Goal: Information Seeking & Learning: Learn about a topic

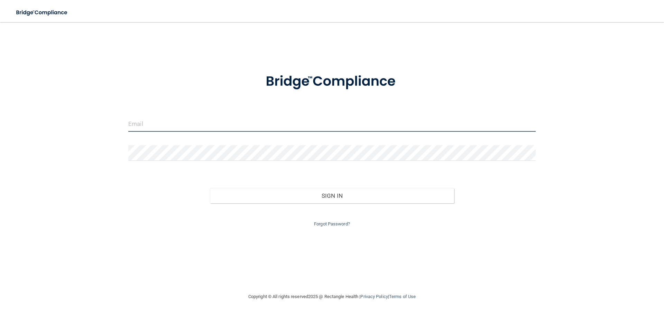
type input "[EMAIL_ADDRESS][DOMAIN_NAME]"
drag, startPoint x: 197, startPoint y: 127, endPoint x: 127, endPoint y: 128, distance: 70.5
click at [127, 128] on div "[EMAIL_ADDRESS][DOMAIN_NAME]" at bounding box center [332, 126] width 418 height 21
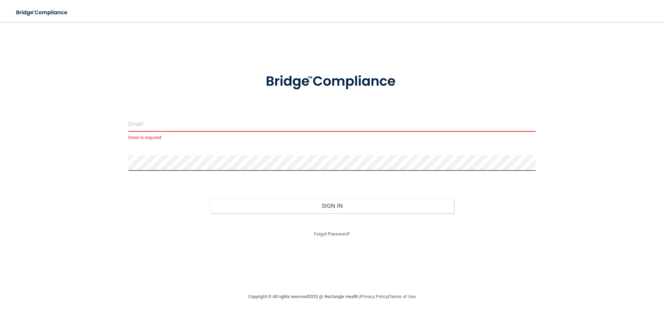
click at [106, 163] on div "Email is required Invalid email/password. You don't have permission to access t…" at bounding box center [332, 157] width 636 height 257
type input "[EMAIL_ADDRESS][DOMAIN_NAME]"
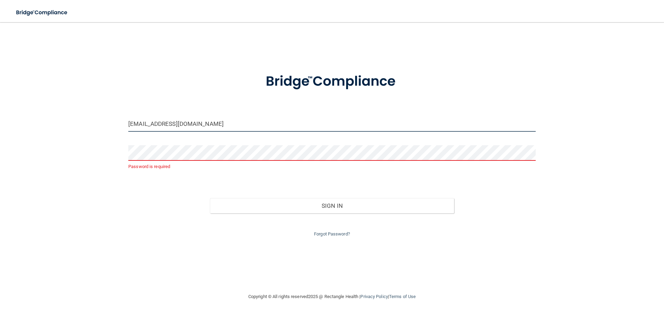
drag, startPoint x: 196, startPoint y: 123, endPoint x: 125, endPoint y: 123, distance: 70.5
click at [125, 123] on div "dantew71@gmail.com" at bounding box center [332, 126] width 418 height 21
type input "[EMAIL_ADDRESS][DOMAIN_NAME]"
click at [330, 231] on div "Forgot Password?" at bounding box center [332, 225] width 418 height 25
click at [332, 234] on link "Forgot Password?" at bounding box center [332, 233] width 36 height 5
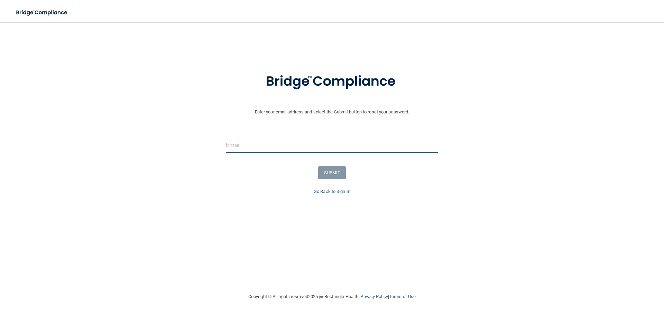
click at [307, 147] on input "email" at bounding box center [332, 145] width 212 height 16
type input "[EMAIL_ADDRESS][DOMAIN_NAME]"
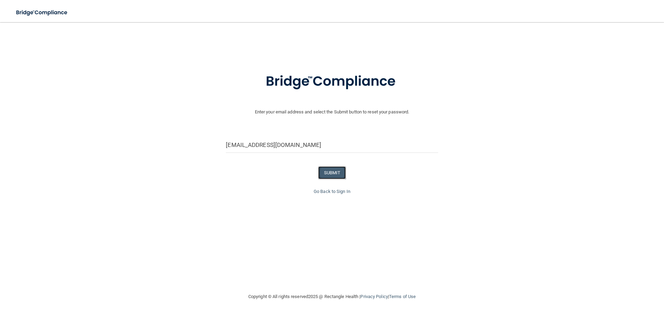
click at [329, 176] on button "SUBMIT" at bounding box center [332, 172] width 28 height 13
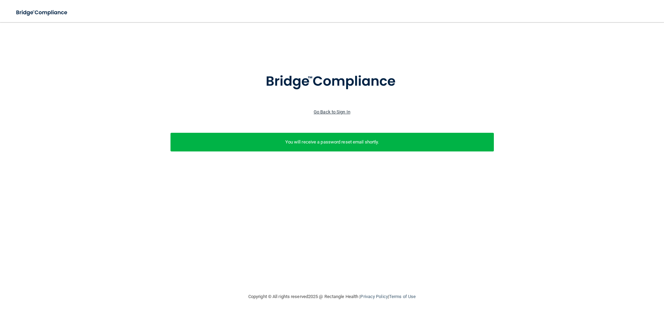
click at [339, 112] on link "Go Back to Sign In" at bounding box center [332, 111] width 37 height 5
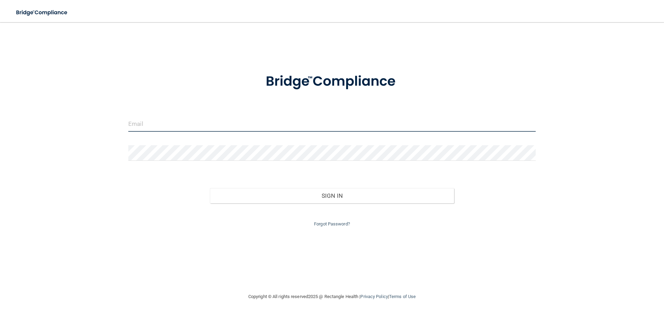
click at [270, 126] on input "email" at bounding box center [331, 124] width 407 height 16
type input "dantew71@gmail.com"
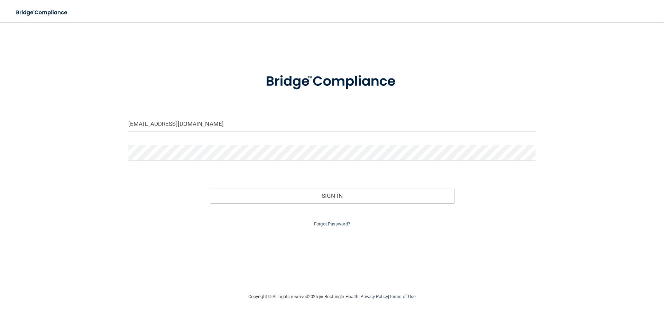
click at [269, 127] on input "dantew71@gmail.com" at bounding box center [331, 124] width 407 height 16
drag, startPoint x: 269, startPoint y: 127, endPoint x: 101, endPoint y: 127, distance: 168.4
click at [101, 127] on div "dantew71@gmail.com Invalid email/password. You don't have permission to access …" at bounding box center [332, 157] width 636 height 257
type input "[EMAIL_ADDRESS][DOMAIN_NAME]"
click at [329, 258] on div "myapriebe27@icloud.com Invalid email/password. You don't have permission to acc…" at bounding box center [332, 157] width 636 height 257
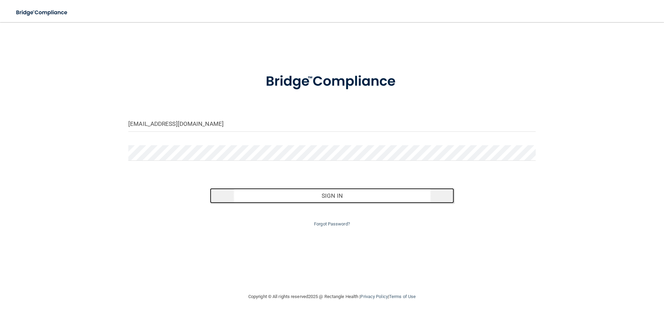
click at [346, 200] on button "Sign In" at bounding box center [332, 195] width 244 height 15
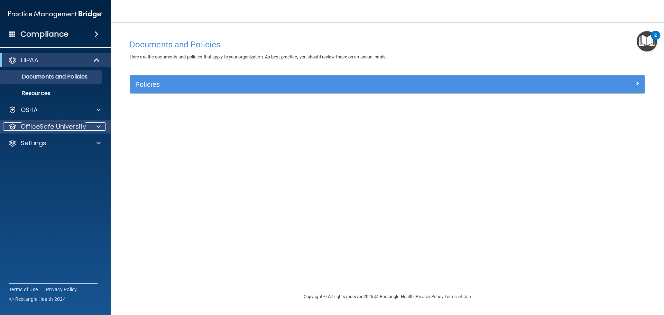
click at [98, 126] on span at bounding box center [98, 126] width 4 height 8
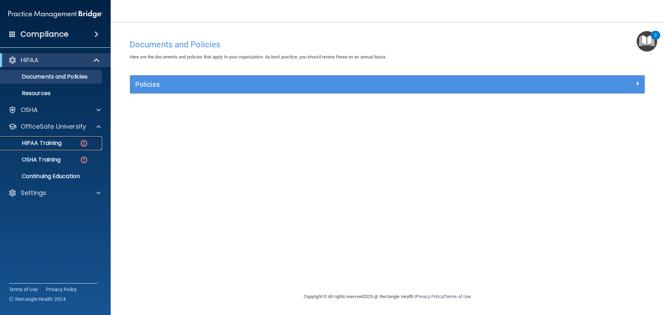
click at [48, 141] on p "HIPAA Training" at bounding box center [32, 143] width 57 height 7
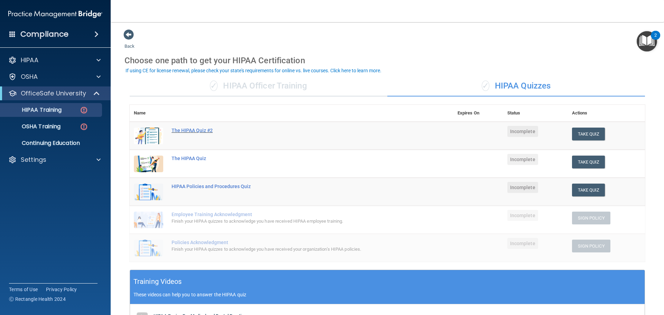
click at [198, 128] on div "The HIPAA Quiz #2" at bounding box center [294, 131] width 247 height 6
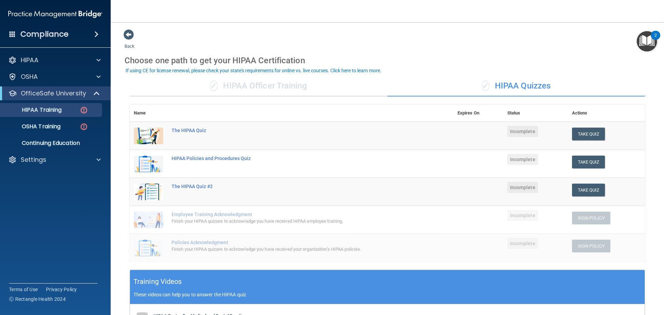
click at [303, 84] on div "✓ HIPAA Officer Training" at bounding box center [259, 86] width 258 height 21
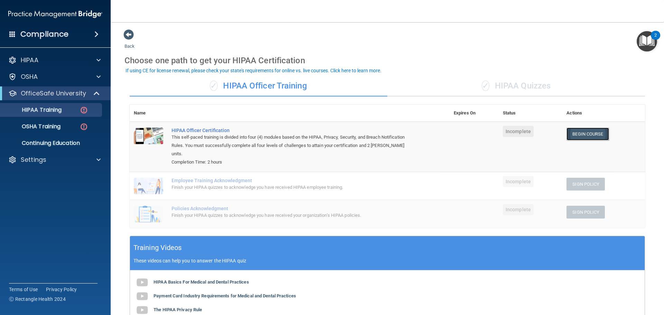
click at [592, 132] on link "Begin Course" at bounding box center [587, 134] width 42 height 13
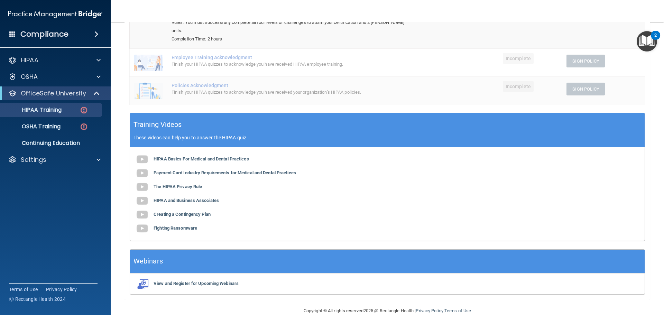
scroll to position [128, 0]
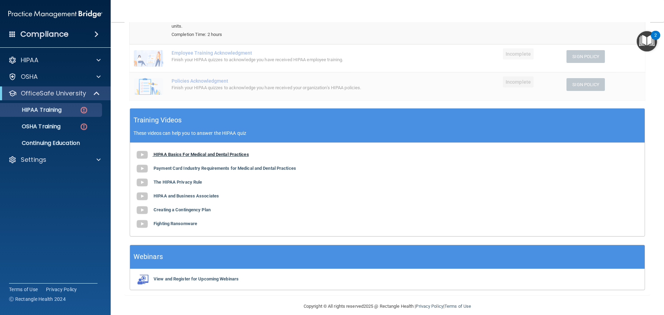
click at [179, 152] on b "HIPAA Basics For Medical and Dental Practices" at bounding box center [201, 154] width 95 height 5
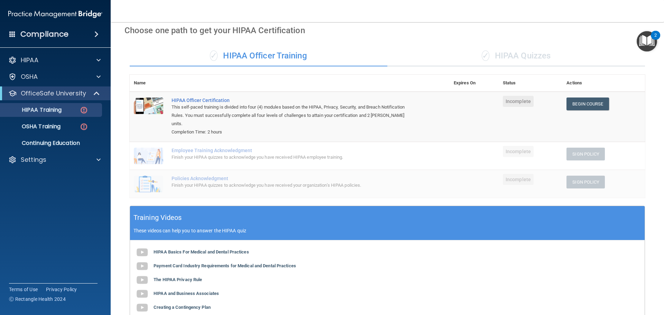
scroll to position [0, 0]
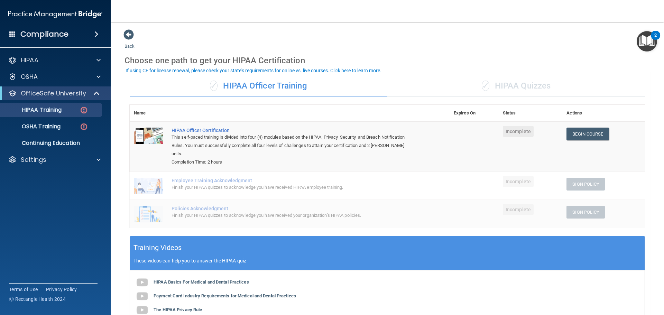
click at [653, 49] on img "Open Resource Center, 2 new notifications" at bounding box center [647, 41] width 20 height 20
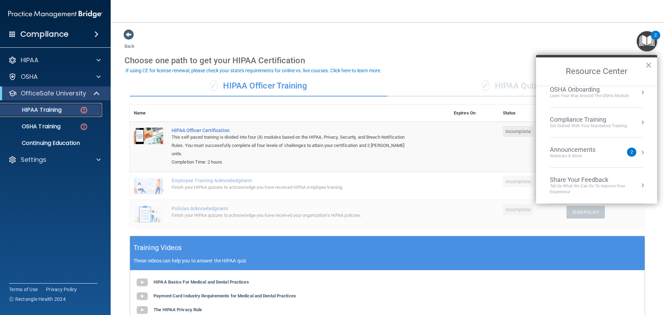
click at [69, 106] on link "HIPAA Training" at bounding box center [47, 110] width 109 height 14
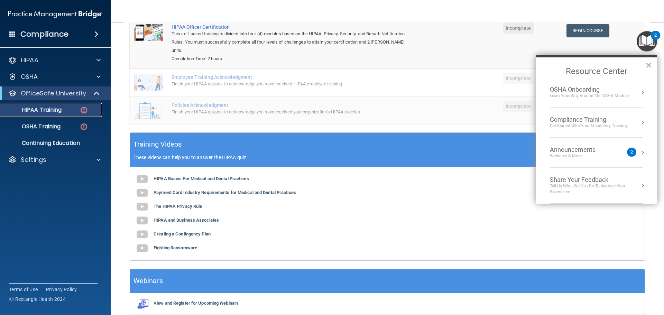
scroll to position [24, 0]
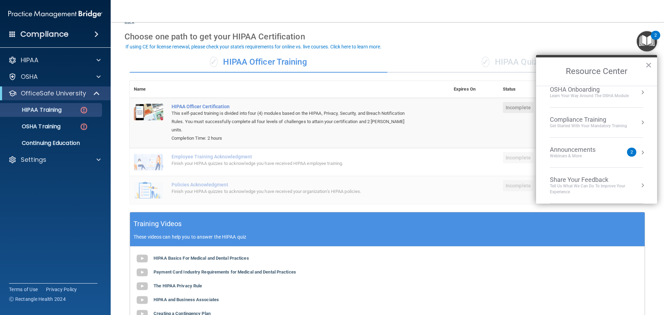
click at [653, 65] on h2 "Resource Center" at bounding box center [596, 71] width 121 height 28
click at [648, 66] on button "×" at bounding box center [648, 64] width 7 height 11
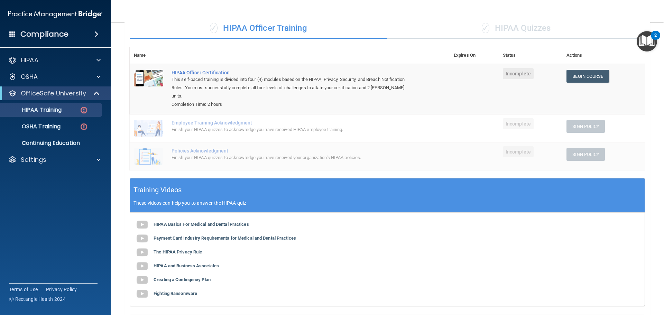
scroll to position [0, 0]
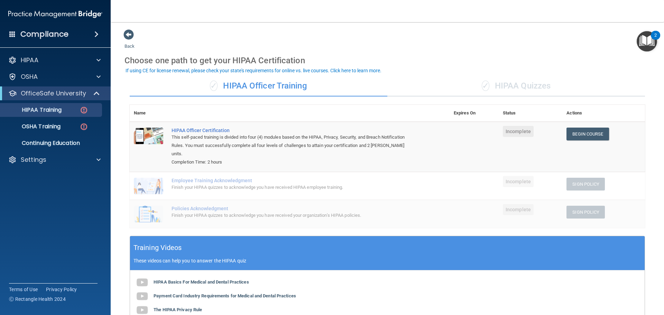
click at [500, 86] on div "✓ HIPAA Quizzes" at bounding box center [516, 86] width 258 height 21
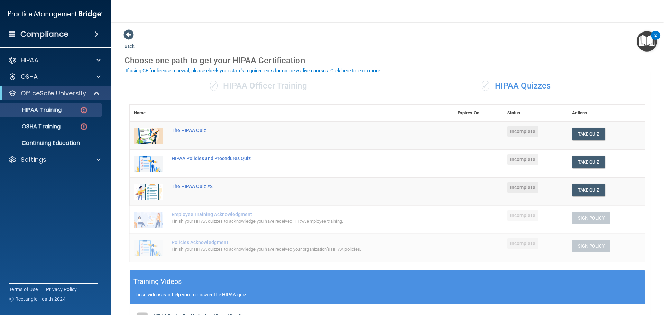
click at [238, 80] on div "✓ HIPAA Officer Training" at bounding box center [259, 86] width 258 height 21
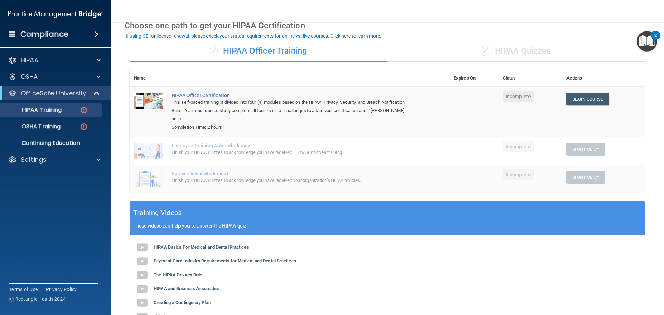
scroll to position [35, 0]
click at [546, 45] on div "✓ HIPAA Quizzes" at bounding box center [516, 51] width 258 height 21
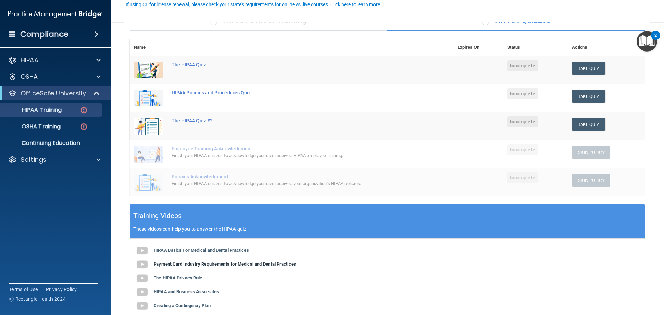
scroll to position [100, 0]
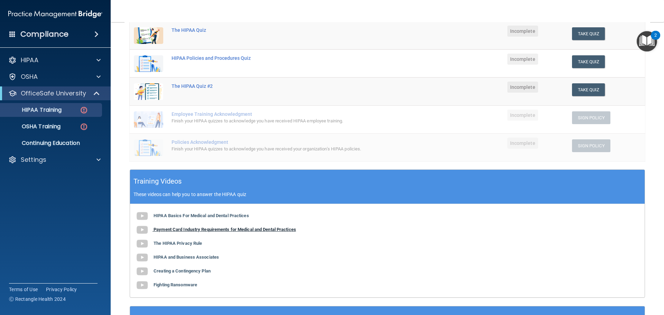
click at [270, 231] on b "Payment Card Industry Requirements for Medical and Dental Practices" at bounding box center [225, 229] width 142 height 5
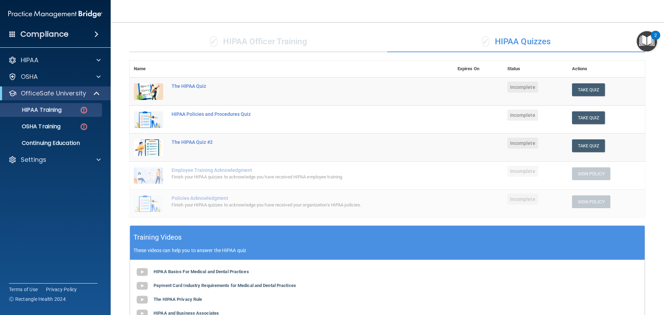
scroll to position [35, 0]
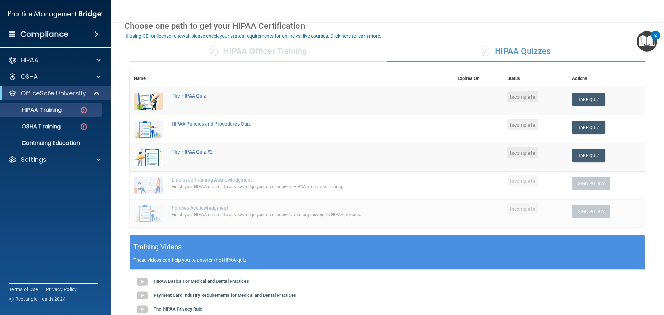
click at [233, 104] on td "The HIPAA Quiz" at bounding box center [310, 101] width 286 height 28
click at [203, 96] on div "The HIPAA Quiz" at bounding box center [294, 96] width 247 height 6
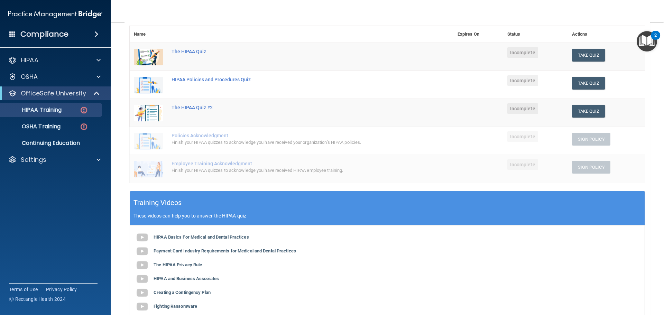
scroll to position [104, 0]
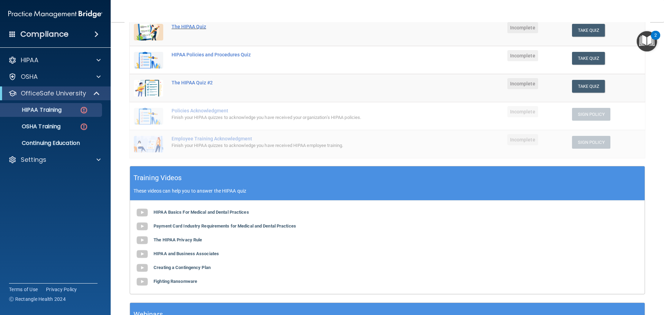
click at [200, 28] on div "The HIPAA Quiz" at bounding box center [294, 27] width 247 height 6
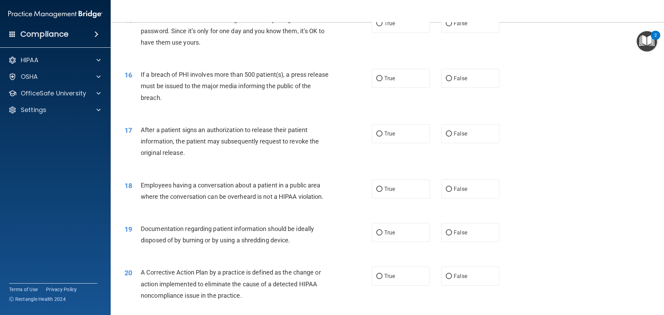
scroll to position [761, 0]
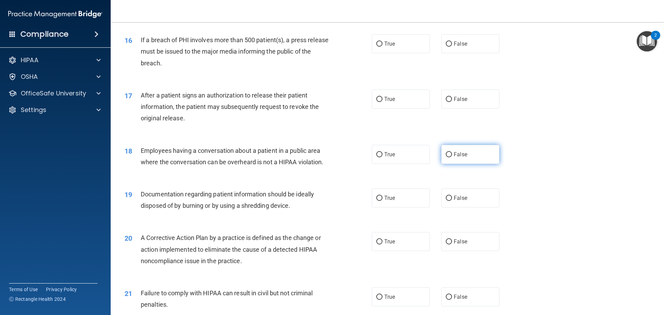
click at [449, 160] on label "False" at bounding box center [470, 154] width 58 height 19
click at [449, 157] on input "False" at bounding box center [449, 154] width 6 height 5
radio input "true"
click at [396, 207] on label "True" at bounding box center [401, 197] width 58 height 19
click at [382, 201] on input "True" at bounding box center [379, 198] width 6 height 5
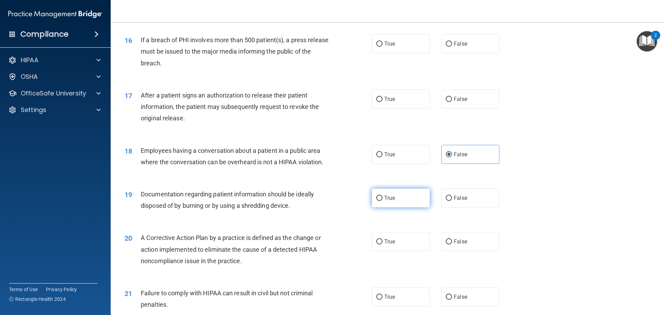
radio input "true"
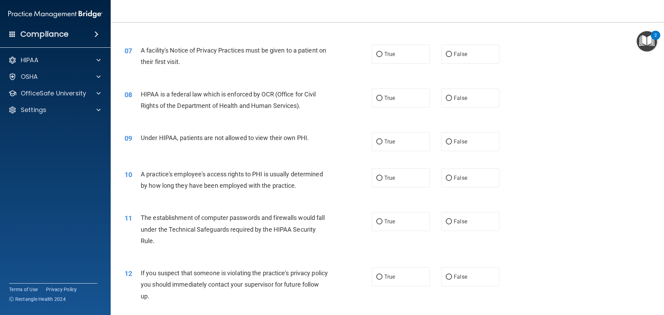
scroll to position [346, 0]
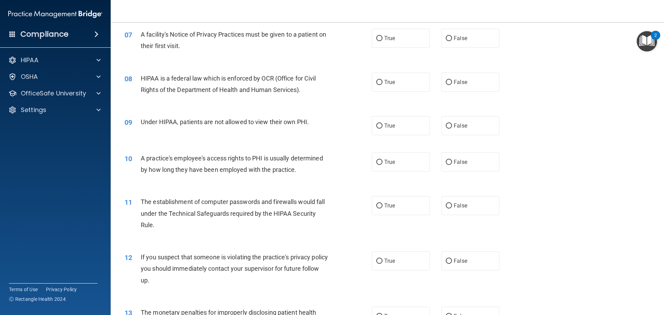
click at [293, 182] on div "10 A practice's employee's access rights to PHI is usually determined by how lo…" at bounding box center [387, 166] width 536 height 44
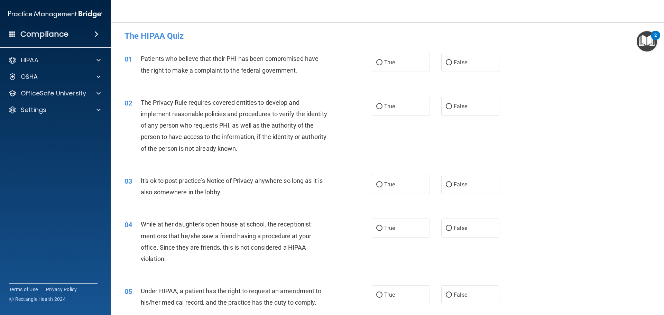
scroll to position [0, 0]
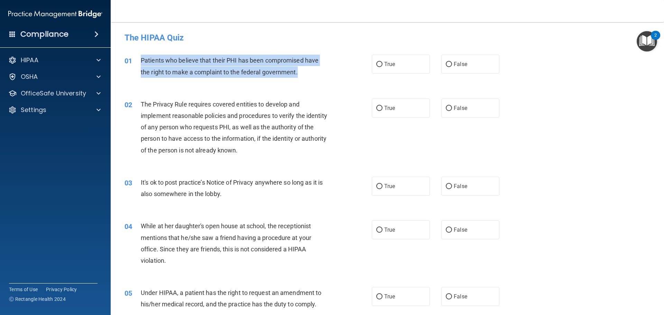
drag, startPoint x: 140, startPoint y: 59, endPoint x: 298, endPoint y: 80, distance: 159.4
click at [298, 80] on div "01 Patients who believe that their PHI has been compromised have the right to m…" at bounding box center [248, 68] width 268 height 26
copy span "Patients who believe that their PHI has been compromised have the right to make…"
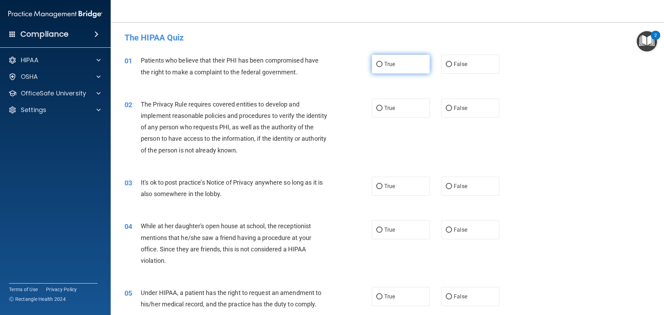
click at [372, 61] on label "True" at bounding box center [401, 64] width 58 height 19
click at [376, 62] on input "True" at bounding box center [379, 64] width 6 height 5
radio input "true"
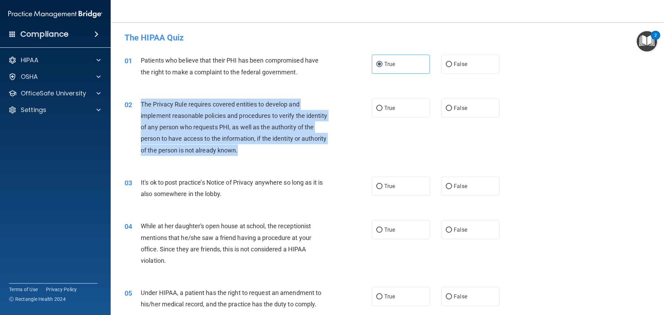
drag, startPoint x: 140, startPoint y: 101, endPoint x: 270, endPoint y: 158, distance: 142.0
click at [270, 158] on div "02 The Privacy Rule requires covered entities to develop and implement reasonab…" at bounding box center [248, 129] width 268 height 61
copy div "The Privacy Rule requires covered entities to develop and implement reasonable …"
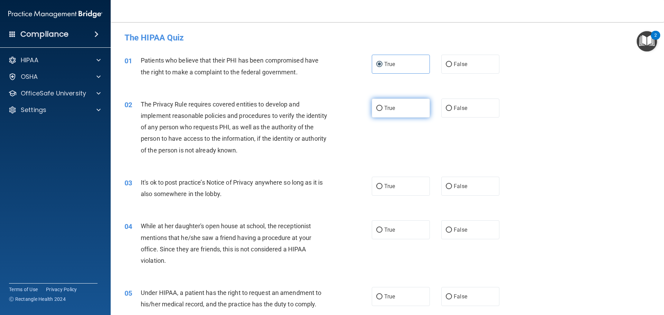
click at [373, 108] on label "True" at bounding box center [401, 108] width 58 height 19
click at [376, 108] on input "True" at bounding box center [379, 108] width 6 height 5
radio input "true"
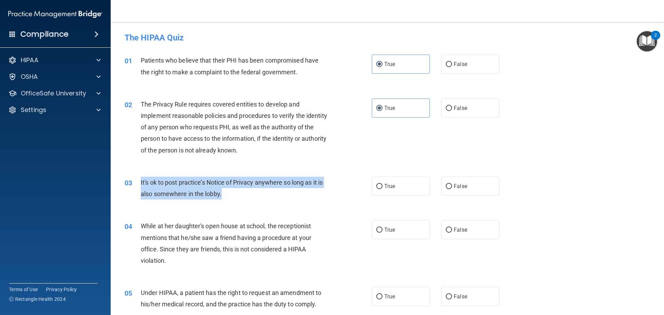
drag, startPoint x: 140, startPoint y: 182, endPoint x: 234, endPoint y: 201, distance: 95.9
click at [234, 201] on div "03 It's ok to post practice’s Notice of Privacy anywhere so long as it is also …" at bounding box center [248, 190] width 268 height 26
copy div "It's ok to post practice’s Notice of Privacy anywhere so long as it is also som…"
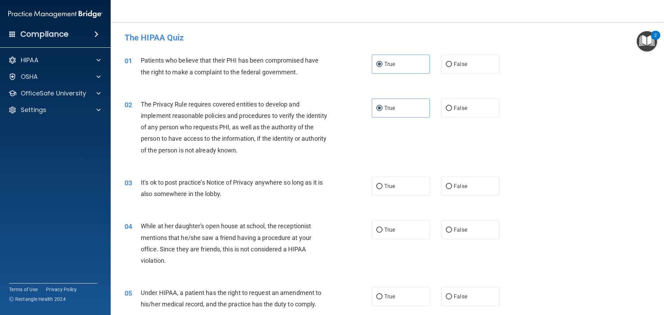
click at [265, 226] on span "While at her daughter's open house at school, the receptionist mentions that he…" at bounding box center [226, 243] width 170 height 42
click at [454, 185] on span "False" at bounding box center [460, 186] width 13 height 7
click at [451, 185] on input "False" at bounding box center [449, 186] width 6 height 5
radio input "true"
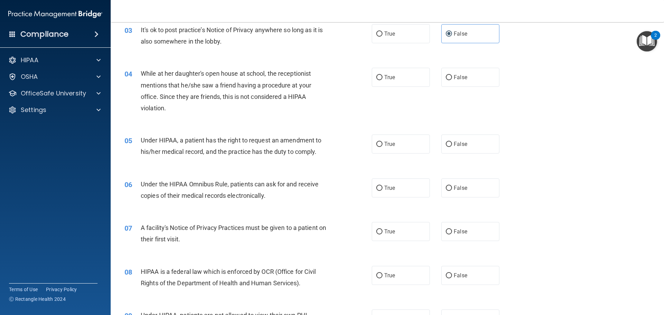
scroll to position [173, 0]
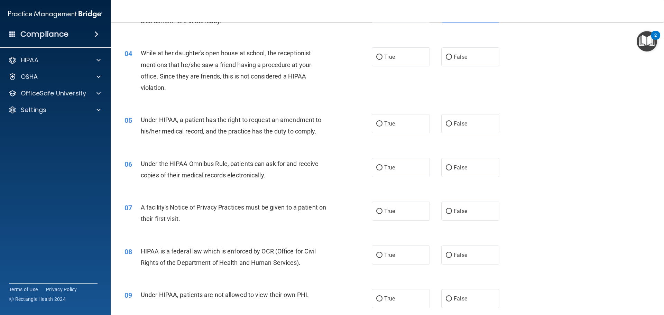
click at [139, 50] on div "04" at bounding box center [129, 53] width 21 height 13
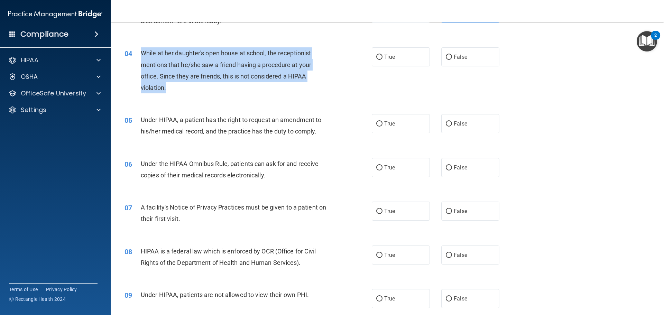
drag, startPoint x: 142, startPoint y: 51, endPoint x: 177, endPoint y: 86, distance: 49.6
click at [177, 86] on div "While at her daughter's open house at school, the receptionist mentions that he…" at bounding box center [237, 70] width 193 height 46
copy span "While at her daughter's open house at school, the receptionist mentions that he…"
click at [446, 58] on input "False" at bounding box center [449, 57] width 6 height 5
radio input "true"
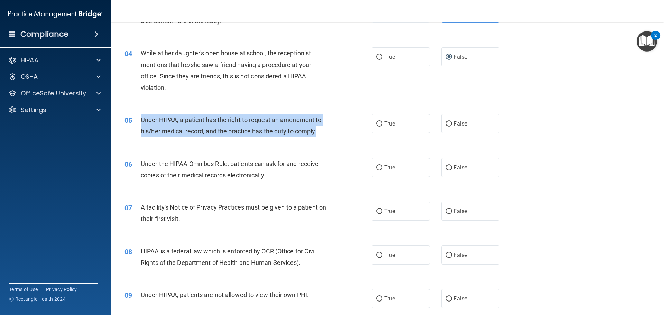
drag, startPoint x: 142, startPoint y: 118, endPoint x: 319, endPoint y: 135, distance: 177.8
click at [319, 135] on div "Under HIPAA, a patient has the right to request an amendment to his/her medical…" at bounding box center [237, 125] width 193 height 23
copy span "Under HIPAA, a patient has the right to request an amendment to his/her medical…"
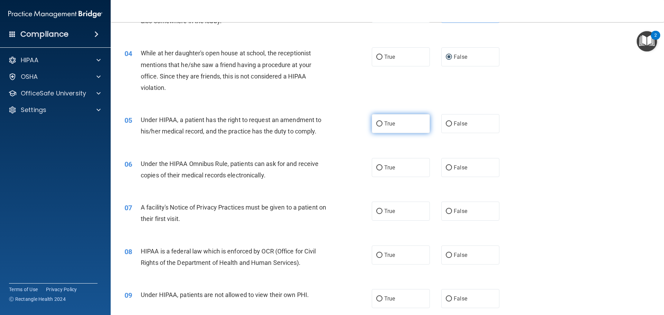
click at [384, 124] on span "True" at bounding box center [389, 123] width 11 height 7
click at [382, 124] on input "True" at bounding box center [379, 123] width 6 height 5
radio input "true"
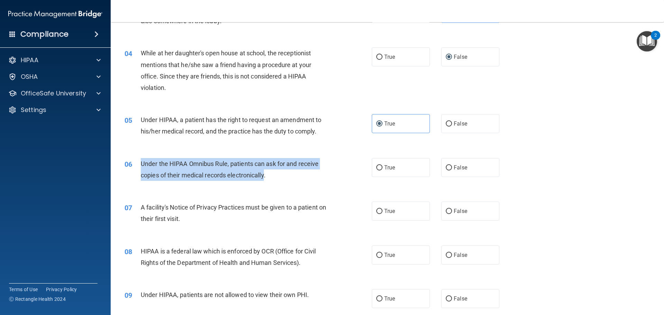
drag, startPoint x: 141, startPoint y: 161, endPoint x: 265, endPoint y: 177, distance: 125.6
click at [265, 177] on span "Under the HIPAA Omnibus Rule, patients can ask for and receive copies of their …" at bounding box center [230, 169] width 178 height 19
copy span "Under the HIPAA Omnibus Rule, patients can ask for and receive copies of their …"
click at [379, 167] on input "True" at bounding box center [379, 167] width 6 height 5
radio input "true"
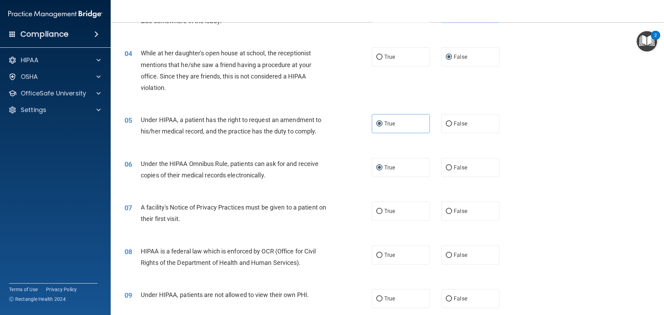
click at [327, 214] on div "A facility's Notice of Privacy Practices must be given to a patient on their fi…" at bounding box center [237, 213] width 193 height 23
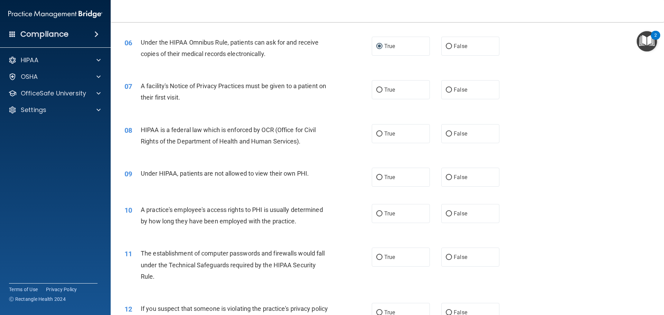
scroll to position [311, 0]
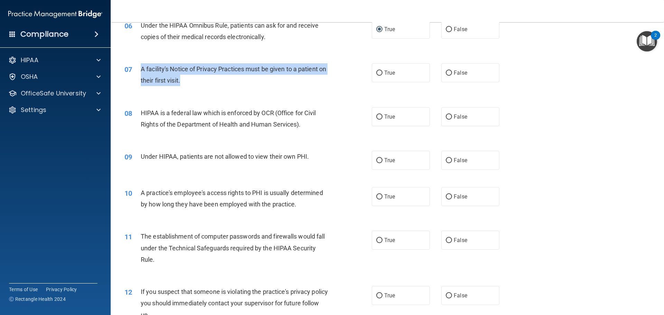
drag, startPoint x: 141, startPoint y: 71, endPoint x: 197, endPoint y: 82, distance: 57.1
click at [197, 82] on div "A facility's Notice of Privacy Practices must be given to a patient on their fi…" at bounding box center [237, 74] width 193 height 23
copy span "A facility's Notice of Privacy Practices must be given to a patient on their fi…"
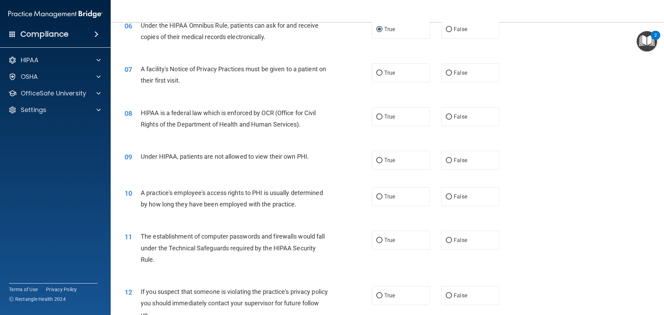
click at [159, 163] on div "09 Under HIPAA, patients are not allowed to view their own PHI." at bounding box center [248, 158] width 268 height 15
click at [411, 115] on label "True" at bounding box center [401, 116] width 58 height 19
click at [382, 115] on input "True" at bounding box center [379, 116] width 6 height 5
radio input "true"
click at [454, 165] on label "False" at bounding box center [470, 160] width 58 height 19
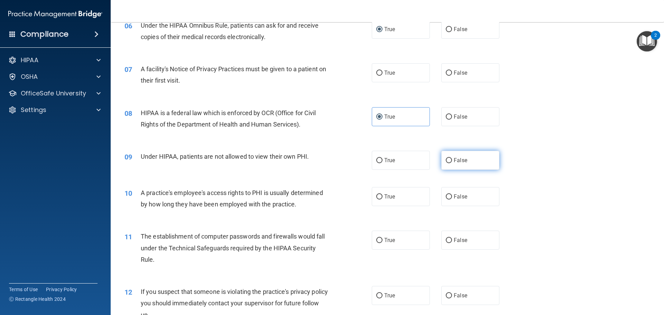
click at [452, 163] on input "False" at bounding box center [449, 160] width 6 height 5
radio input "true"
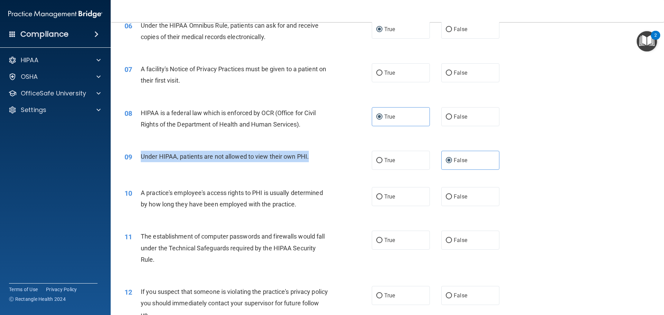
drag, startPoint x: 141, startPoint y: 156, endPoint x: 311, endPoint y: 158, distance: 170.1
click at [311, 158] on div "Under HIPAA, patients are not allowed to view their own PHI." at bounding box center [237, 156] width 193 height 11
copy span "Under HIPAA, patients are not allowed to view their own PHI."
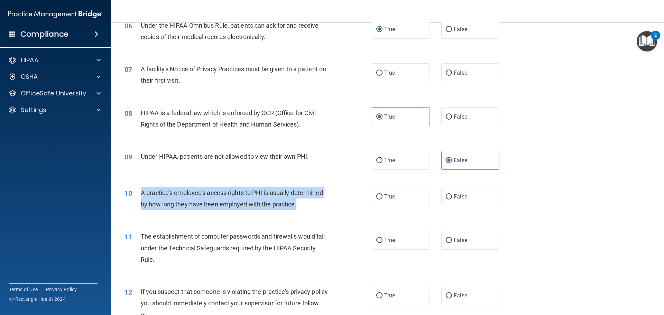
drag, startPoint x: 142, startPoint y: 191, endPoint x: 305, endPoint y: 211, distance: 163.7
click at [305, 211] on div "10 A practice's employee's access rights to PHI is usually determined by how lo…" at bounding box center [248, 200] width 268 height 26
copy span "A practice's employee's access rights to PHI is usually determined by how long …"
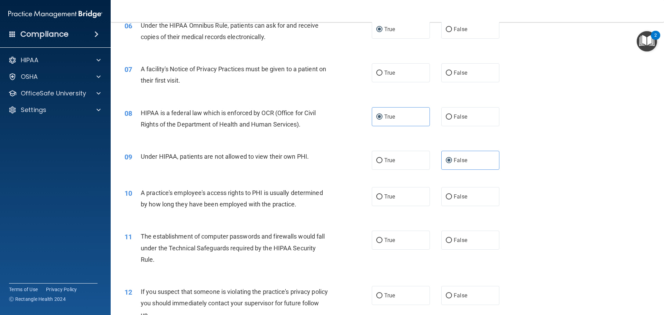
click at [320, 243] on div "The establishment of computer passwords and firewalls would fall under the Tech…" at bounding box center [237, 248] width 193 height 35
click at [447, 198] on input "False" at bounding box center [449, 196] width 6 height 5
radio input "true"
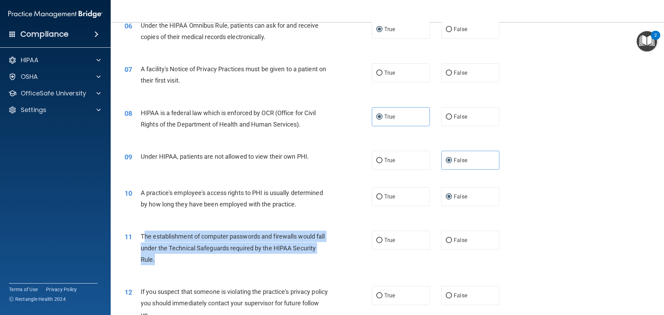
drag, startPoint x: 143, startPoint y: 236, endPoint x: 159, endPoint y: 261, distance: 30.0
click at [159, 261] on div "The establishment of computer passwords and firewalls would fall under the Tech…" at bounding box center [237, 248] width 193 height 35
copy span "he establishment of computer passwords and firewalls would fall under the Techn…"
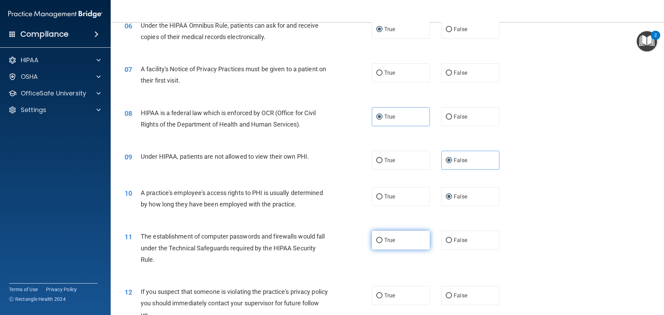
click at [390, 244] on label "True" at bounding box center [401, 240] width 58 height 19
click at [382, 243] on input "True" at bounding box center [379, 240] width 6 height 5
radio input "true"
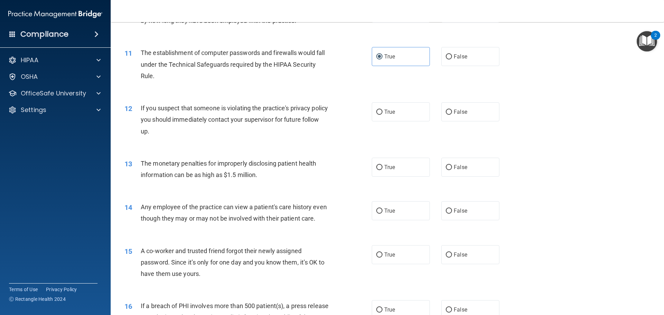
scroll to position [519, 0]
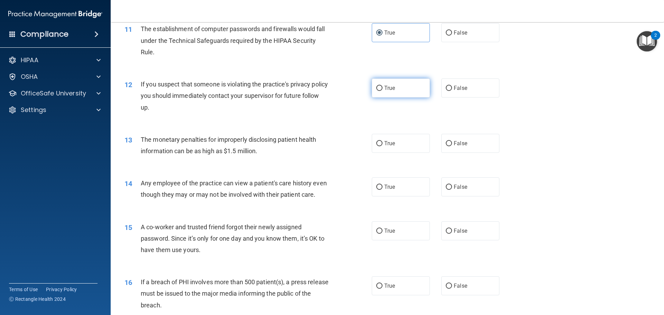
click at [384, 90] on span "True" at bounding box center [389, 88] width 11 height 7
click at [382, 90] on input "True" at bounding box center [379, 88] width 6 height 5
radio input "true"
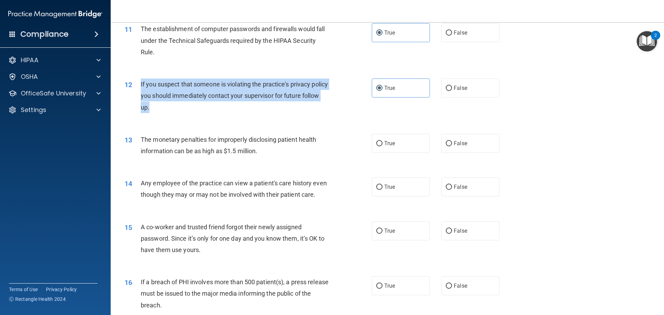
drag, startPoint x: 139, startPoint y: 82, endPoint x: 173, endPoint y: 108, distance: 42.3
click at [173, 108] on div "12 If you suspect that someone is violating the practice's privacy policy you s…" at bounding box center [248, 97] width 268 height 38
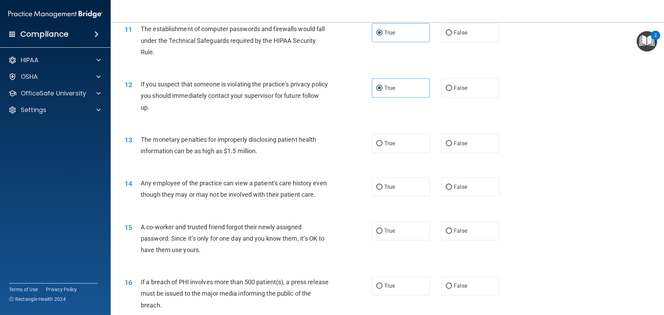
click at [302, 183] on span "Any employee of the practice can view a patient's care history even though they…" at bounding box center [234, 188] width 186 height 19
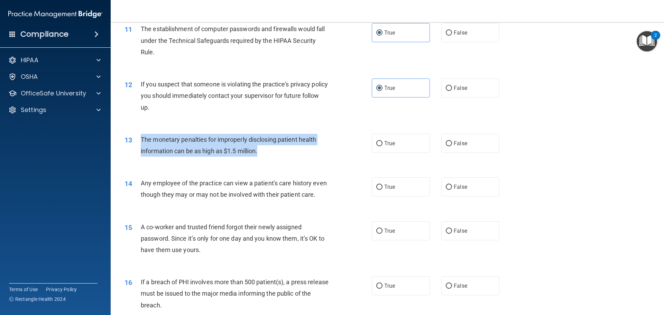
drag, startPoint x: 139, startPoint y: 138, endPoint x: 289, endPoint y: 151, distance: 150.0
click at [289, 151] on div "13 The monetary penalties for improperly disclosing patient health information …" at bounding box center [248, 147] width 268 height 26
click at [244, 154] on span "The monetary penalties for improperly disclosing patient health information can…" at bounding box center [228, 145] width 175 height 19
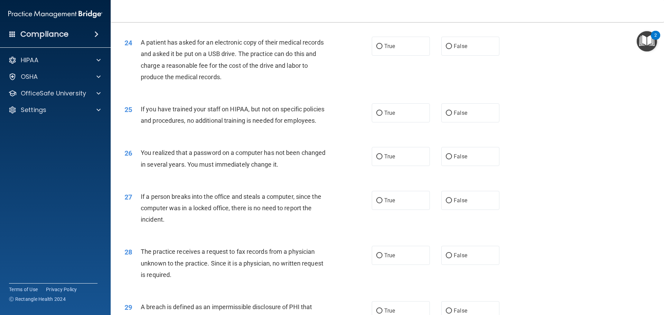
scroll to position [1183, 0]
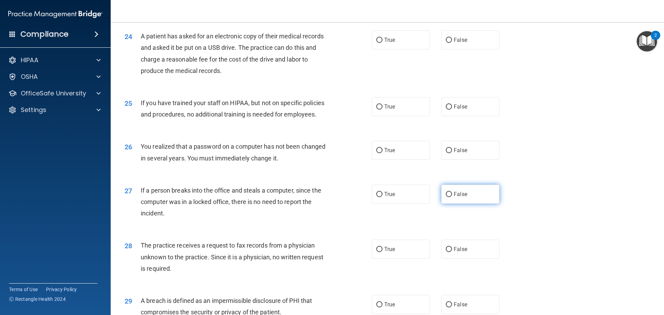
click at [447, 197] on input "False" at bounding box center [449, 194] width 6 height 5
radio input "true"
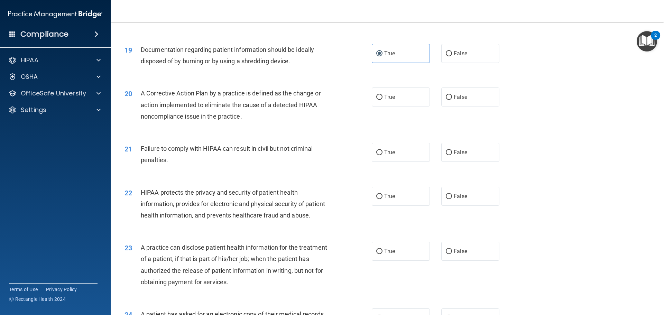
scroll to position [872, 0]
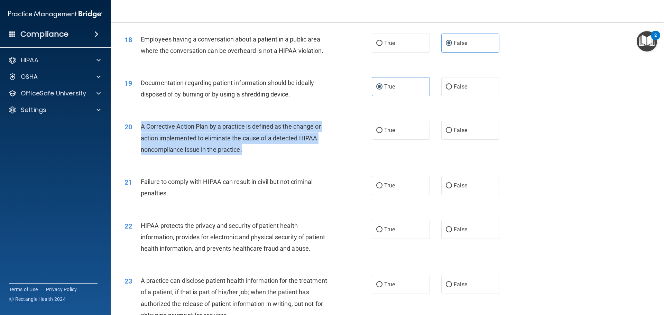
drag, startPoint x: 140, startPoint y: 136, endPoint x: 248, endPoint y: 166, distance: 111.6
click at [248, 155] on div "A Corrective Action Plan by a practice is defined as the change or action imple…" at bounding box center [237, 138] width 193 height 35
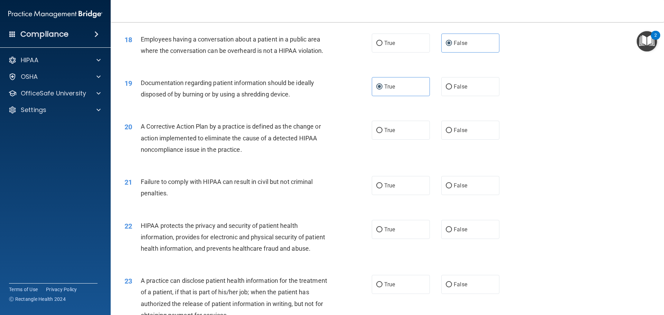
click at [332, 242] on div "HIPAA protects the privacy and security of patient health information, provides…" at bounding box center [237, 237] width 193 height 35
click at [378, 133] on input "True" at bounding box center [379, 130] width 6 height 5
radio input "true"
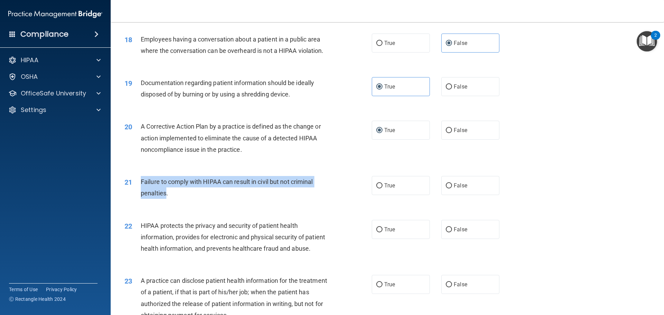
drag, startPoint x: 139, startPoint y: 192, endPoint x: 167, endPoint y: 206, distance: 31.1
click at [167, 202] on div "21 Failure to comply with HIPAA can result in civil but not criminal penalties." at bounding box center [248, 189] width 268 height 26
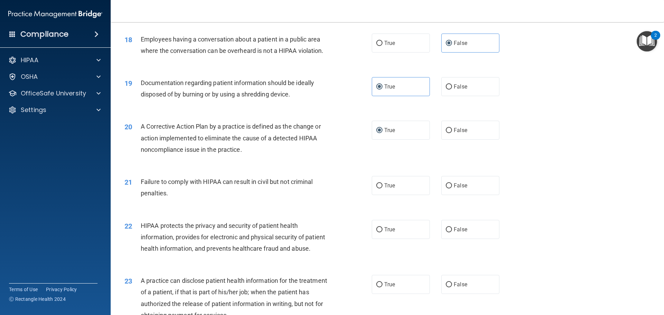
click at [316, 235] on div "HIPAA protects the privacy and security of patient health information, provides…" at bounding box center [237, 237] width 193 height 35
click at [441, 195] on label "False" at bounding box center [470, 185] width 58 height 19
click at [446, 188] on input "False" at bounding box center [449, 185] width 6 height 5
radio input "true"
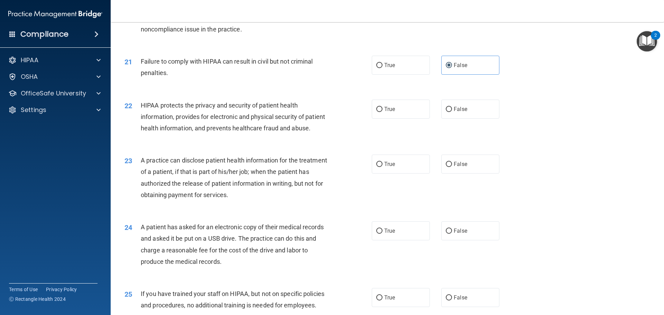
scroll to position [1010, 0]
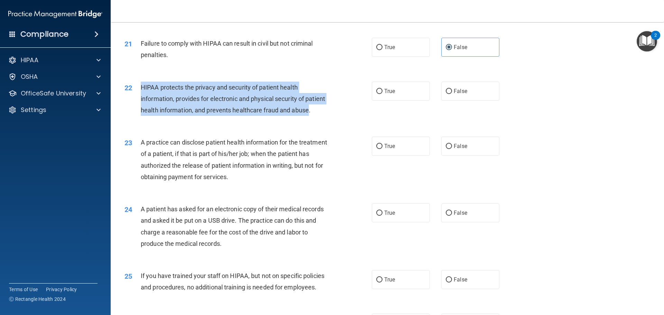
drag, startPoint x: 140, startPoint y: 98, endPoint x: 158, endPoint y: 140, distance: 45.9
click at [158, 120] on div "22 HIPAA protects the privacy and security of patient health information, provi…" at bounding box center [248, 101] width 268 height 38
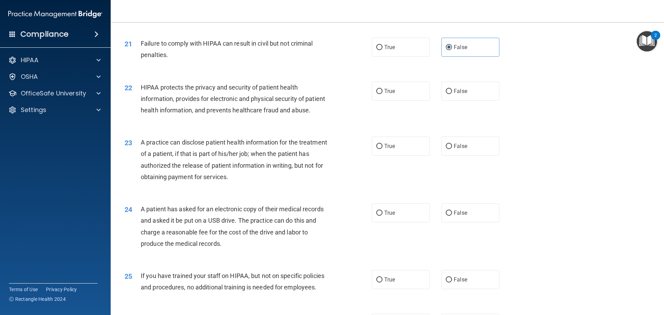
click at [188, 160] on div "A practice can disclose patient health information for the treatment of a patie…" at bounding box center [237, 160] width 193 height 46
click at [376, 94] on input "True" at bounding box center [379, 91] width 6 height 5
radio input "true"
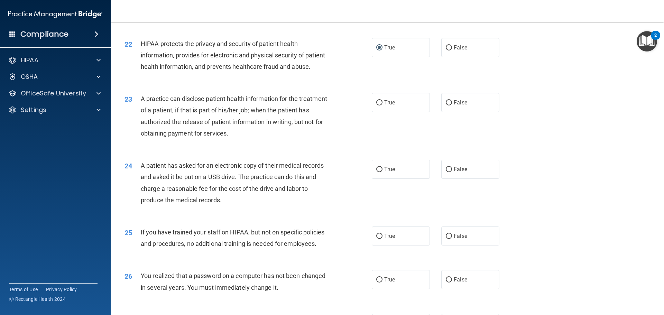
scroll to position [1045, 0]
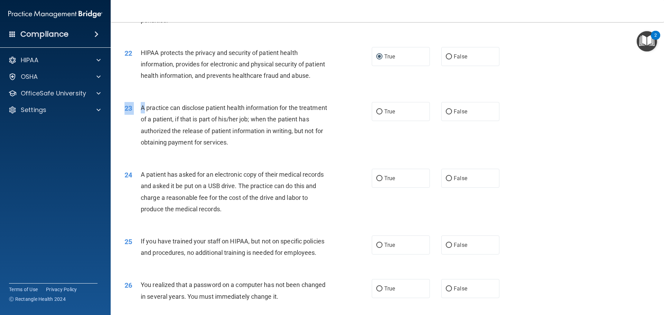
drag, startPoint x: 145, startPoint y: 127, endPoint x: 263, endPoint y: 173, distance: 126.9
click at [268, 151] on div "23 A practice can disclose patient health information for the treatment of a pa…" at bounding box center [248, 126] width 268 height 49
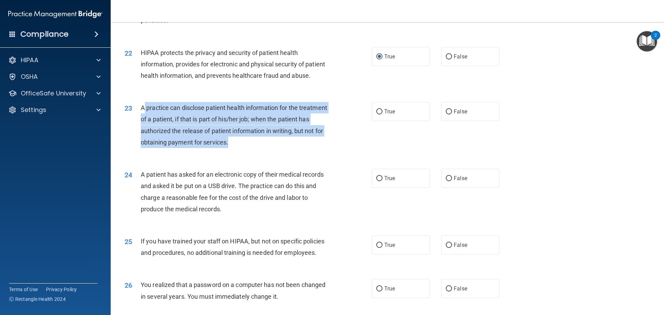
click at [160, 148] on div "A practice can disclose patient health information for the treatment of a patie…" at bounding box center [237, 125] width 193 height 46
drag, startPoint x: 141, startPoint y: 132, endPoint x: 264, endPoint y: 169, distance: 129.0
click at [264, 148] on div "A practice can disclose patient health information for the treatment of a patie…" at bounding box center [237, 125] width 193 height 46
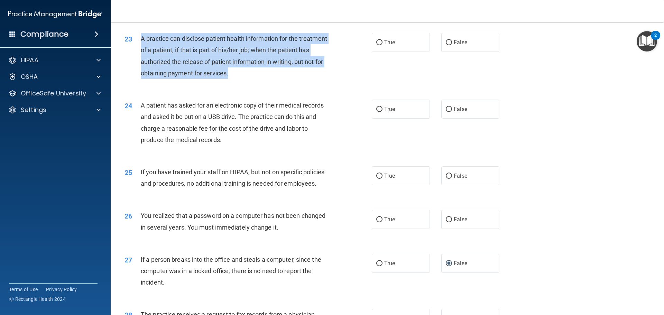
scroll to position [1079, 0]
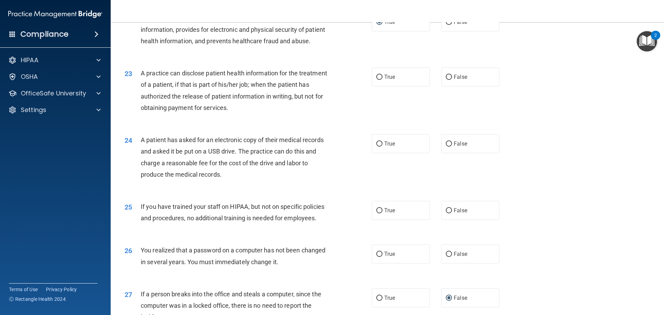
click at [273, 126] on div "23 A practice can disclose patient health information for the treatment of a pa…" at bounding box center [387, 92] width 536 height 67
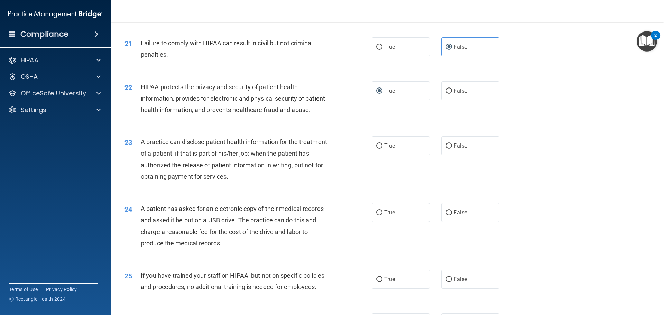
scroll to position [1045, 0]
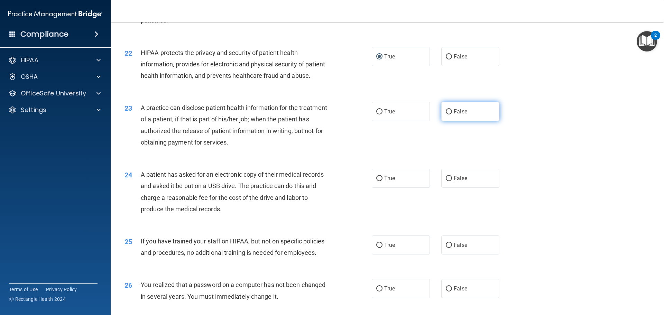
click at [468, 121] on label "False" at bounding box center [470, 111] width 58 height 19
click at [452, 114] on input "False" at bounding box center [449, 111] width 6 height 5
radio input "true"
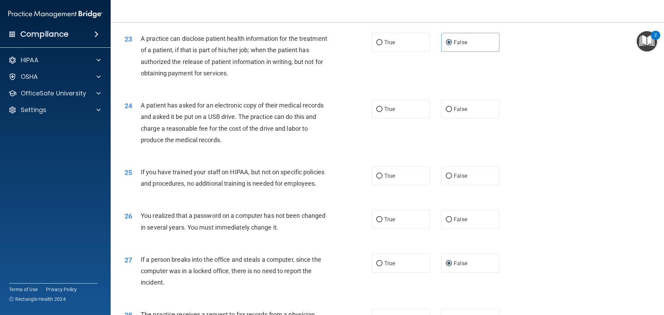
scroll to position [1149, 0]
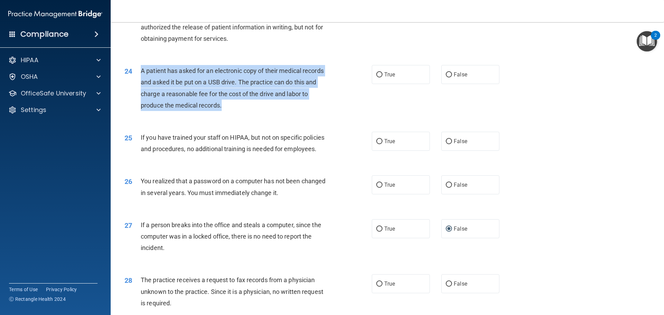
drag, startPoint x: 142, startPoint y: 93, endPoint x: 239, endPoint y: 132, distance: 104.1
click at [239, 111] on div "A patient has asked for an electronic copy of their medical records and asked i…" at bounding box center [237, 88] width 193 height 46
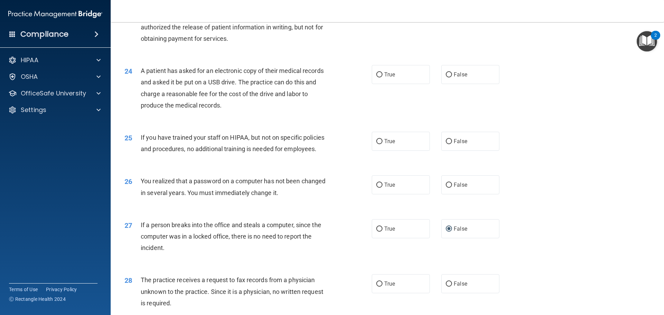
drag, startPoint x: 323, startPoint y: 199, endPoint x: 366, endPoint y: 130, distance: 81.1
click at [323, 198] on div "You realized that a password on a computer has not been changed in several year…" at bounding box center [237, 186] width 193 height 23
click at [394, 84] on label "True" at bounding box center [401, 74] width 58 height 19
click at [382, 77] on input "True" at bounding box center [379, 74] width 6 height 5
radio input "true"
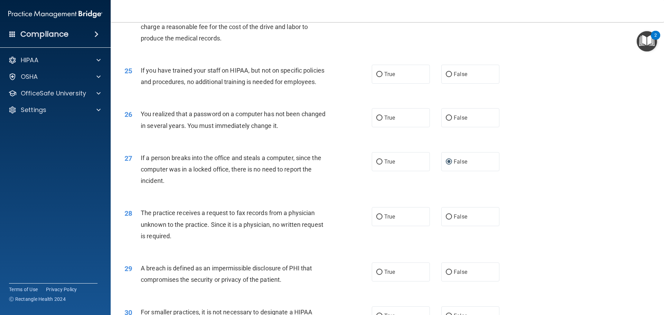
scroll to position [1218, 0]
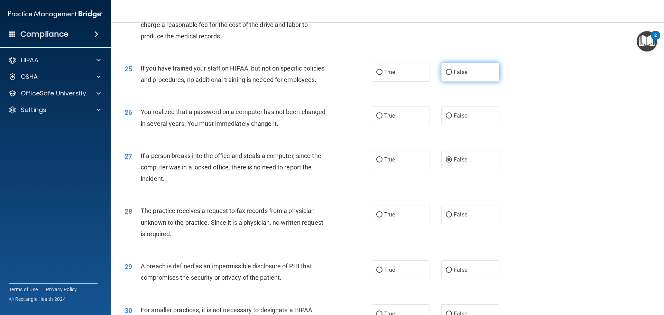
click at [456, 75] on span "False" at bounding box center [460, 72] width 13 height 7
click at [452, 75] on input "False" at bounding box center [449, 72] width 6 height 5
radio input "true"
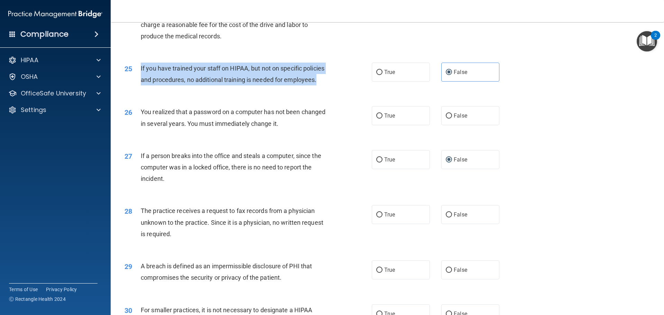
drag, startPoint x: 140, startPoint y: 89, endPoint x: 318, endPoint y: 104, distance: 179.0
click at [318, 89] on div "25 If you have trained your staff on HIPAA, but not on specific policies and pr…" at bounding box center [248, 76] width 268 height 26
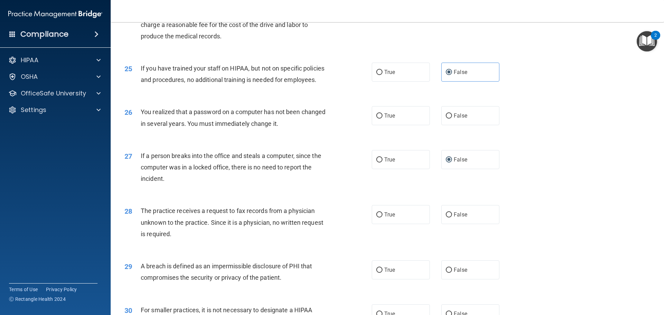
click at [262, 179] on span "If a person breaks into the office and steals a computer, since the computer wa…" at bounding box center [231, 167] width 180 height 30
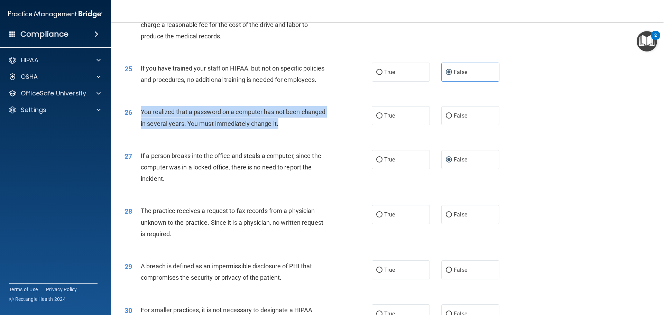
drag, startPoint x: 141, startPoint y: 133, endPoint x: 286, endPoint y: 147, distance: 145.8
click at [286, 129] on div "You realized that a password on a computer has not been changed in several year…" at bounding box center [237, 117] width 193 height 23
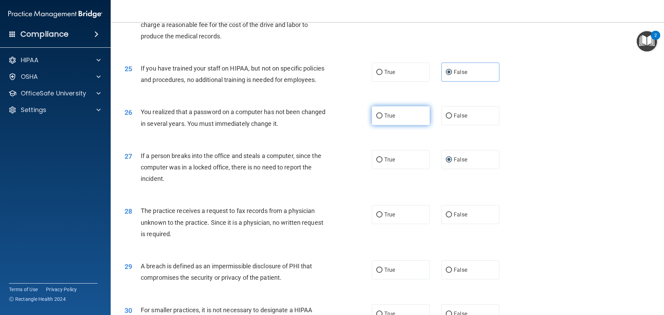
click at [384, 125] on label "True" at bounding box center [401, 115] width 58 height 19
click at [382, 119] on input "True" at bounding box center [379, 115] width 6 height 5
radio input "true"
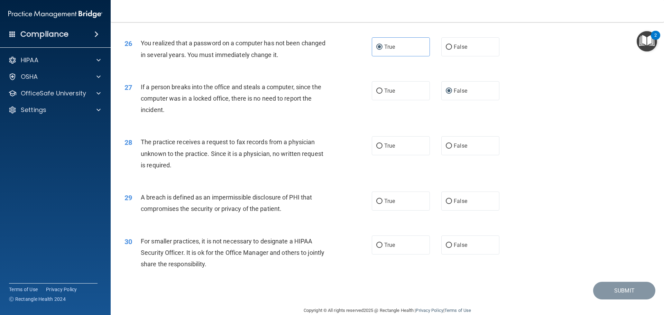
scroll to position [1287, 0]
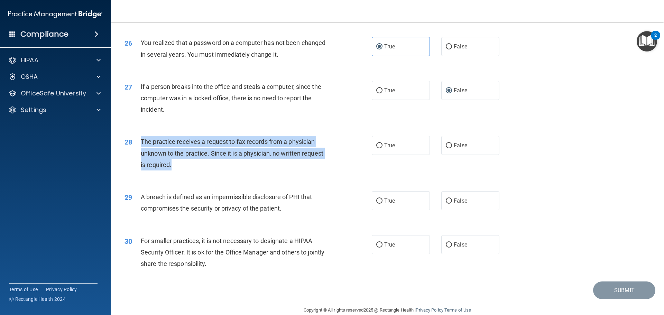
drag, startPoint x: 141, startPoint y: 162, endPoint x: 185, endPoint y: 187, distance: 50.2
click at [185, 170] on div "The practice receives a request to fax records from a physician unknown to the …" at bounding box center [237, 153] width 193 height 35
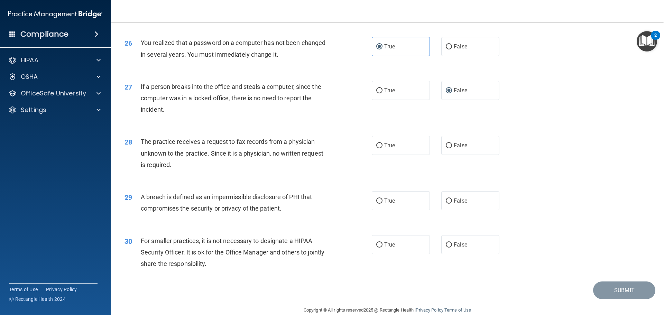
click at [229, 212] on span "A breach is defined as an impermissible disclosure of PHI that compromises the …" at bounding box center [226, 202] width 171 height 19
click at [446, 148] on input "False" at bounding box center [449, 145] width 6 height 5
radio input "true"
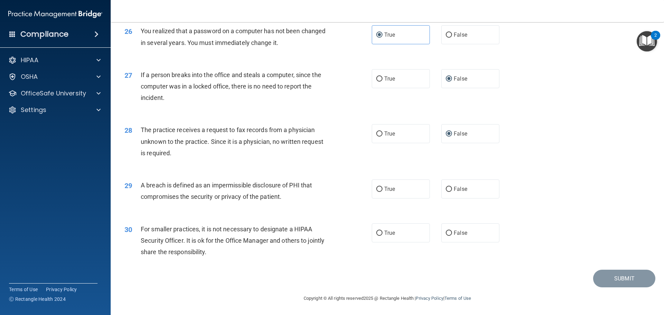
scroll to position [1321, 0]
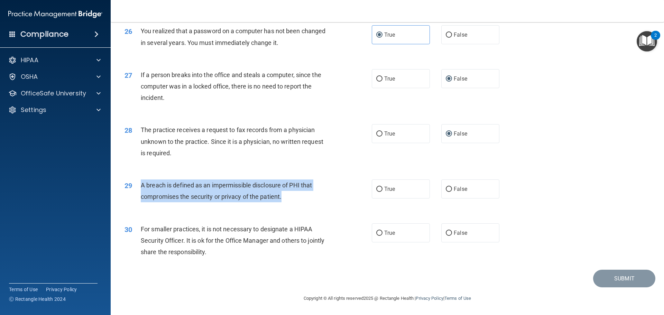
drag, startPoint x: 139, startPoint y: 183, endPoint x: 314, endPoint y: 205, distance: 175.6
click at [314, 205] on div "29 A breach is defined as an impermissible disclosure of PHI that compromises t…" at bounding box center [248, 192] width 268 height 26
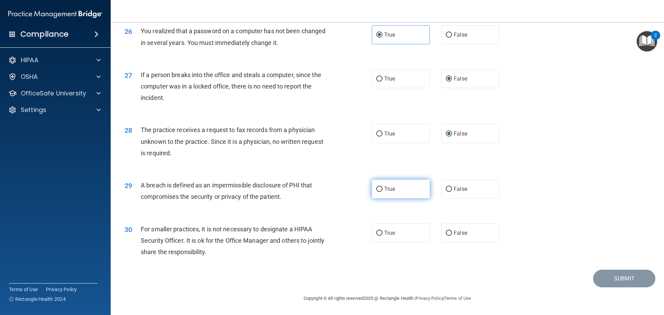
click at [388, 187] on span "True" at bounding box center [389, 189] width 11 height 7
click at [382, 187] on input "True" at bounding box center [379, 189] width 6 height 5
radio input "true"
drag, startPoint x: 140, startPoint y: 229, endPoint x: 261, endPoint y: 263, distance: 126.4
click at [261, 263] on div "30 For smaller practices, it is not necessary to designate a HIPAA Security Off…" at bounding box center [387, 242] width 536 height 55
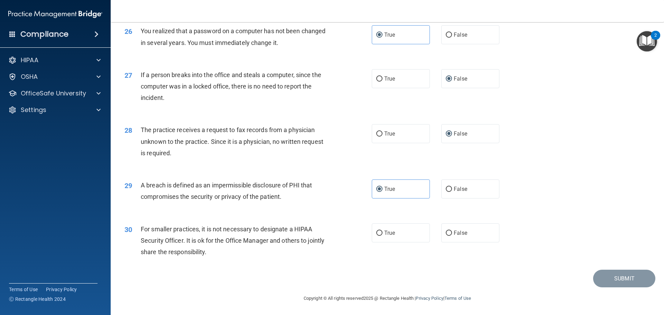
click at [195, 243] on span "For smaller practices, it is not necessary to designate a HIPAA Security Office…" at bounding box center [233, 240] width 184 height 30
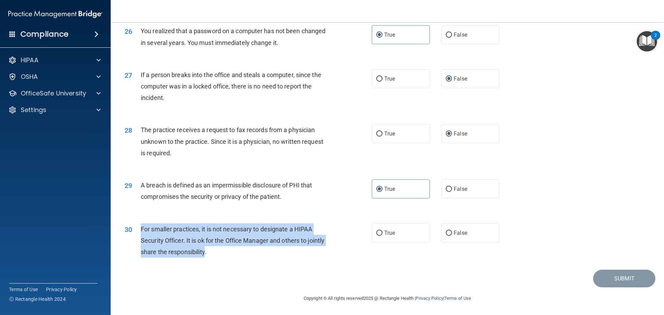
drag, startPoint x: 141, startPoint y: 229, endPoint x: 223, endPoint y: 258, distance: 86.9
click at [223, 258] on div "For smaller practices, it is not necessary to designate a HIPAA Security Office…" at bounding box center [237, 240] width 193 height 35
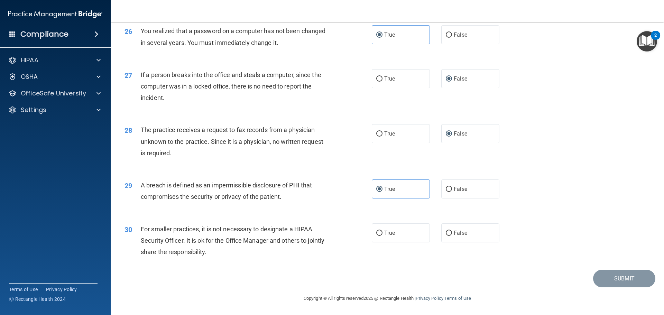
click at [274, 113] on div "27 If a person breaks into the office and steals a computer, since the computer…" at bounding box center [387, 88] width 536 height 55
click at [325, 265] on div "30 For smaller practices, it is not necessary to designate a HIPAA Security Off…" at bounding box center [387, 242] width 536 height 55
click at [449, 232] on label "False" at bounding box center [470, 232] width 58 height 19
click at [449, 232] on input "False" at bounding box center [449, 233] width 6 height 5
radio input "true"
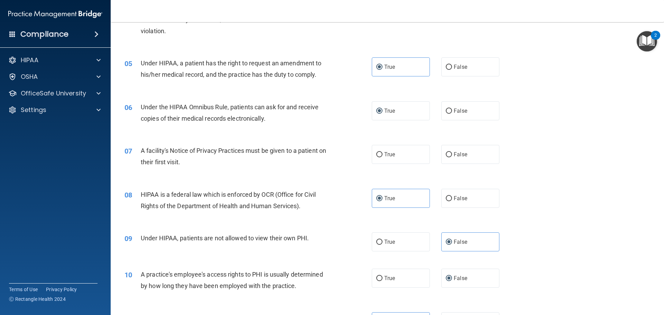
scroll to position [242, 0]
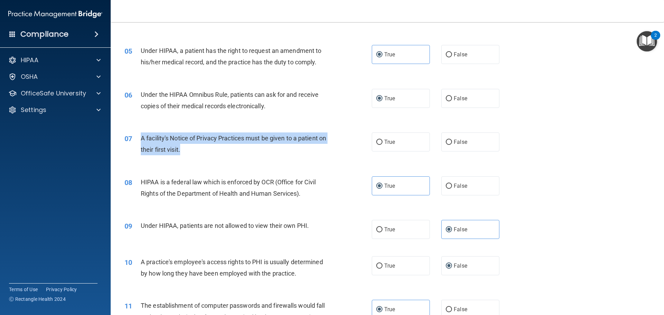
drag, startPoint x: 141, startPoint y: 137, endPoint x: 212, endPoint y: 153, distance: 72.6
click at [212, 153] on div "A facility's Notice of Privacy Practices must be given to a patient on their fi…" at bounding box center [237, 143] width 193 height 23
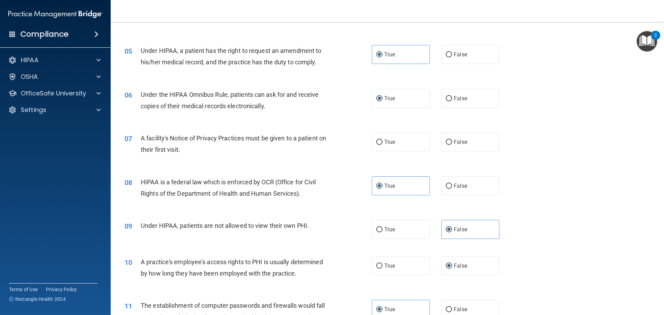
click at [295, 174] on div "08 HIPAA is a federal law which is enforced by OCR (Office for Civil Rights of …" at bounding box center [387, 190] width 536 height 44
click at [388, 149] on label "True" at bounding box center [401, 141] width 58 height 19
click at [382, 145] on input "True" at bounding box center [379, 142] width 6 height 5
radio input "true"
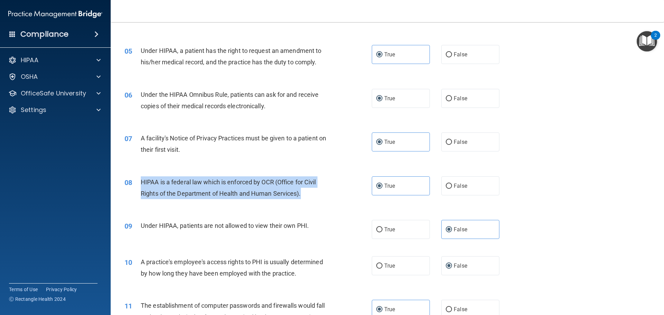
drag, startPoint x: 142, startPoint y: 180, endPoint x: 322, endPoint y: 201, distance: 181.7
click at [322, 201] on div "08 HIPAA is a federal law which is enforced by OCR (Office for Civil Rights of …" at bounding box center [248, 189] width 268 height 26
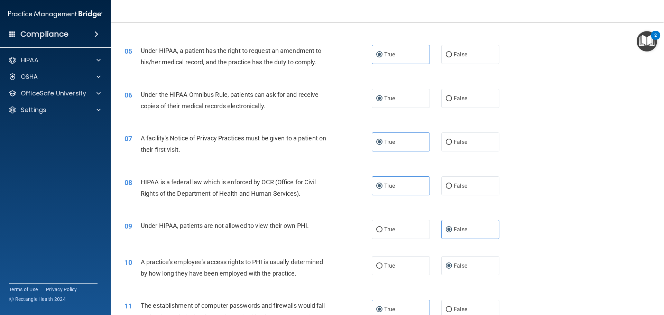
click at [335, 207] on div "08 HIPAA is a federal law which is enforced by OCR (Office for Civil Rights of …" at bounding box center [387, 190] width 536 height 44
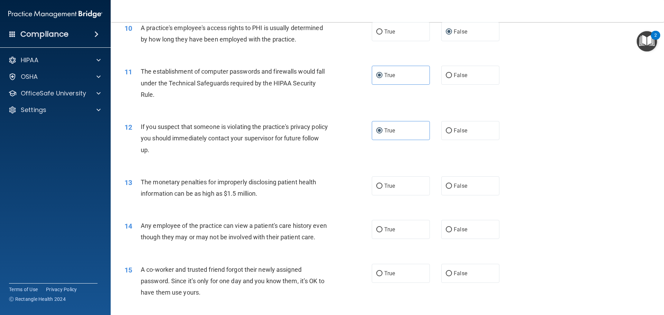
scroll to position [484, 0]
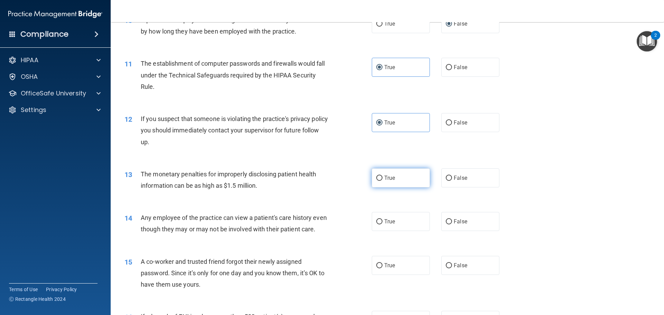
click at [384, 180] on span "True" at bounding box center [389, 178] width 11 height 7
click at [382, 180] on input "True" at bounding box center [379, 178] width 6 height 5
radio input "true"
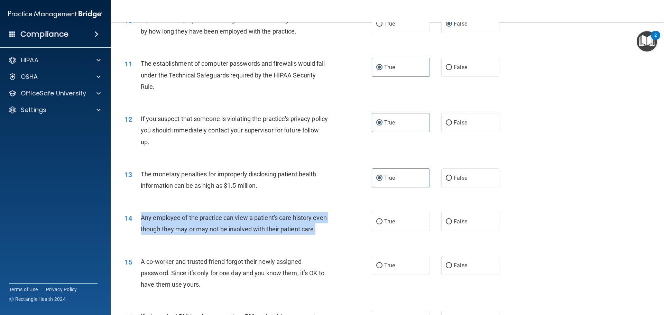
drag, startPoint x: 141, startPoint y: 216, endPoint x: 157, endPoint y: 244, distance: 32.9
click at [157, 235] on div "Any employee of the practice can view a patient's care history even though they…" at bounding box center [237, 223] width 193 height 23
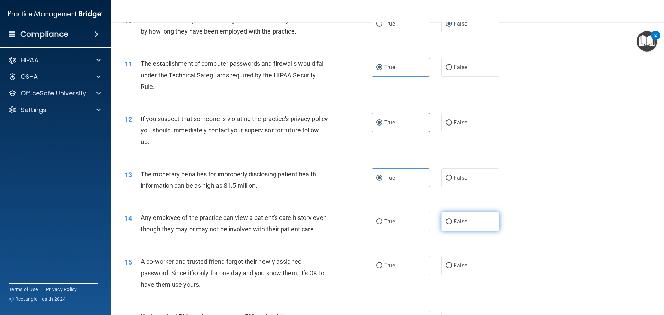
click at [455, 222] on span "False" at bounding box center [460, 221] width 13 height 7
click at [452, 222] on input "False" at bounding box center [449, 221] width 6 height 5
radio input "true"
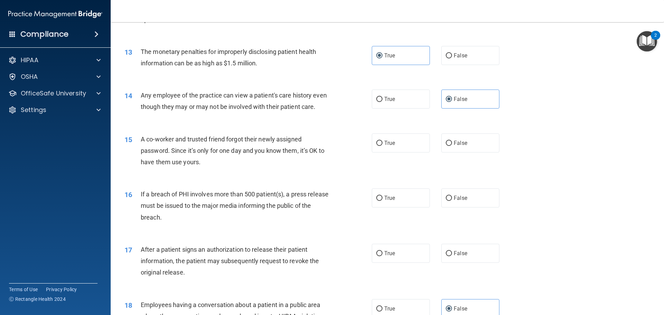
scroll to position [622, 0]
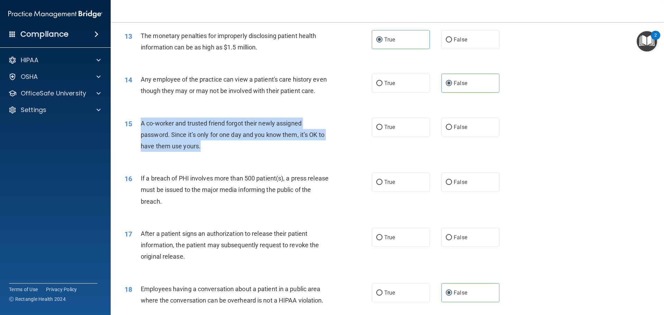
drag, startPoint x: 142, startPoint y: 133, endPoint x: 209, endPoint y: 163, distance: 73.1
click at [209, 152] on div "A co-worker and trusted friend forgot their newly assigned password. Since it’s…" at bounding box center [237, 135] width 193 height 35
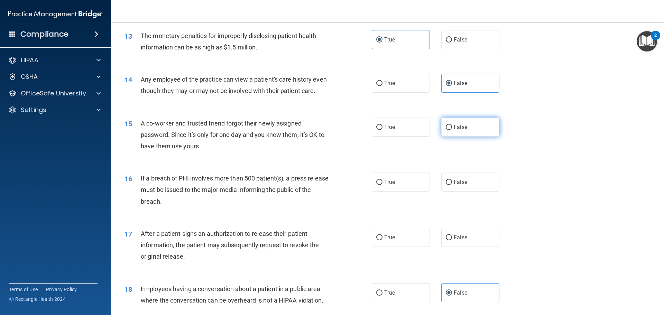
click at [489, 134] on label "False" at bounding box center [470, 127] width 58 height 19
click at [452, 130] on input "False" at bounding box center [449, 127] width 6 height 5
radio input "true"
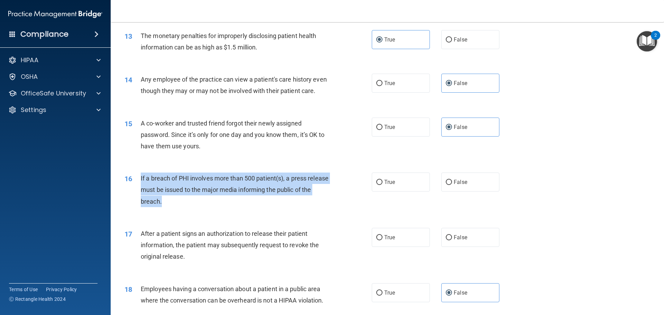
drag, startPoint x: 140, startPoint y: 189, endPoint x: 185, endPoint y: 219, distance: 54.2
click at [185, 211] on div "16 If a breach of PHI involves more than 500 patient(s), a press release must b…" at bounding box center [248, 192] width 268 height 38
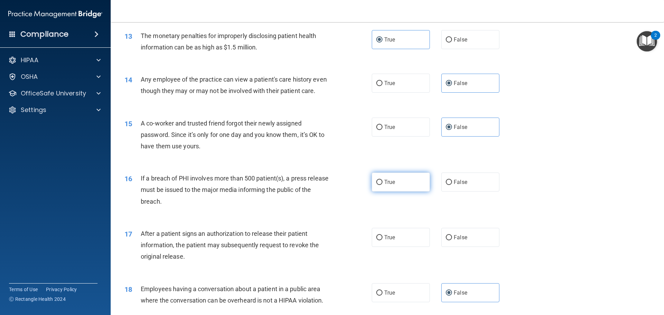
click at [392, 187] on label "True" at bounding box center [401, 182] width 58 height 19
click at [382, 185] on input "True" at bounding box center [379, 182] width 6 height 5
radio input "true"
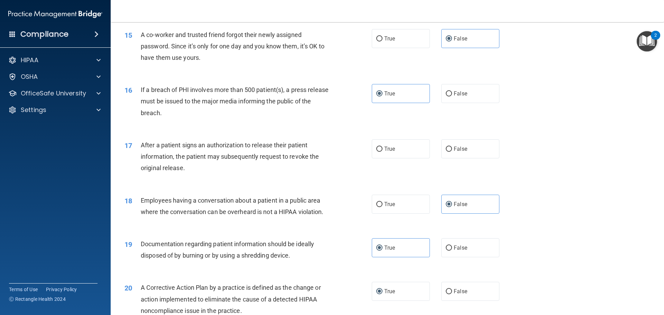
scroll to position [726, 0]
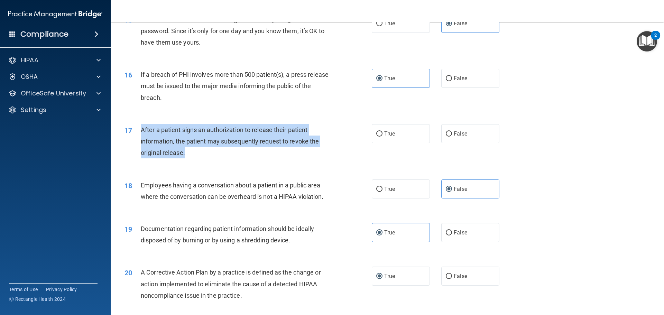
drag, startPoint x: 139, startPoint y: 139, endPoint x: 194, endPoint y: 169, distance: 62.7
click at [194, 162] on div "17 After a patient signs an authorization to release their patient information,…" at bounding box center [248, 143] width 268 height 38
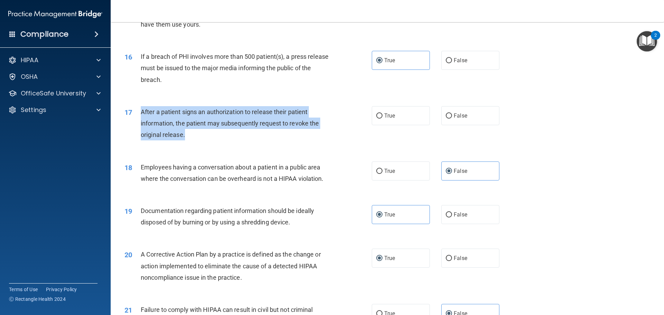
scroll to position [761, 0]
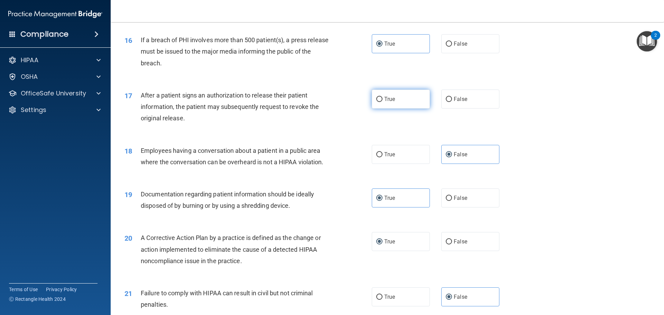
click at [401, 104] on label "True" at bounding box center [401, 99] width 58 height 19
click at [382, 102] on input "True" at bounding box center [379, 99] width 6 height 5
radio input "true"
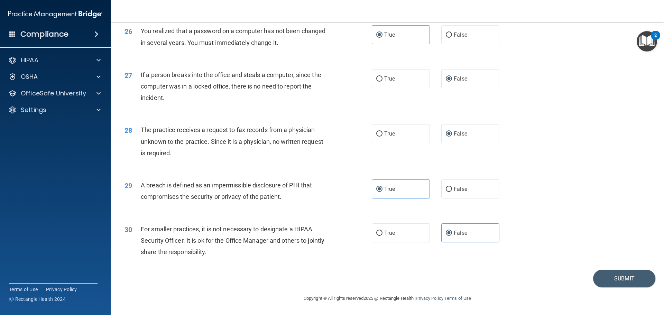
scroll to position [1321, 0]
click at [595, 272] on button "Submit" at bounding box center [624, 279] width 62 height 18
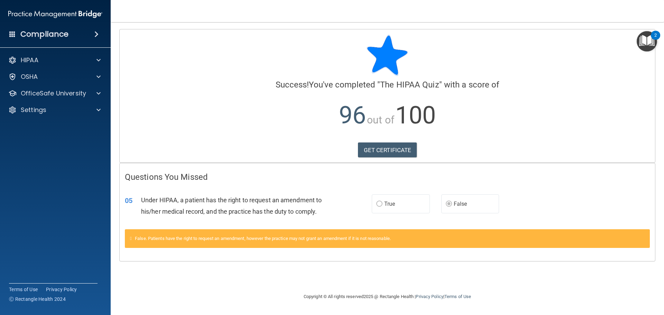
click at [399, 202] on label "True" at bounding box center [401, 203] width 58 height 19
click at [376, 201] on label "True" at bounding box center [401, 203] width 58 height 19
click at [463, 205] on span "False" at bounding box center [460, 204] width 13 height 7
click at [405, 150] on link "GET CERTIFICATE" at bounding box center [387, 149] width 59 height 15
click at [100, 91] on span at bounding box center [98, 93] width 4 height 8
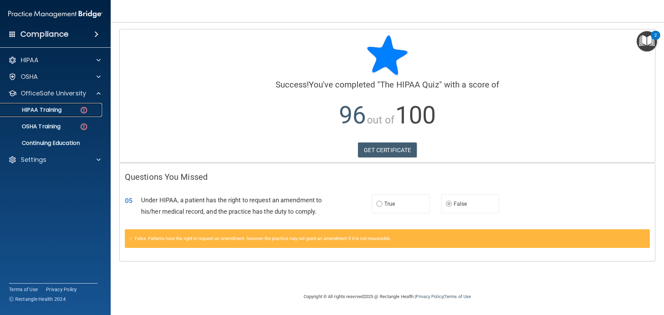
click at [73, 111] on div "HIPAA Training" at bounding box center [51, 109] width 94 height 7
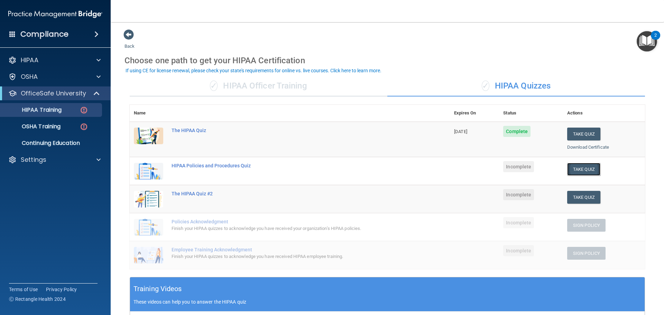
click at [579, 166] on button "Take Quiz" at bounding box center [583, 169] width 33 height 13
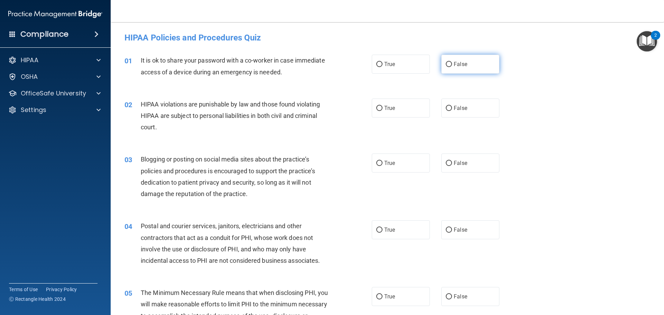
click at [458, 64] on span "False" at bounding box center [460, 64] width 13 height 7
click at [452, 64] on input "False" at bounding box center [449, 64] width 6 height 5
radio input "true"
click at [406, 110] on label "True" at bounding box center [401, 108] width 58 height 19
click at [382, 110] on input "True" at bounding box center [379, 108] width 6 height 5
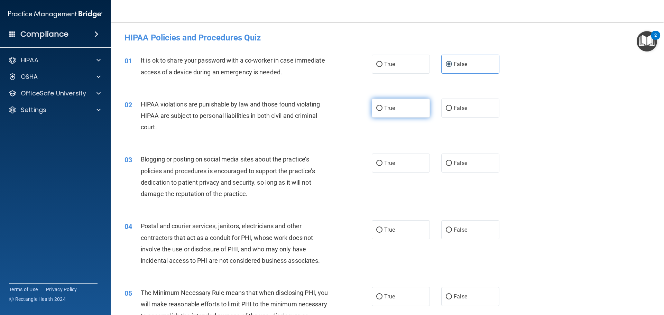
radio input "true"
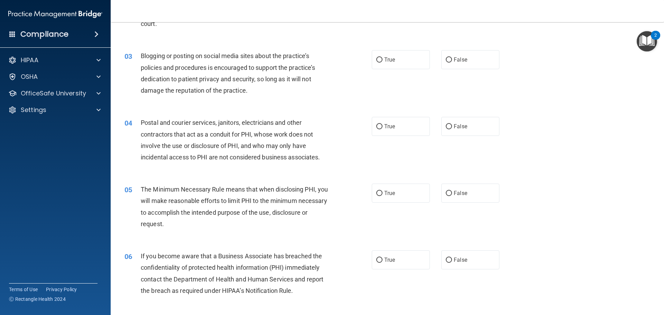
scroll to position [104, 0]
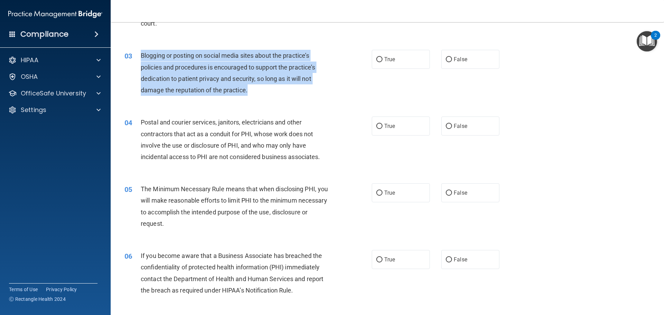
drag, startPoint x: 141, startPoint y: 52, endPoint x: 258, endPoint y: 95, distance: 124.5
click at [258, 95] on div "Blogging or posting on social media sites about the practice’s policies and pro…" at bounding box center [237, 73] width 193 height 46
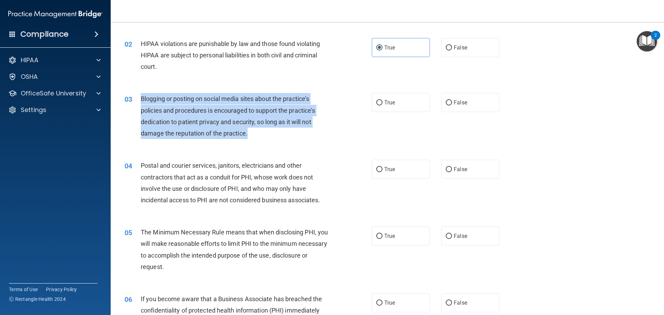
scroll to position [0, 0]
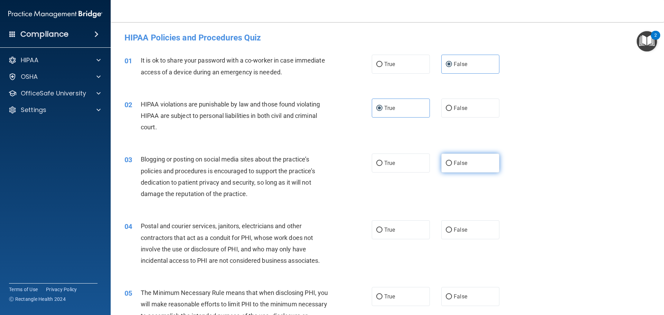
click at [474, 160] on label "False" at bounding box center [470, 163] width 58 height 19
click at [452, 161] on input "False" at bounding box center [449, 163] width 6 height 5
radio input "true"
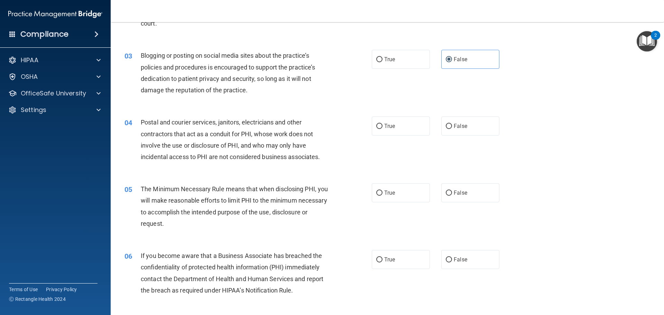
scroll to position [138, 0]
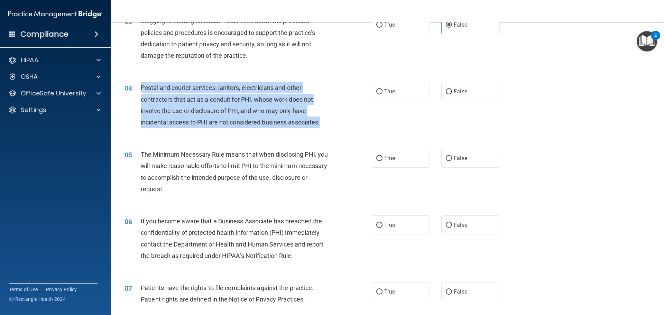
drag, startPoint x: 142, startPoint y: 89, endPoint x: 323, endPoint y: 129, distance: 185.7
click at [323, 129] on div "04 Postal and courier services, janitors, electricians and other contractors th…" at bounding box center [248, 106] width 268 height 49
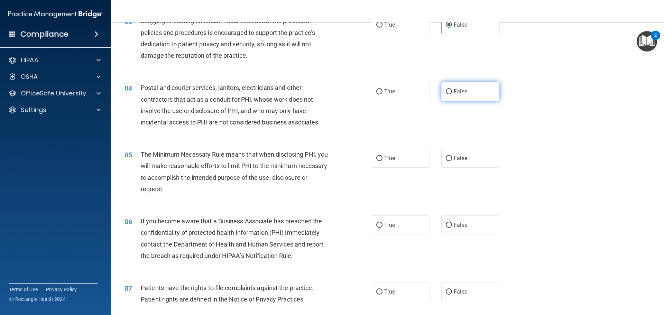
click at [458, 84] on label "False" at bounding box center [470, 91] width 58 height 19
click at [452, 89] on input "False" at bounding box center [449, 91] width 6 height 5
radio input "true"
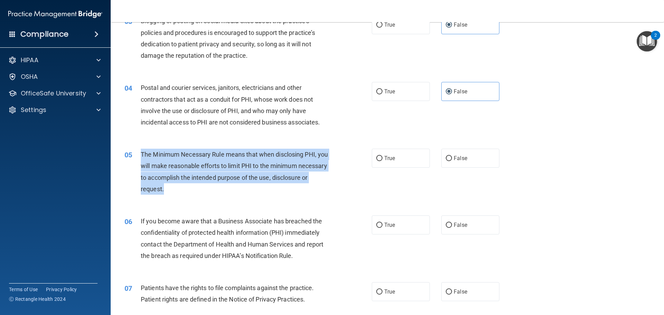
drag, startPoint x: 142, startPoint y: 152, endPoint x: 209, endPoint y: 198, distance: 81.0
click at [209, 198] on div "05 The Minimum Necessary Rule means that when disclosing PHI, you will make rea…" at bounding box center [248, 173] width 268 height 49
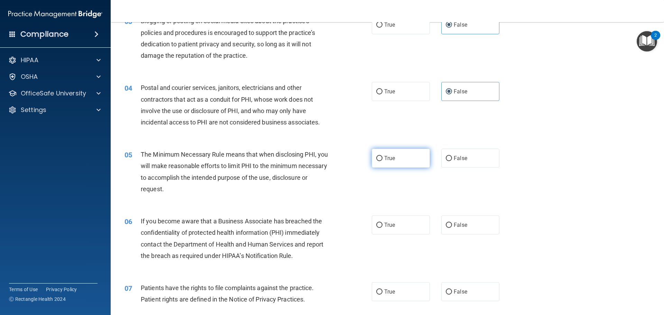
click at [388, 161] on label "True" at bounding box center [401, 158] width 58 height 19
click at [382, 161] on input "True" at bounding box center [379, 158] width 6 height 5
radio input "true"
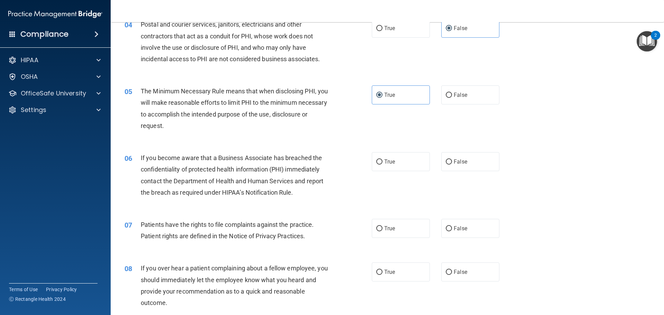
scroll to position [207, 0]
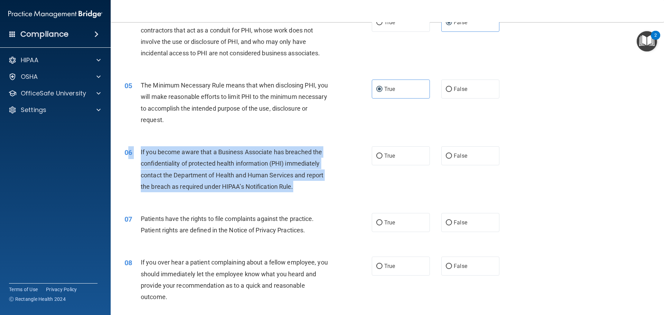
drag, startPoint x: 302, startPoint y: 190, endPoint x: 130, endPoint y: 156, distance: 175.1
click at [130, 156] on div "06 If you become aware that a Business Associate has breached the confidentiali…" at bounding box center [248, 170] width 268 height 49
click at [141, 150] on span "If you become aware that a Business Associate has breached the confidentiality …" at bounding box center [232, 169] width 183 height 42
drag, startPoint x: 141, startPoint y: 150, endPoint x: 278, endPoint y: 191, distance: 143.4
click at [278, 191] on div "If you become aware that a Business Associate has breached the confidentiality …" at bounding box center [237, 169] width 193 height 46
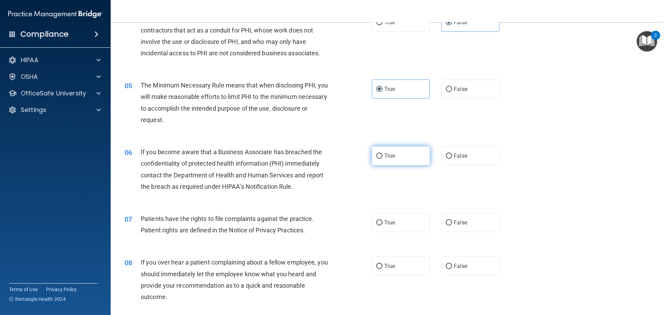
click at [385, 161] on label "True" at bounding box center [401, 155] width 58 height 19
click at [382, 159] on input "True" at bounding box center [379, 156] width 6 height 5
radio input "true"
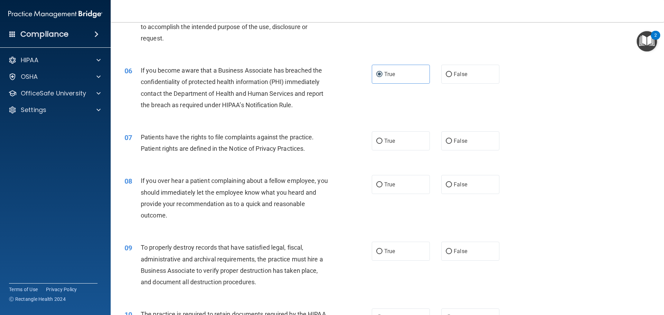
scroll to position [311, 0]
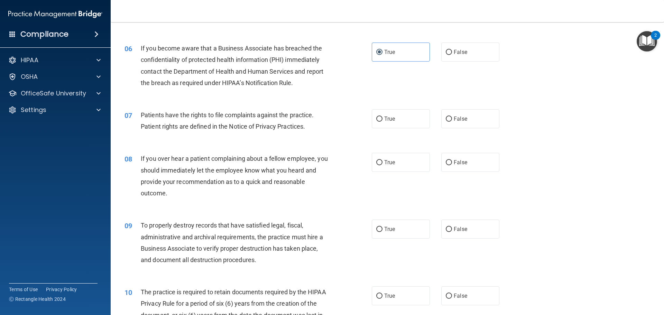
click at [304, 126] on span "Patients have the rights to file complaints against the practice. Patient right…" at bounding box center [227, 120] width 173 height 19
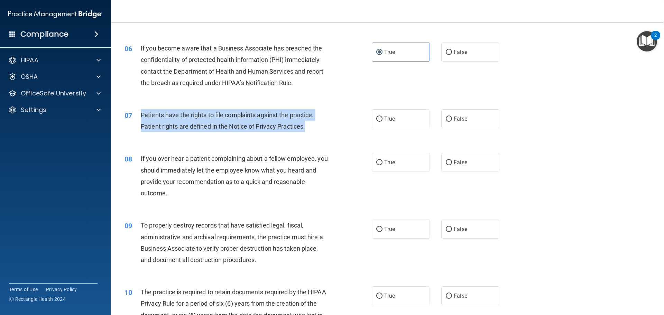
drag, startPoint x: 310, startPoint y: 126, endPoint x: 141, endPoint y: 113, distance: 168.9
click at [141, 113] on div "Patients have the rights to file complaints against the practice. Patient right…" at bounding box center [237, 120] width 193 height 23
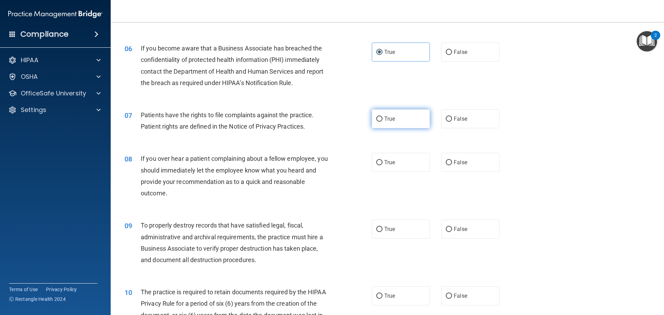
click at [384, 117] on span "True" at bounding box center [389, 118] width 11 height 7
click at [382, 117] on input "True" at bounding box center [379, 119] width 6 height 5
radio input "true"
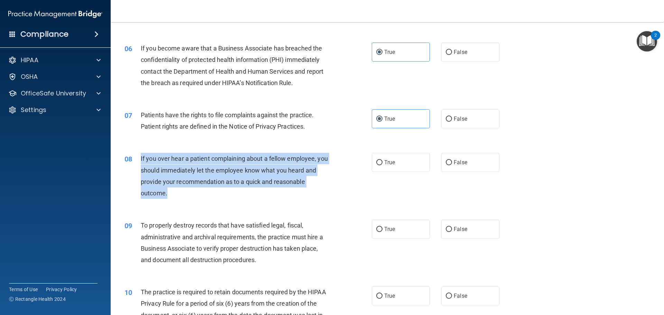
drag, startPoint x: 183, startPoint y: 191, endPoint x: 140, endPoint y: 160, distance: 53.1
click at [140, 160] on div "08 If you over hear a patient complaining about a fellow employee, you should i…" at bounding box center [248, 177] width 268 height 49
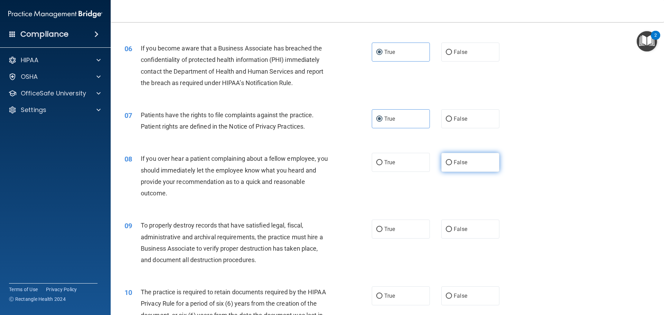
click at [469, 162] on label "False" at bounding box center [470, 162] width 58 height 19
click at [452, 162] on input "False" at bounding box center [449, 162] width 6 height 5
radio input "true"
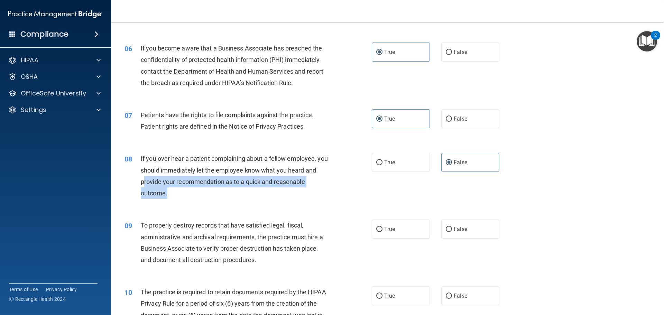
drag, startPoint x: 263, startPoint y: 197, endPoint x: 165, endPoint y: 188, distance: 98.6
click at [160, 186] on div "If you over hear a patient complaining about a fellow employee, you should imme…" at bounding box center [237, 176] width 193 height 46
click at [165, 188] on div "If you over hear a patient complaining about a fellow employee, you should imme…" at bounding box center [237, 176] width 193 height 46
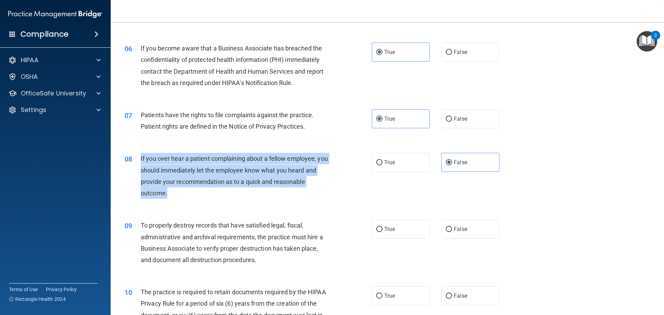
drag, startPoint x: 141, startPoint y: 158, endPoint x: 181, endPoint y: 196, distance: 55.5
click at [181, 196] on div "If you over hear a patient complaining about a fellow employee, you should imme…" at bounding box center [237, 176] width 193 height 46
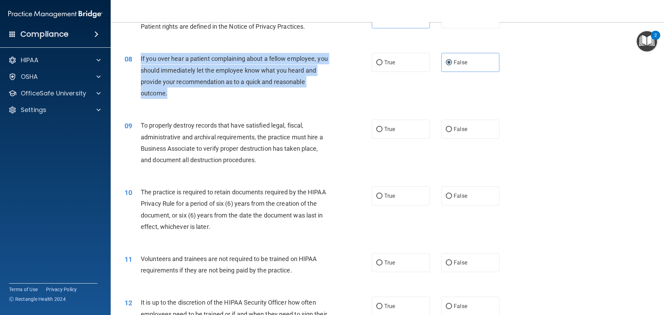
scroll to position [415, 0]
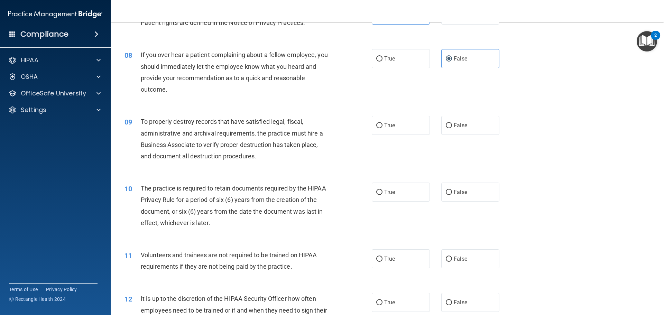
click at [216, 121] on span "To properly destroy records that have satisfied legal, fiscal, administrative a…" at bounding box center [232, 139] width 182 height 42
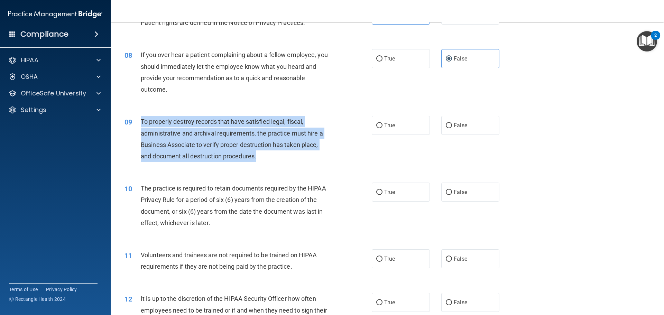
drag, startPoint x: 256, startPoint y: 158, endPoint x: 139, endPoint y: 127, distance: 121.8
click at [139, 127] on div "09 To properly destroy records that have satisfied legal, fiscal, administrativ…" at bounding box center [248, 140] width 268 height 49
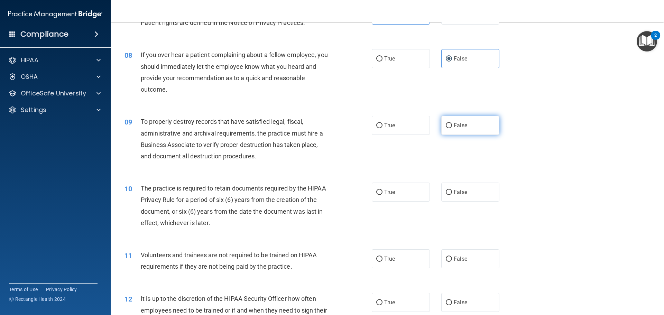
click at [450, 122] on label "False" at bounding box center [470, 125] width 58 height 19
click at [450, 123] on input "False" at bounding box center [449, 125] width 6 height 5
radio input "true"
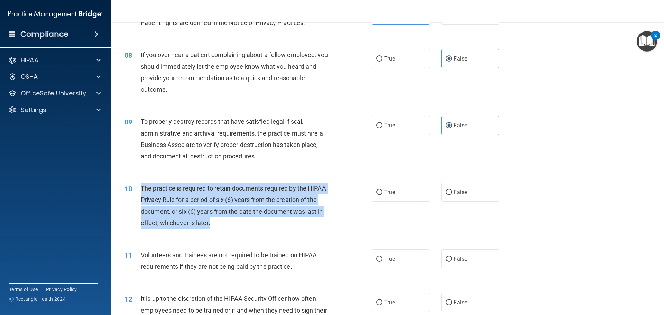
drag, startPoint x: 141, startPoint y: 187, endPoint x: 223, endPoint y: 232, distance: 93.3
click at [223, 232] on div "10 The practice is required to retain documents required by the HIPAA Privacy R…" at bounding box center [248, 207] width 268 height 49
click at [205, 185] on span "The practice is required to retain documents required by the HIPAA Privacy Rule…" at bounding box center [233, 206] width 185 height 42
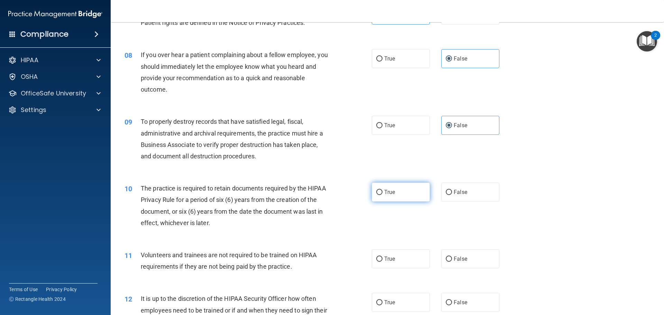
click at [415, 192] on label "True" at bounding box center [401, 192] width 58 height 19
click at [382, 192] on input "True" at bounding box center [379, 192] width 6 height 5
radio input "true"
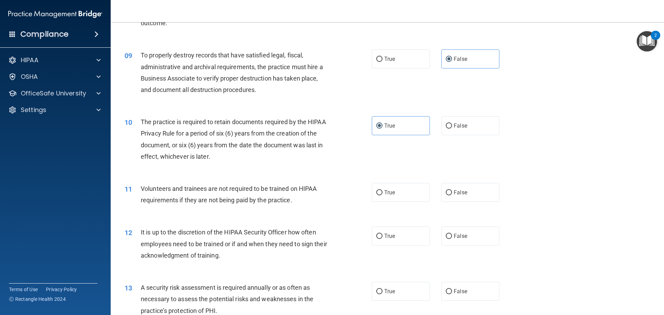
scroll to position [484, 0]
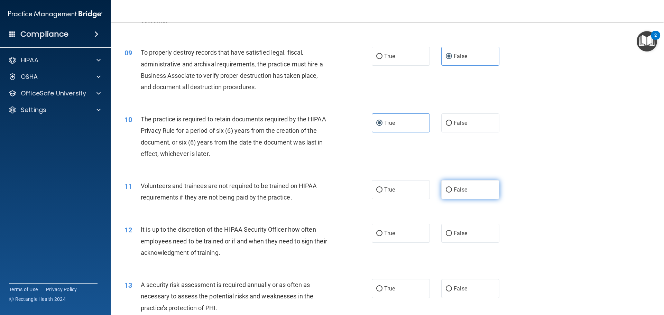
click at [454, 187] on span "False" at bounding box center [460, 189] width 13 height 7
click at [452, 187] on input "False" at bounding box center [449, 189] width 6 height 5
radio input "true"
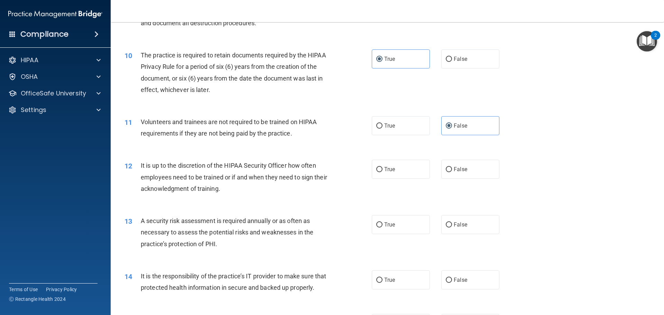
scroll to position [553, 0]
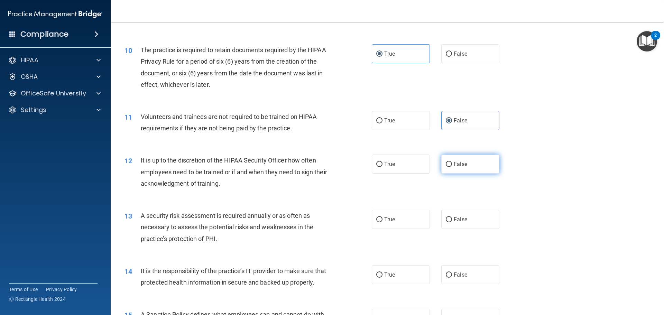
click at [458, 163] on span "False" at bounding box center [460, 164] width 13 height 7
click at [452, 163] on input "False" at bounding box center [449, 164] width 6 height 5
radio input "true"
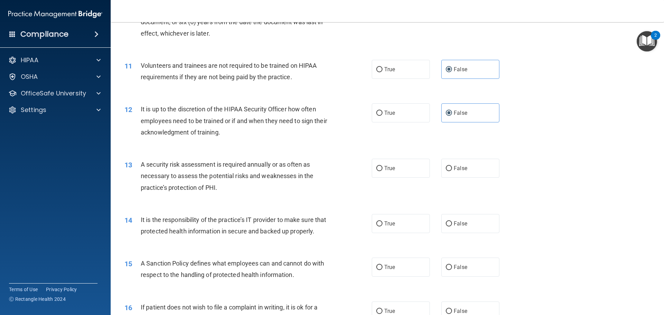
scroll to position [622, 0]
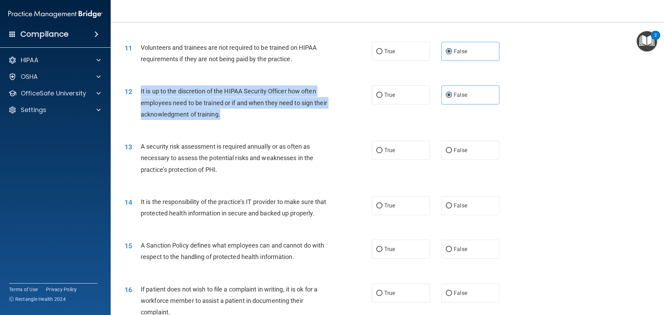
drag, startPoint x: 138, startPoint y: 89, endPoint x: 246, endPoint y: 123, distance: 113.6
click at [246, 123] on div "12 It is up to the discretion of the HIPAA Security Officer how often employees…" at bounding box center [248, 104] width 268 height 38
click at [206, 91] on span "It is up to the discretion of the HIPAA Security Officer how often employees ne…" at bounding box center [234, 102] width 186 height 30
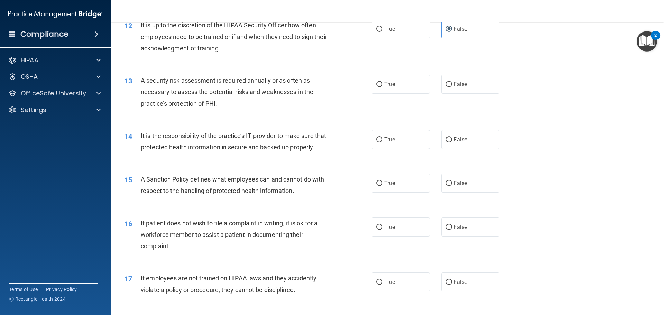
scroll to position [691, 0]
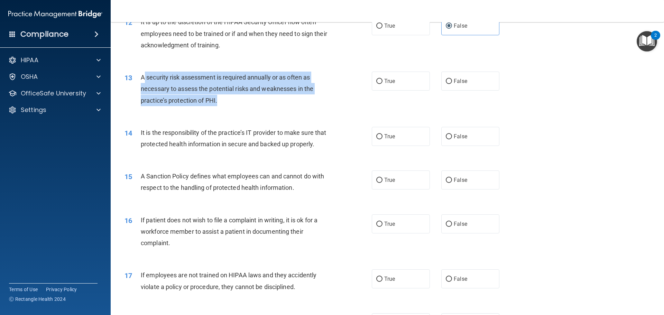
drag, startPoint x: 144, startPoint y: 75, endPoint x: 225, endPoint y: 105, distance: 87.0
click at [225, 105] on div "A security risk assessment is required annually or as often as necessary to ass…" at bounding box center [237, 89] width 193 height 35
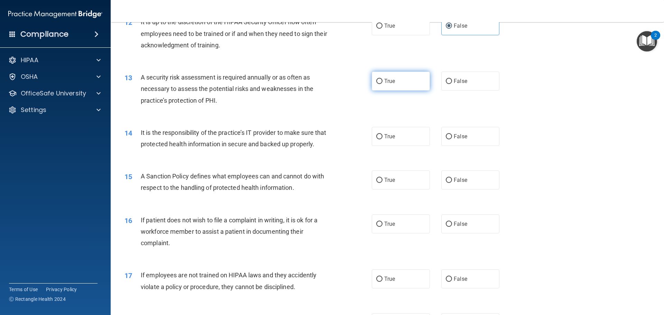
click at [395, 86] on label "True" at bounding box center [401, 81] width 58 height 19
click at [382, 84] on input "True" at bounding box center [379, 81] width 6 height 5
radio input "true"
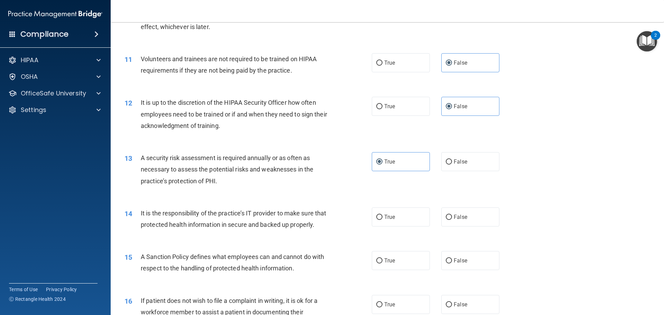
scroll to position [588, 0]
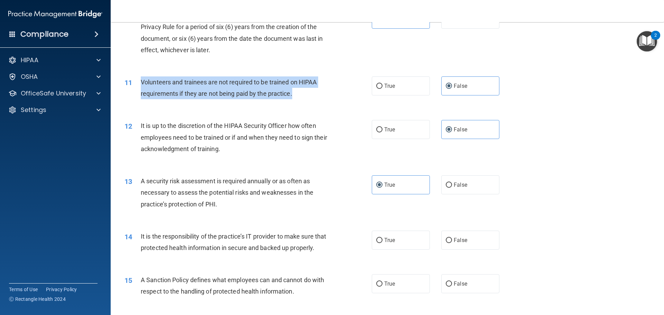
drag, startPoint x: 142, startPoint y: 80, endPoint x: 302, endPoint y: 100, distance: 161.0
click at [302, 100] on div "11 Volunteers and trainees are not required to be trained on HIPAA requirements…" at bounding box center [248, 89] width 268 height 26
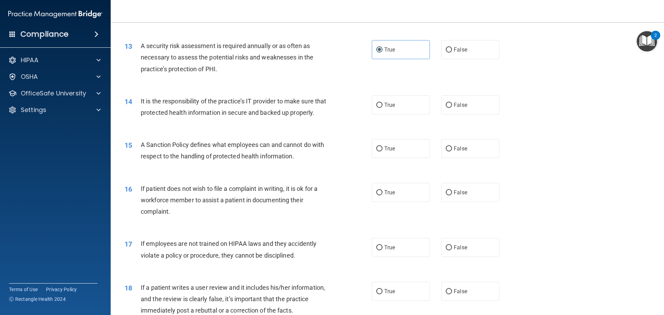
scroll to position [726, 0]
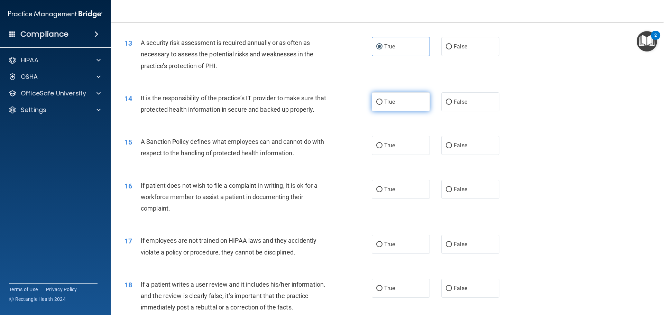
click at [372, 104] on label "True" at bounding box center [401, 101] width 58 height 19
click at [376, 104] on input "True" at bounding box center [379, 102] width 6 height 5
radio input "true"
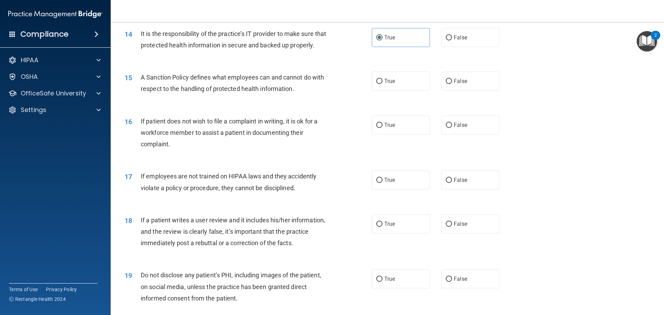
scroll to position [795, 0]
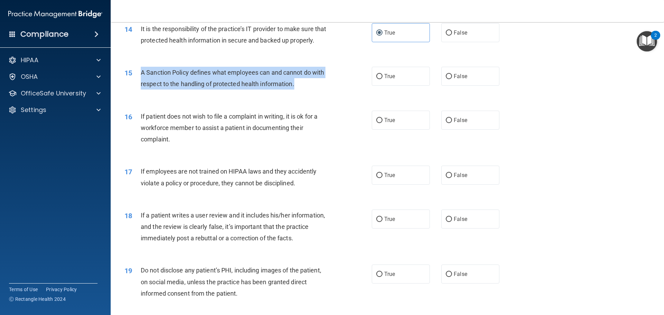
drag, startPoint x: 295, startPoint y: 94, endPoint x: 141, endPoint y: 86, distance: 153.7
click at [141, 86] on span "A Sanction Policy defines what employees can and cannot do with respect to the …" at bounding box center [232, 78] width 183 height 19
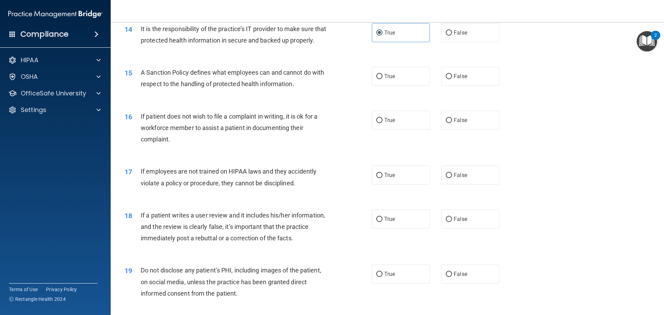
drag, startPoint x: 314, startPoint y: 187, endPoint x: 368, endPoint y: 99, distance: 102.9
click at [314, 186] on div "If employees are not trained on HIPAA laws and they accidently violate a policy…" at bounding box center [237, 177] width 193 height 23
click at [381, 76] on div "15 A Sanction Policy defines what employees can and cannot do with respect to t…" at bounding box center [387, 80] width 536 height 44
click at [384, 80] on span "True" at bounding box center [389, 76] width 11 height 7
click at [382, 79] on input "True" at bounding box center [379, 76] width 6 height 5
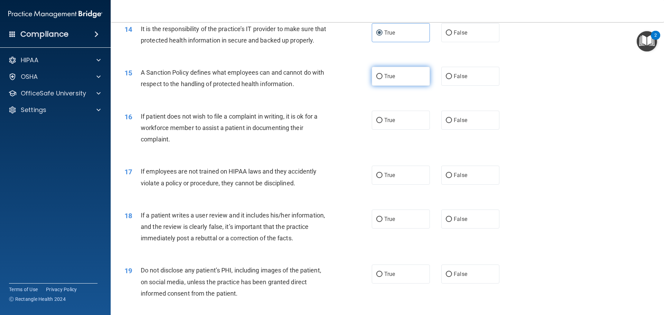
radio input "true"
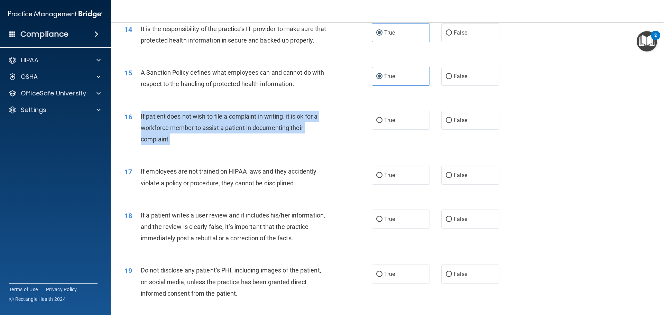
drag, startPoint x: 189, startPoint y: 149, endPoint x: 139, endPoint y: 125, distance: 55.0
click at [139, 125] on div "16 If patient does not wish to file a complaint in writing, it is ok for a work…" at bounding box center [248, 130] width 268 height 38
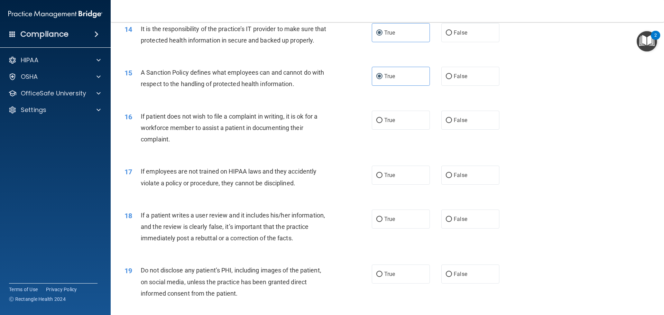
click at [294, 173] on div "17 If employees are not trained on HIPAA laws and they accidently violate a pol…" at bounding box center [387, 179] width 536 height 44
click at [407, 129] on label "True" at bounding box center [401, 120] width 58 height 19
click at [382, 123] on input "True" at bounding box center [379, 120] width 6 height 5
radio input "true"
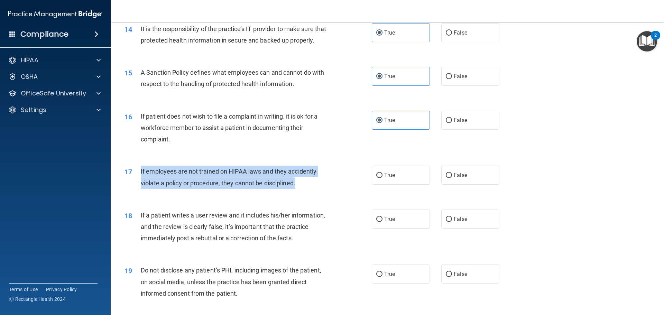
drag, startPoint x: 301, startPoint y: 199, endPoint x: 141, endPoint y: 185, distance: 160.4
click at [141, 185] on div "If employees are not trained on HIPAA laws and they accidently violate a policy…" at bounding box center [237, 177] width 193 height 23
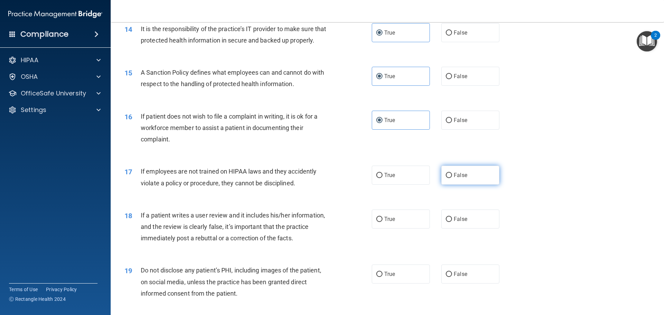
click at [454, 178] on span "False" at bounding box center [460, 175] width 13 height 7
click at [451, 178] on input "False" at bounding box center [449, 175] width 6 height 5
radio input "true"
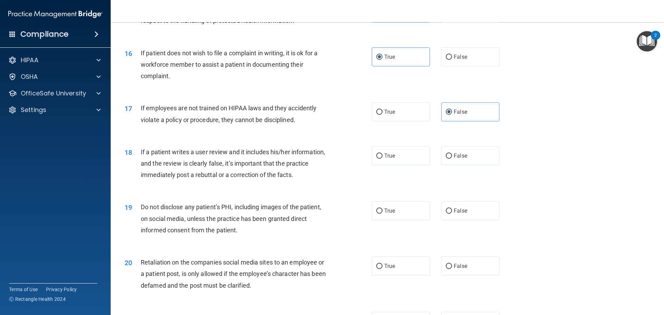
scroll to position [864, 0]
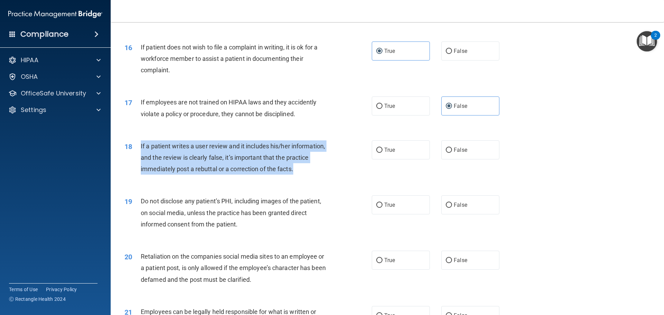
drag, startPoint x: 306, startPoint y: 180, endPoint x: 141, endPoint y: 158, distance: 166.4
click at [141, 158] on div "If a patient writes a user review and it includes his/her information, and the …" at bounding box center [237, 157] width 193 height 35
click at [446, 153] on input "False" at bounding box center [449, 150] width 6 height 5
radio input "true"
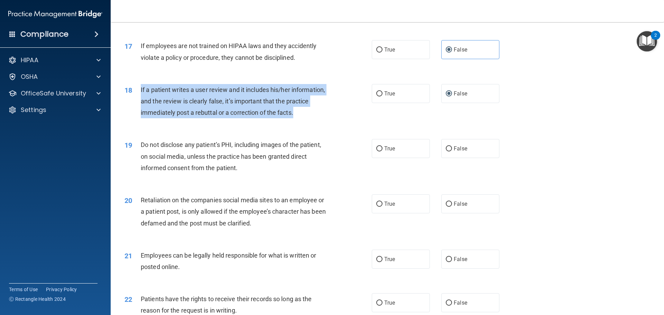
scroll to position [934, 0]
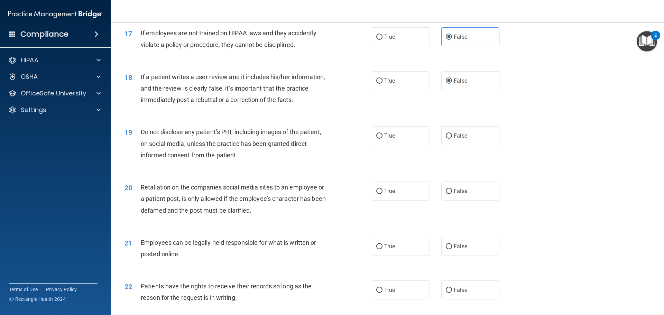
click at [315, 164] on div "19 Do not disclose any patient’s PHI, including images of the patient, on socia…" at bounding box center [248, 145] width 268 height 38
click at [427, 145] on div "True False" at bounding box center [441, 135] width 139 height 19
click at [409, 145] on label "True" at bounding box center [401, 135] width 58 height 19
click at [382, 139] on input "True" at bounding box center [379, 135] width 6 height 5
radio input "true"
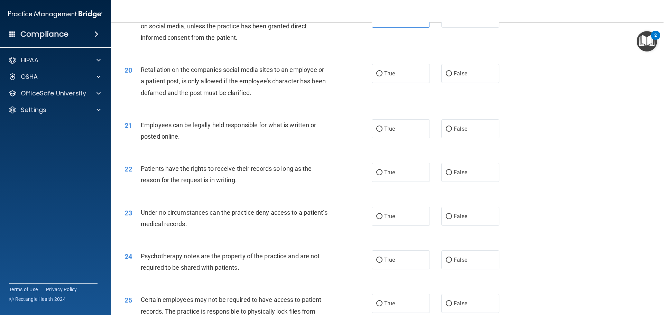
scroll to position [1072, 0]
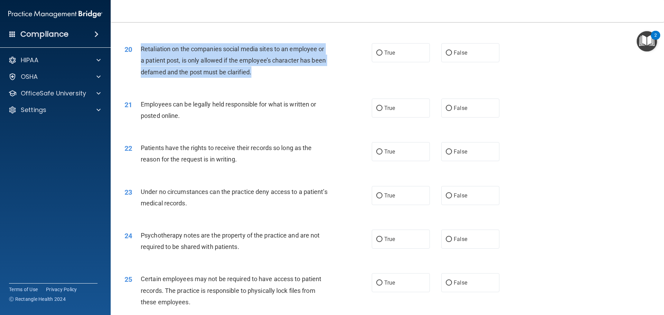
drag, startPoint x: 264, startPoint y: 84, endPoint x: 140, endPoint y: 61, distance: 125.9
click at [140, 61] on div "20 Retaliation on the companies social media sites to an employee or a patient …" at bounding box center [248, 62] width 268 height 38
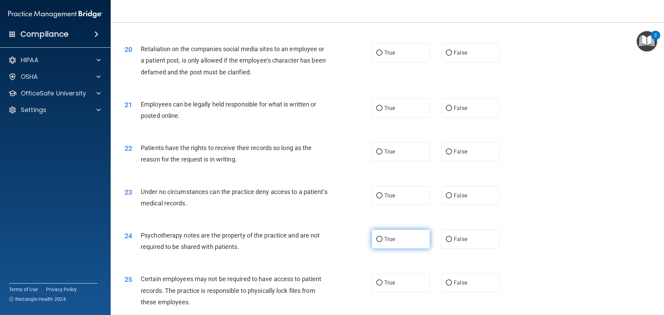
click at [419, 249] on label "True" at bounding box center [401, 239] width 58 height 19
click at [382, 242] on input "True" at bounding box center [379, 239] width 6 height 5
radio input "true"
click at [452, 62] on label "False" at bounding box center [470, 52] width 58 height 19
click at [452, 56] on input "False" at bounding box center [449, 52] width 6 height 5
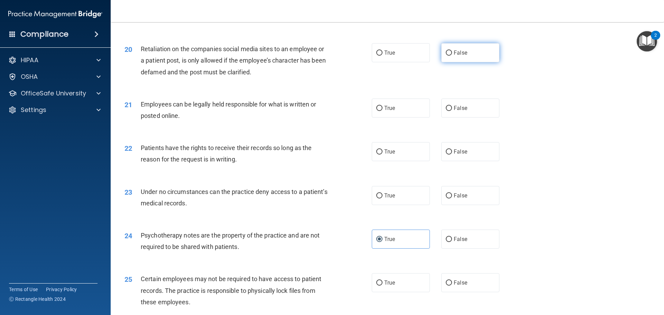
radio input "true"
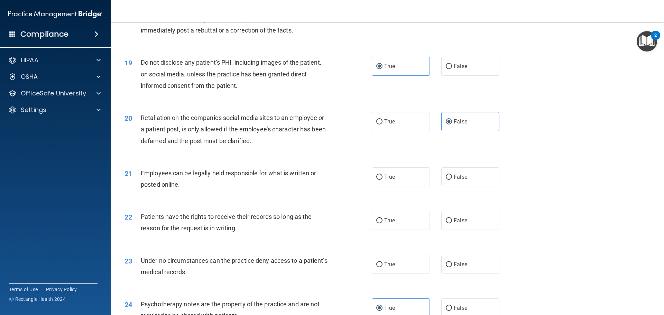
scroll to position [1003, 0]
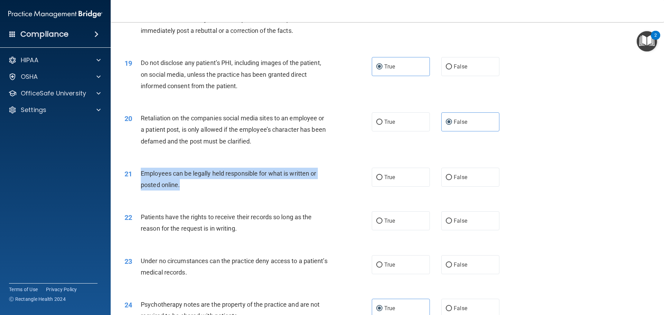
drag, startPoint x: 140, startPoint y: 184, endPoint x: 318, endPoint y: 198, distance: 178.3
click at [318, 191] on div "Employees can be legally held responsible for what is written or posted online." at bounding box center [237, 179] width 193 height 23
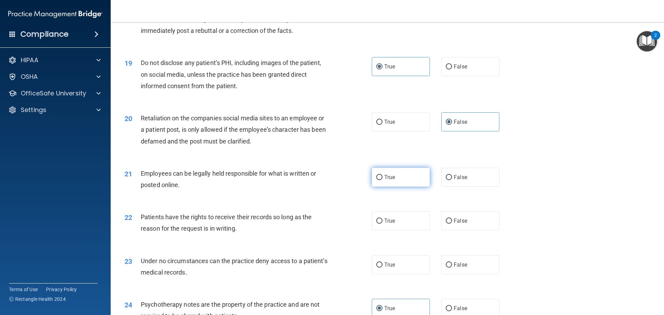
click at [401, 187] on label "True" at bounding box center [401, 177] width 58 height 19
click at [382, 180] on input "True" at bounding box center [379, 177] width 6 height 5
radio input "true"
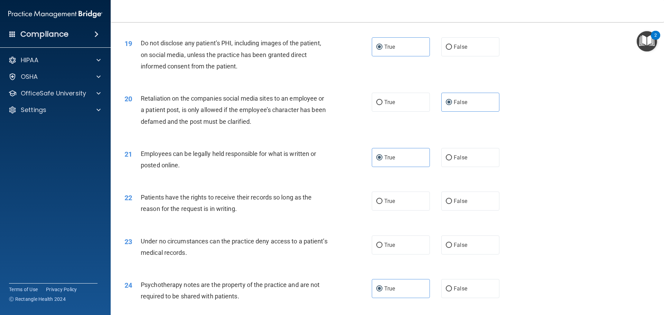
scroll to position [1072, 0]
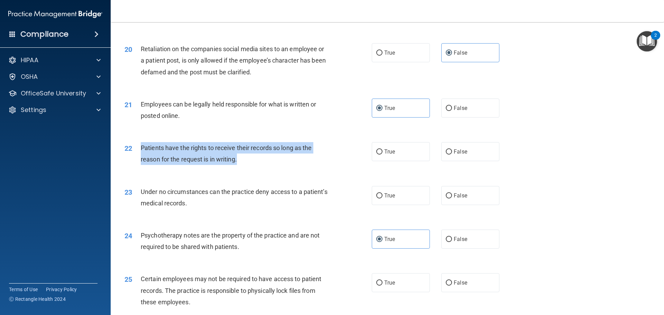
drag, startPoint x: 252, startPoint y: 173, endPoint x: 141, endPoint y: 161, distance: 111.9
click at [141, 161] on div "Patients have the rights to receive their records so long as the reason for the…" at bounding box center [237, 153] width 193 height 23
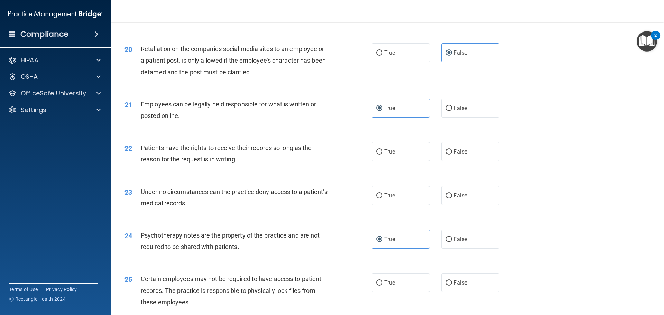
click at [303, 237] on div "24 Psychotherapy notes are the property of the practice and are not required to…" at bounding box center [387, 243] width 536 height 44
click at [392, 247] on label "True" at bounding box center [401, 239] width 58 height 19
click at [382, 242] on input "True" at bounding box center [379, 239] width 6 height 5
click at [367, 248] on div "24 Psychotherapy notes are the property of the practice and are not required to…" at bounding box center [248, 243] width 268 height 26
click at [446, 161] on label "False" at bounding box center [470, 151] width 58 height 19
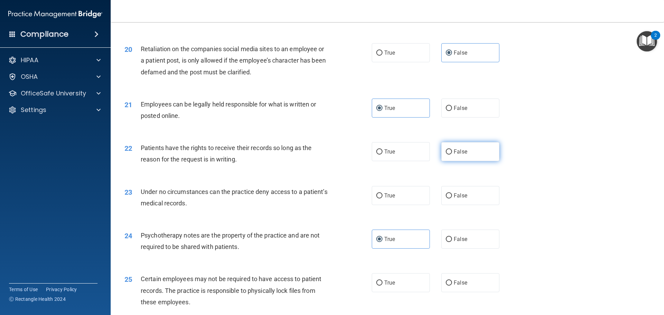
click at [446, 155] on input "False" at bounding box center [449, 151] width 6 height 5
radio input "true"
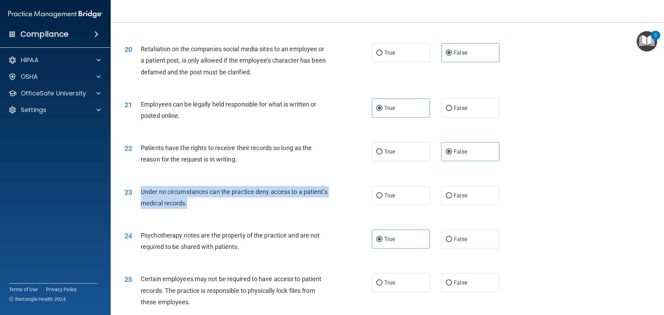
drag, startPoint x: 239, startPoint y: 219, endPoint x: 140, endPoint y: 199, distance: 101.1
click at [140, 199] on div "23 Under no circumstances can the practice deny access to a patient’s medical r…" at bounding box center [248, 199] width 268 height 26
click at [304, 209] on div "Under no circumstances can the practice deny access to a patient’s medical reco…" at bounding box center [237, 197] width 193 height 23
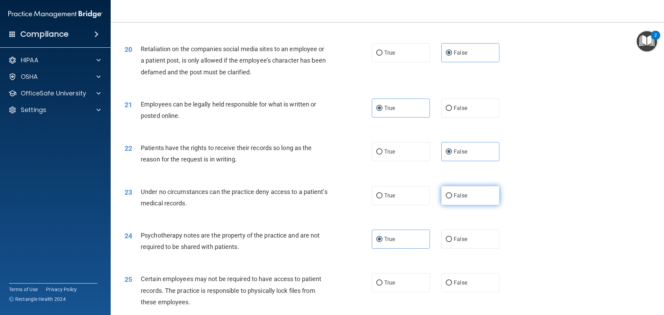
click at [446, 198] on input "False" at bounding box center [449, 195] width 6 height 5
radio input "true"
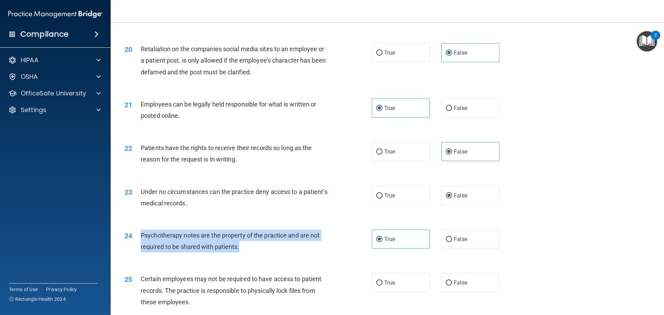
drag, startPoint x: 257, startPoint y: 256, endPoint x: 141, endPoint y: 244, distance: 116.5
click at [141, 244] on div "Psychotherapy notes are the property of the practice and are not required to be…" at bounding box center [237, 241] width 193 height 23
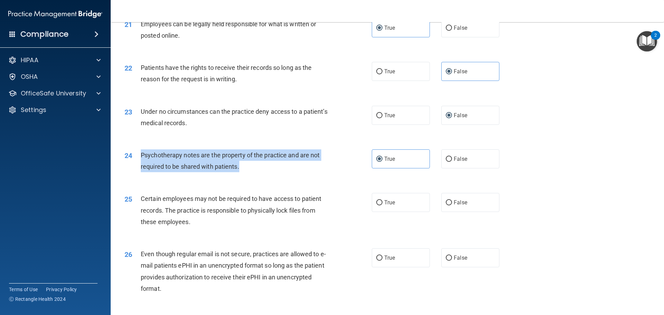
scroll to position [1176, 0]
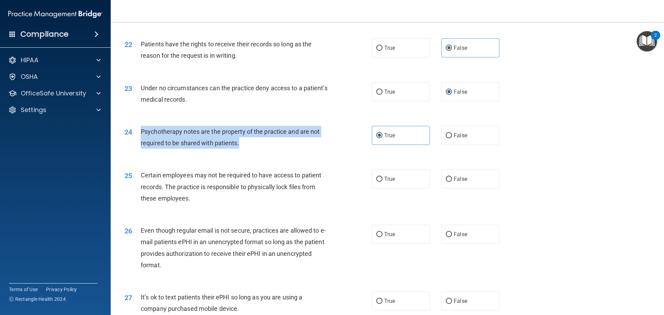
click at [300, 149] on div "Psychotherapy notes are the property of the practice and are not required to be…" at bounding box center [237, 137] width 193 height 23
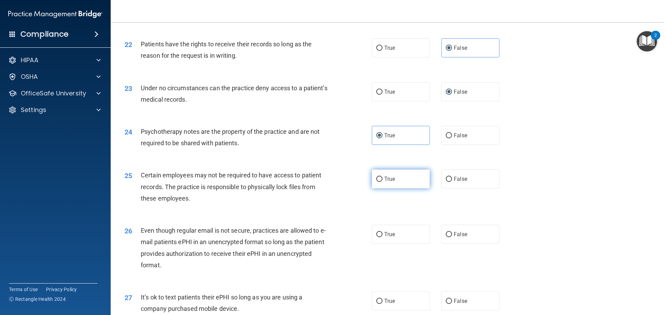
click at [391, 182] on span "True" at bounding box center [389, 179] width 11 height 7
click at [382, 182] on input "True" at bounding box center [379, 179] width 6 height 5
radio input "true"
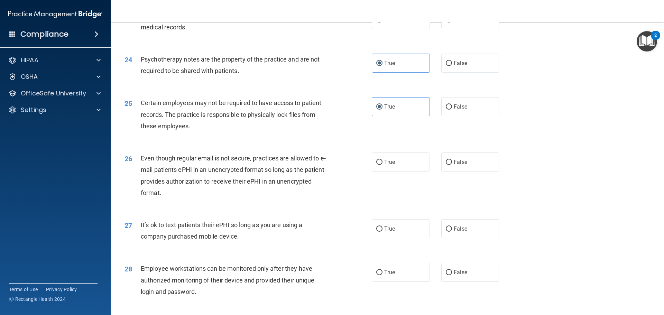
scroll to position [1213, 0]
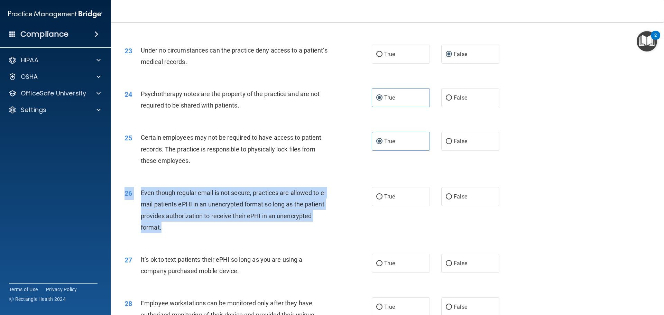
drag, startPoint x: 198, startPoint y: 235, endPoint x: 141, endPoint y: 174, distance: 83.7
click at [141, 197] on div "26 Even though regular email is not secure, practices are allowed to e-mail pat…" at bounding box center [387, 211] width 536 height 67
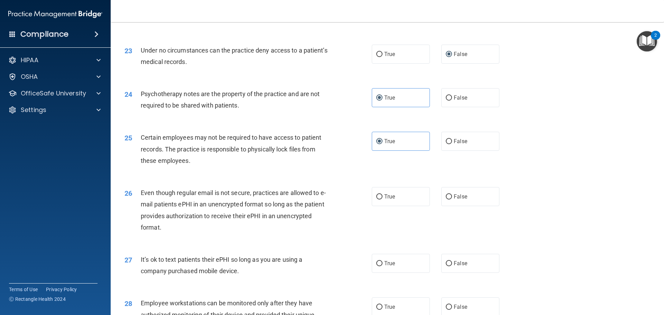
click at [195, 166] on div "Certain employees may not be required to have access to patient records. The pr…" at bounding box center [237, 149] width 193 height 35
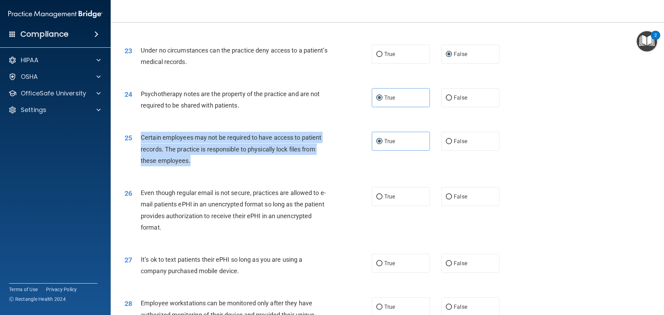
drag, startPoint x: 197, startPoint y: 170, endPoint x: 140, endPoint y: 150, distance: 60.3
click at [140, 150] on div "25 Certain employees may not be required to have access to patient records. The…" at bounding box center [248, 151] width 268 height 38
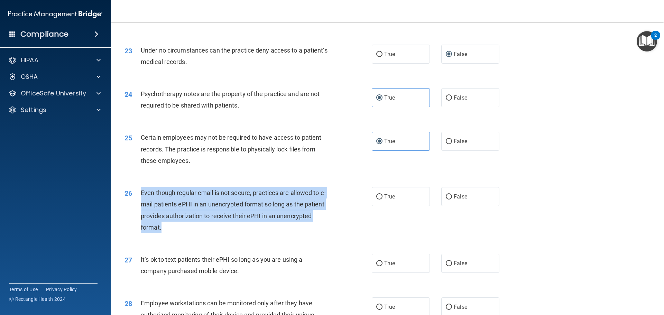
drag, startPoint x: 170, startPoint y: 238, endPoint x: 140, endPoint y: 202, distance: 46.4
click at [140, 204] on div "26 Even though regular email is not secure, practices are allowed to e-mail pat…" at bounding box center [248, 211] width 268 height 49
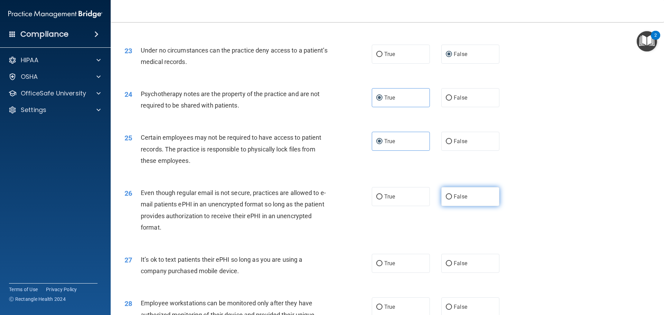
click at [467, 202] on label "False" at bounding box center [470, 196] width 58 height 19
click at [452, 199] on input "False" at bounding box center [449, 196] width 6 height 5
radio input "true"
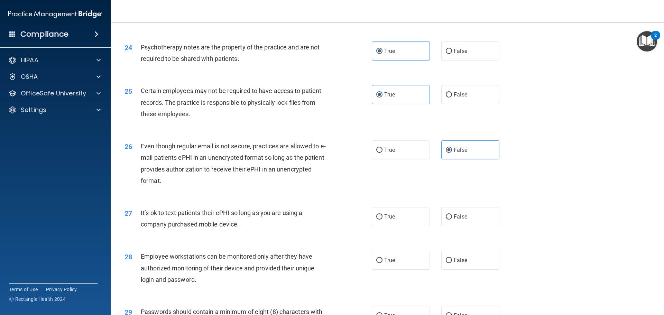
scroll to position [1317, 0]
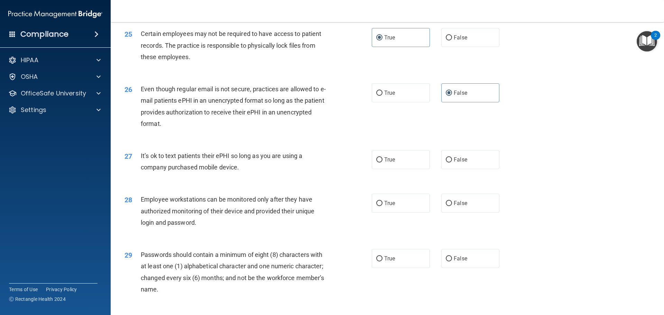
drag, startPoint x: 254, startPoint y: 178, endPoint x: 141, endPoint y: 167, distance: 113.9
click at [141, 167] on div "It’s ok to text patients their ePHI so long as you are using a company purchase…" at bounding box center [237, 161] width 193 height 23
drag, startPoint x: 481, startPoint y: 168, endPoint x: 466, endPoint y: 176, distance: 16.7
click at [481, 169] on label "False" at bounding box center [470, 159] width 58 height 19
click at [452, 163] on input "False" at bounding box center [449, 159] width 6 height 5
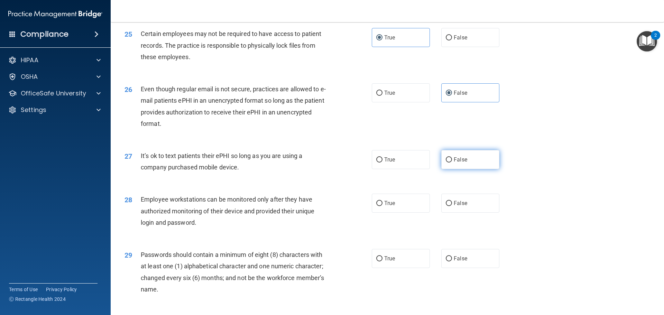
radio input "true"
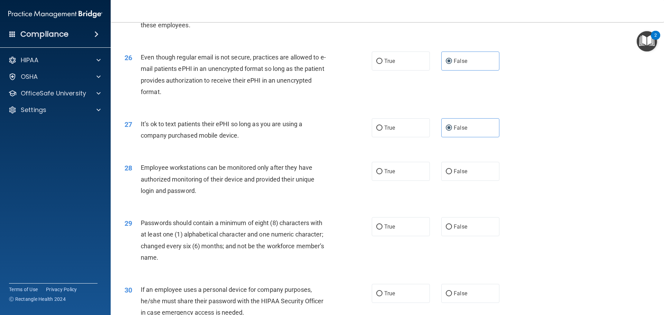
scroll to position [1421, 0]
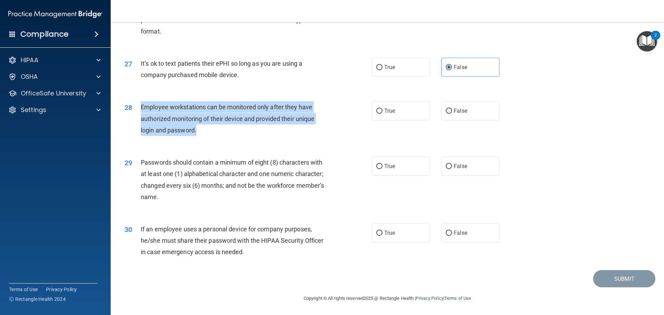
drag, startPoint x: 210, startPoint y: 134, endPoint x: 142, endPoint y: 110, distance: 72.6
click at [142, 110] on div "Employee workstations can be monitored only after they have authorized monitori…" at bounding box center [237, 118] width 193 height 35
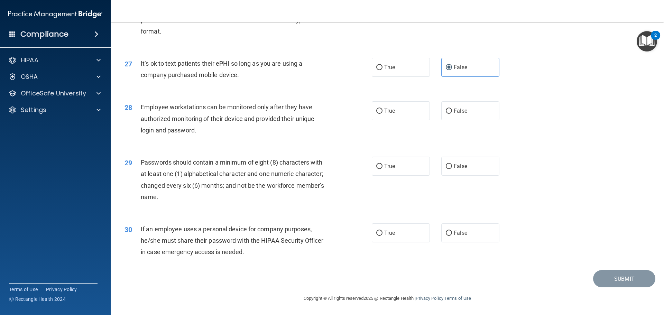
click at [449, 100] on div "28 Employee workstations can be monitored only after they have authorized monit…" at bounding box center [387, 120] width 536 height 55
click at [449, 104] on label "False" at bounding box center [470, 110] width 58 height 19
click at [449, 109] on input "False" at bounding box center [449, 111] width 6 height 5
radio input "true"
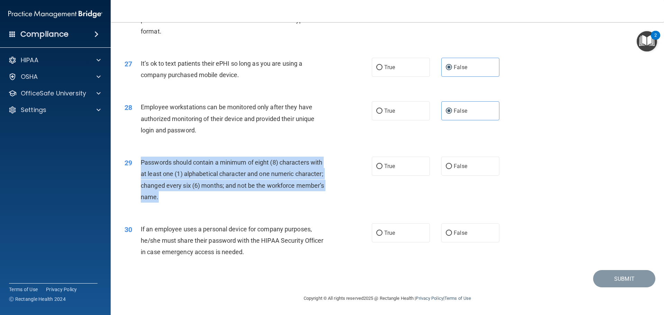
drag, startPoint x: 169, startPoint y: 204, endPoint x: 140, endPoint y: 157, distance: 54.7
click at [140, 157] on div "29 Passwords should contain a minimum of eight (8) characters with at least one…" at bounding box center [248, 181] width 268 height 49
click at [265, 180] on div "Passwords should contain a minimum of eight (8) characters with at least one (1…" at bounding box center [237, 180] width 193 height 46
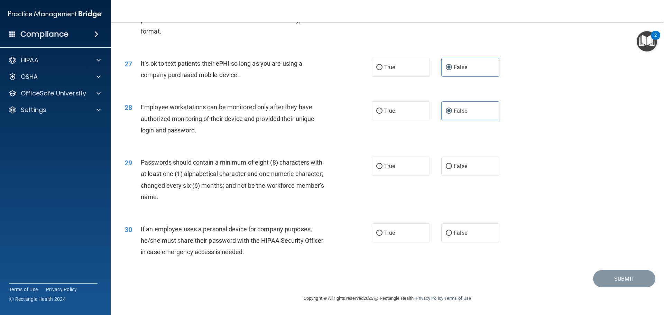
click at [414, 155] on div "29 Passwords should contain a minimum of eight (8) characters with at least one…" at bounding box center [387, 181] width 536 height 67
click at [407, 167] on label "True" at bounding box center [401, 166] width 58 height 19
click at [382, 167] on input "True" at bounding box center [379, 166] width 6 height 5
radio input "true"
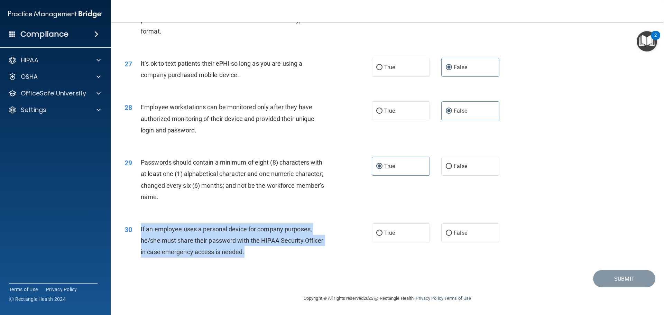
drag, startPoint x: 251, startPoint y: 252, endPoint x: 140, endPoint y: 231, distance: 113.1
click at [140, 231] on div "30 If an employee uses a personal device for company purposes, he/she must shar…" at bounding box center [248, 242] width 268 height 38
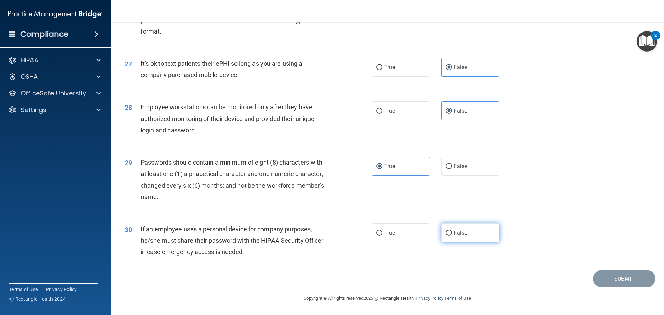
click at [459, 232] on span "False" at bounding box center [460, 233] width 13 height 7
click at [452, 232] on input "False" at bounding box center [449, 233] width 6 height 5
radio input "true"
click at [538, 207] on div "29 Passwords should contain a minimum of eight (8) characters with at least one…" at bounding box center [387, 181] width 536 height 67
click at [593, 275] on button "Submit" at bounding box center [624, 279] width 62 height 18
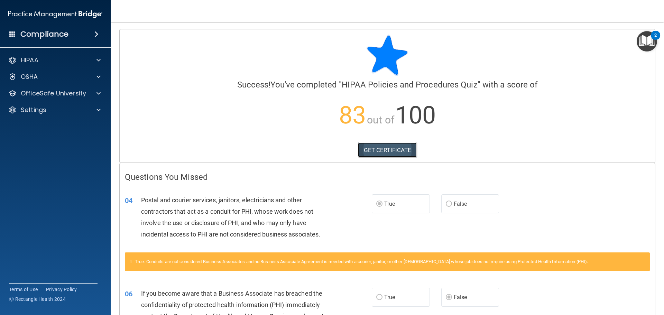
click at [372, 153] on link "GET CERTIFICATE" at bounding box center [387, 149] width 59 height 15
click at [97, 97] on span at bounding box center [98, 93] width 4 height 8
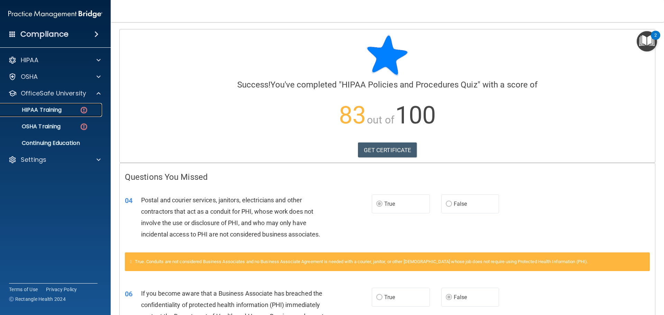
click at [62, 112] on p "HIPAA Training" at bounding box center [32, 109] width 57 height 7
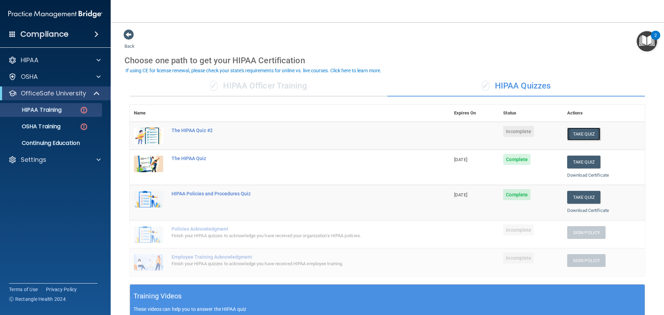
click at [581, 136] on button "Take Quiz" at bounding box center [583, 134] width 33 height 13
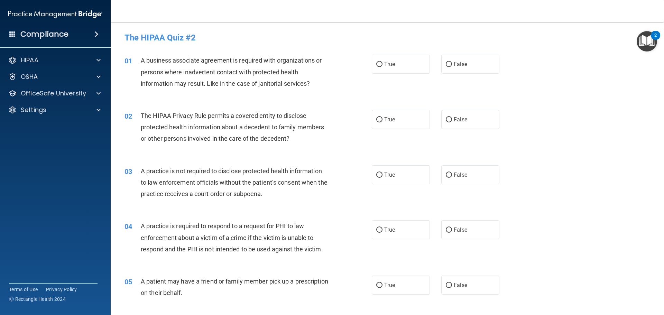
click at [316, 81] on div "A business associate agreement is required with organizations or persons where …" at bounding box center [237, 72] width 193 height 35
click at [650, 39] on img "Open Resource Center, 2 new notifications" at bounding box center [647, 41] width 20 height 20
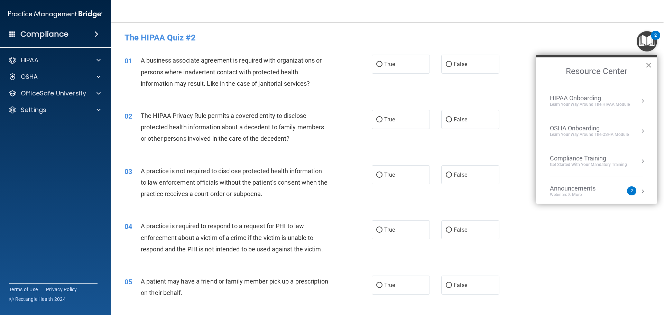
click at [648, 64] on button "×" at bounding box center [648, 64] width 7 height 11
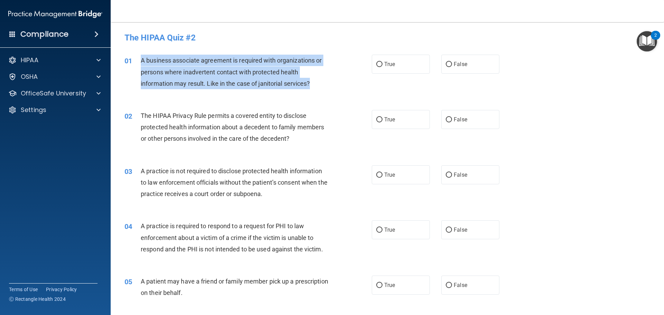
drag, startPoint x: 319, startPoint y: 82, endPoint x: 139, endPoint y: 61, distance: 180.7
click at [139, 61] on div "01 A business associate agreement is required with organizations or persons whe…" at bounding box center [248, 74] width 268 height 38
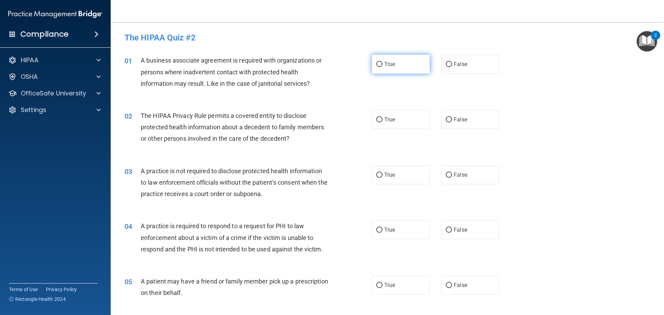
click at [381, 62] on label "True" at bounding box center [401, 64] width 58 height 19
click at [381, 62] on input "True" at bounding box center [379, 64] width 6 height 5
radio input "true"
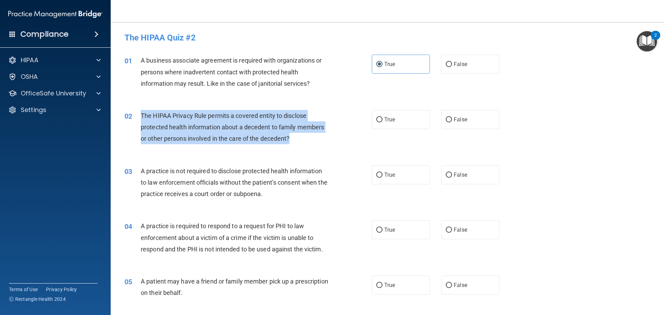
drag, startPoint x: 295, startPoint y: 137, endPoint x: 141, endPoint y: 115, distance: 155.4
click at [141, 115] on div "The HIPAA Privacy Rule permits a covered entity to disclose protected health in…" at bounding box center [237, 127] width 193 height 35
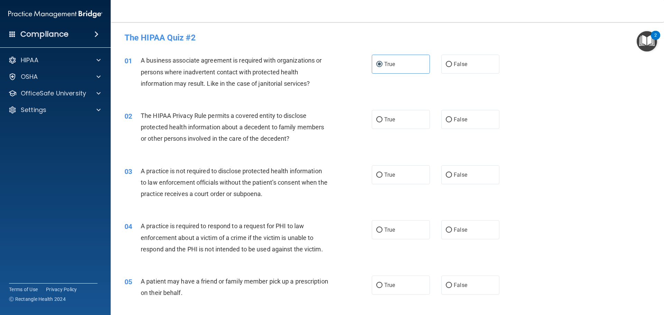
click at [309, 211] on div "03 A practice is not required to disclose protected health information to law e…" at bounding box center [387, 184] width 536 height 55
click at [412, 120] on label "True" at bounding box center [401, 119] width 58 height 19
click at [382, 120] on input "True" at bounding box center [379, 119] width 6 height 5
radio input "true"
click at [456, 176] on span "False" at bounding box center [460, 174] width 13 height 7
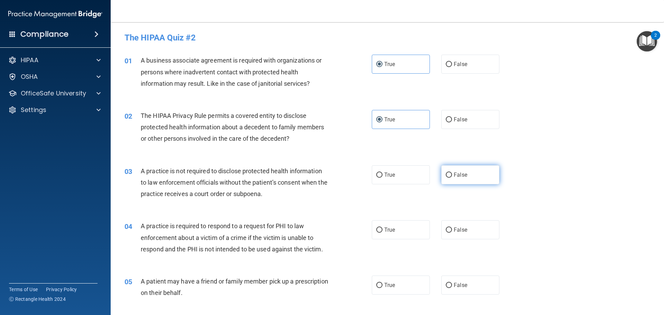
click at [452, 176] on input "False" at bounding box center [449, 175] width 6 height 5
radio input "true"
click at [449, 181] on label "False" at bounding box center [470, 174] width 58 height 19
click at [449, 178] on input "False" at bounding box center [449, 175] width 6 height 5
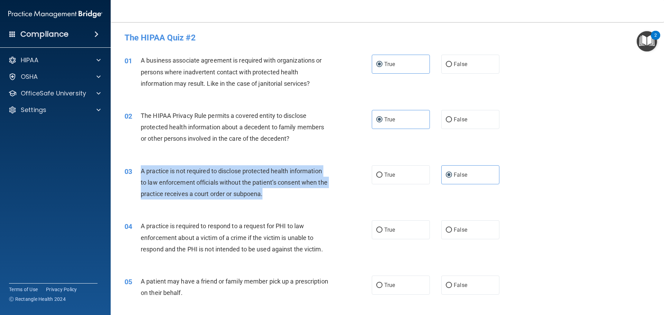
drag, startPoint x: 282, startPoint y: 195, endPoint x: 141, endPoint y: 170, distance: 144.0
click at [141, 170] on div "A practice is not required to disclose protected health information to law enfo…" at bounding box center [237, 182] width 193 height 35
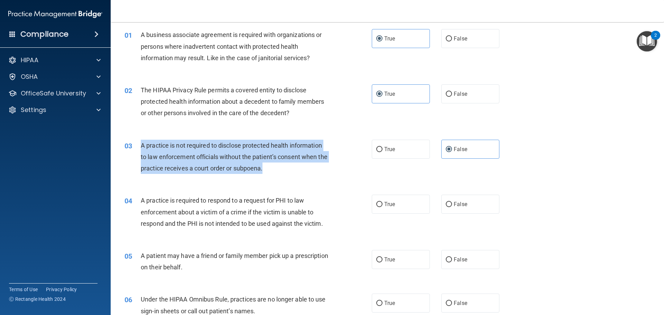
scroll to position [69, 0]
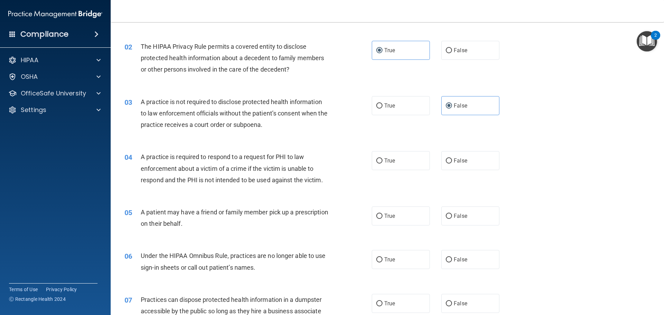
drag, startPoint x: 319, startPoint y: 141, endPoint x: 315, endPoint y: 156, distance: 14.9
click at [319, 142] on div "03 A practice is not required to disclose protected health information to law e…" at bounding box center [387, 114] width 536 height 55
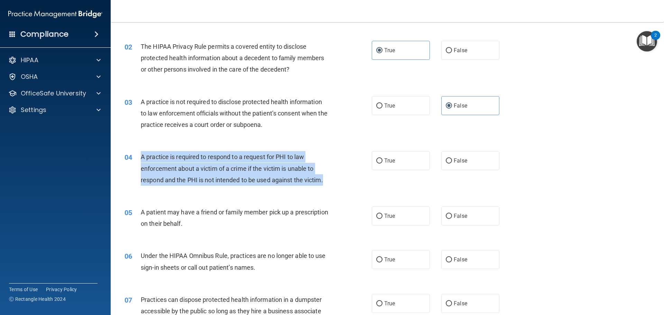
drag, startPoint x: 327, startPoint y: 183, endPoint x: 140, endPoint y: 151, distance: 189.6
click at [140, 151] on div "04 A practice is required to respond to a request for PHI to law enforcement ab…" at bounding box center [248, 170] width 268 height 38
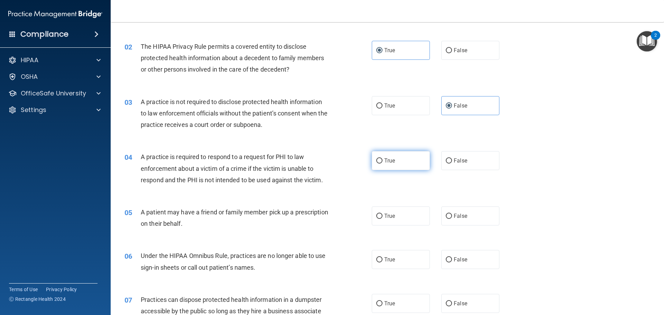
click at [379, 164] on label "True" at bounding box center [401, 160] width 58 height 19
click at [379, 164] on input "True" at bounding box center [379, 160] width 6 height 5
radio input "true"
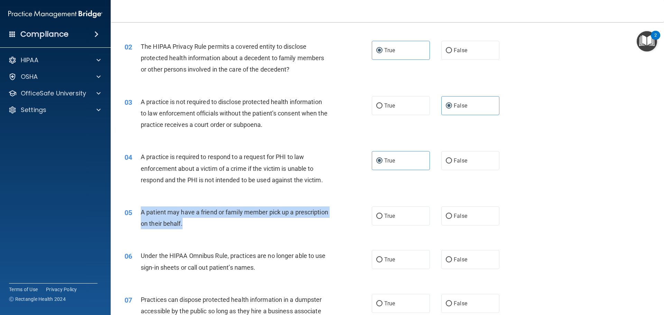
drag, startPoint x: 248, startPoint y: 222, endPoint x: 141, endPoint y: 212, distance: 107.0
click at [141, 212] on div "A patient may have a friend or family member pick up a prescription on their be…" at bounding box center [237, 217] width 193 height 23
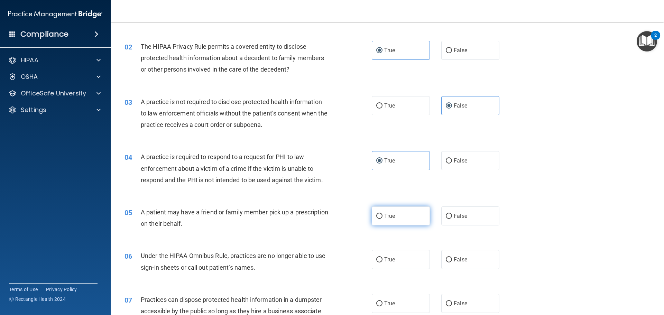
click at [391, 217] on span "True" at bounding box center [389, 216] width 11 height 7
click at [382, 217] on input "True" at bounding box center [379, 216] width 6 height 5
radio input "true"
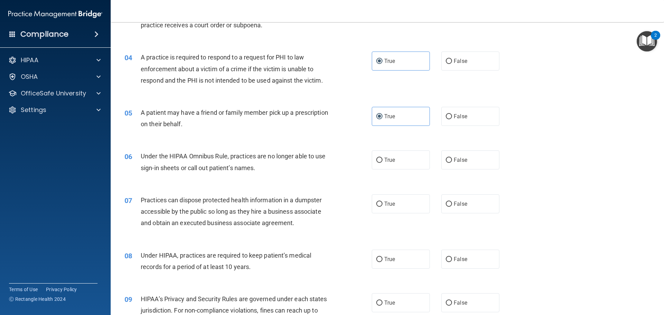
scroll to position [173, 0]
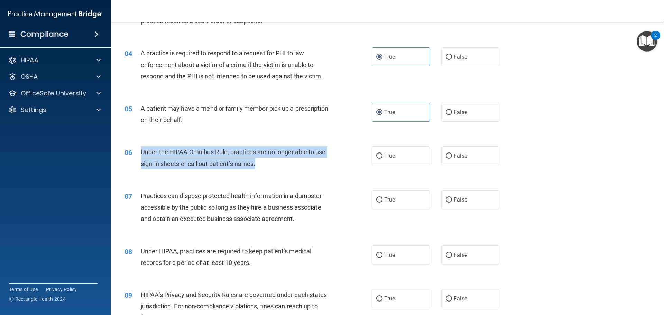
drag, startPoint x: 266, startPoint y: 162, endPoint x: 139, endPoint y: 151, distance: 128.1
click at [139, 151] on div "06 Under the HIPAA Omnibus Rule, practices are no longer able to use sign-in sh…" at bounding box center [248, 159] width 268 height 26
drag, startPoint x: 290, startPoint y: 173, endPoint x: 375, endPoint y: 129, distance: 95.7
click at [291, 169] on div "06 Under the HIPAA Omnibus Rule, practices are no longer able to use sign-in sh…" at bounding box center [387, 160] width 536 height 44
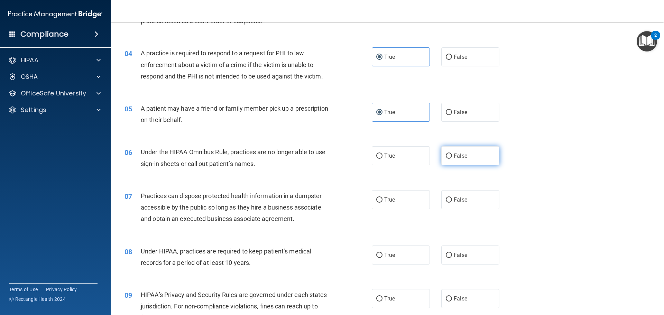
click at [441, 149] on label "False" at bounding box center [470, 155] width 58 height 19
click at [446, 154] on input "False" at bounding box center [449, 156] width 6 height 5
radio input "true"
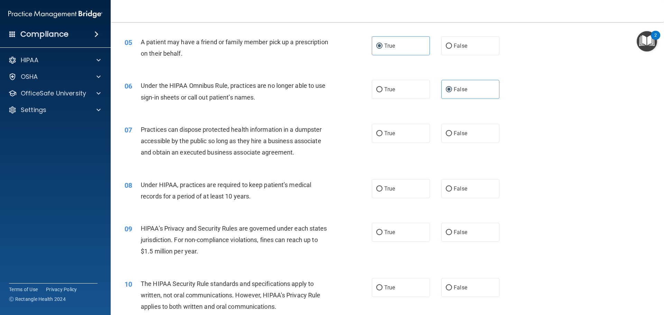
scroll to position [242, 0]
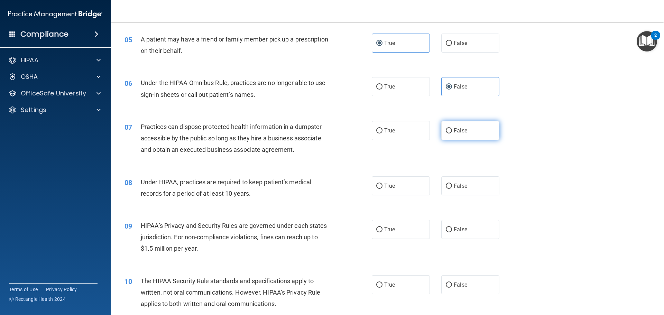
click at [448, 132] on input "False" at bounding box center [449, 130] width 6 height 5
radio input "true"
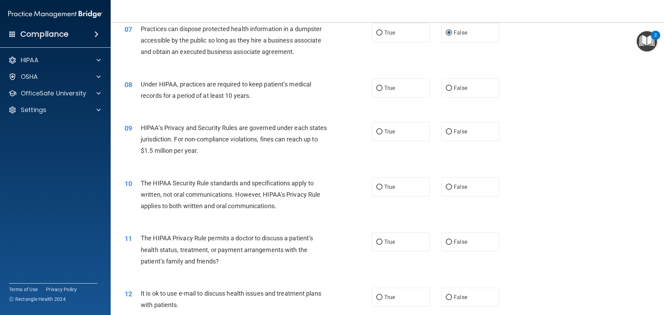
scroll to position [346, 0]
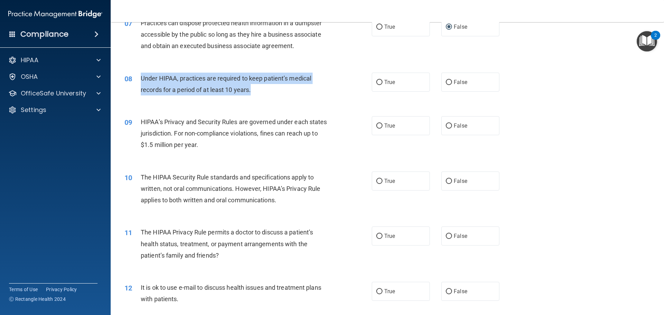
drag, startPoint x: 263, startPoint y: 94, endPoint x: 138, endPoint y: 75, distance: 126.8
click at [138, 75] on div "08 Under HIPAA, practices are required to keep patient’s medical records for a …" at bounding box center [248, 86] width 268 height 26
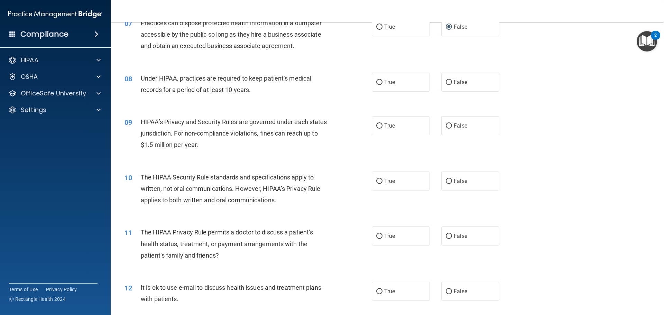
drag, startPoint x: 301, startPoint y: 188, endPoint x: 299, endPoint y: 185, distance: 4.0
click at [301, 188] on span "The HIPAA Security Rule standards and specifications apply to written, not oral…" at bounding box center [230, 189] width 179 height 30
click at [427, 83] on div "True False" at bounding box center [441, 82] width 139 height 19
click at [420, 84] on label "True" at bounding box center [401, 82] width 58 height 19
click at [382, 84] on input "True" at bounding box center [379, 82] width 6 height 5
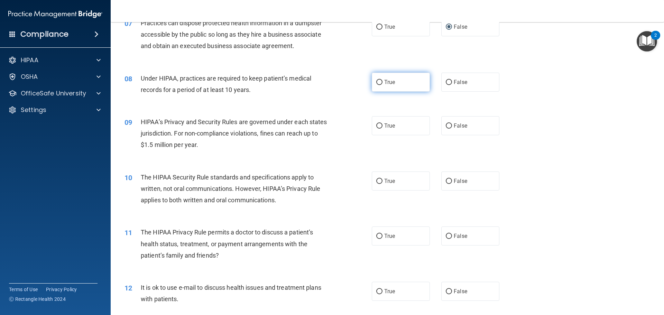
radio input "true"
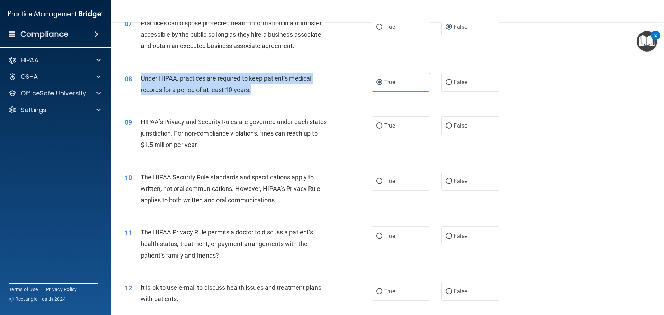
drag, startPoint x: 254, startPoint y: 94, endPoint x: 139, endPoint y: 77, distance: 116.0
click at [139, 77] on div "08 Under HIPAA, practices are required to keep patient’s medical records for a …" at bounding box center [248, 86] width 268 height 26
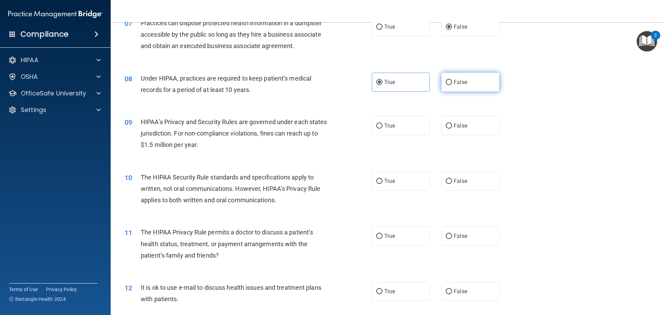
click at [451, 76] on label "False" at bounding box center [470, 82] width 58 height 19
click at [451, 80] on input "False" at bounding box center [449, 82] width 6 height 5
radio input "true"
radio input "false"
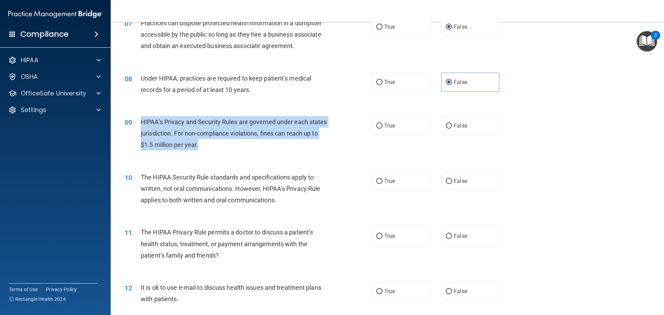
drag, startPoint x: 234, startPoint y: 146, endPoint x: 141, endPoint y: 118, distance: 97.2
click at [141, 118] on div "HIPAA’s Privacy and Security Rules are governed under each states jurisdiction.…" at bounding box center [237, 133] width 193 height 35
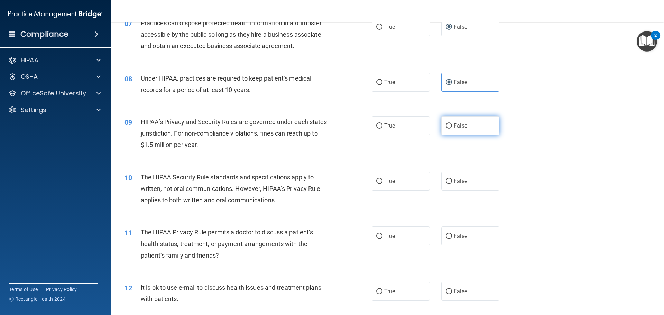
click at [475, 122] on label "False" at bounding box center [470, 125] width 58 height 19
click at [452, 123] on input "False" at bounding box center [449, 125] width 6 height 5
radio input "true"
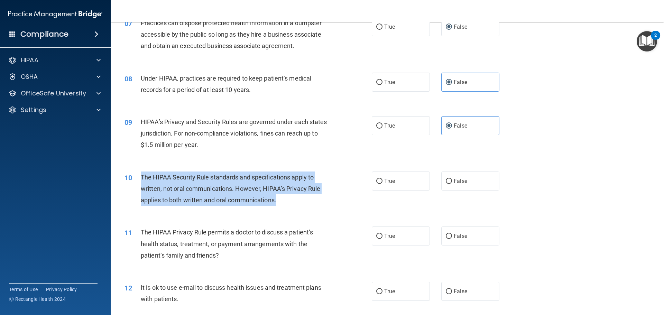
drag, startPoint x: 280, startPoint y: 199, endPoint x: 140, endPoint y: 179, distance: 141.2
click at [141, 179] on div "The HIPAA Security Rule standards and specifications apply to written, not oral…" at bounding box center [237, 188] width 193 height 35
click at [377, 180] on input "True" at bounding box center [379, 181] width 6 height 5
radio input "true"
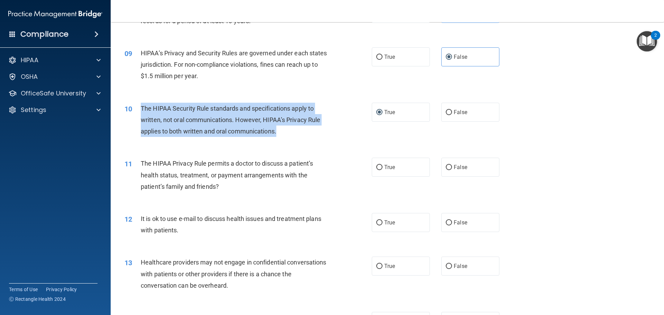
scroll to position [415, 0]
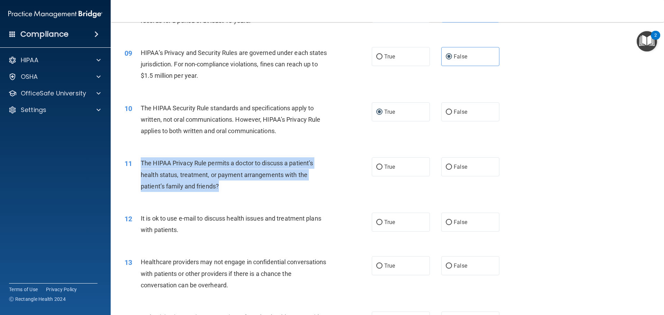
drag, startPoint x: 234, startPoint y: 186, endPoint x: 140, endPoint y: 160, distance: 97.6
click at [140, 160] on div "11 The HIPAA Privacy Rule permits a doctor to discuss a patient’s health status…" at bounding box center [248, 176] width 268 height 38
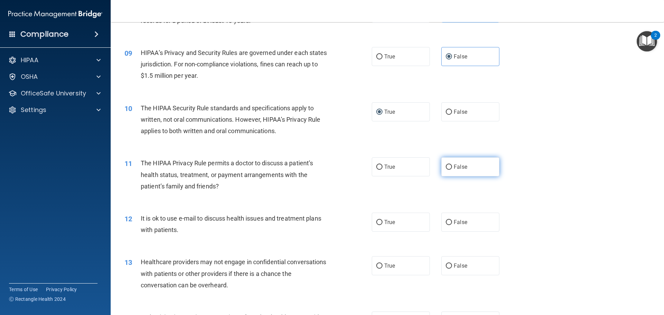
click at [454, 160] on label "False" at bounding box center [470, 166] width 58 height 19
click at [452, 165] on input "False" at bounding box center [449, 167] width 6 height 5
radio input "true"
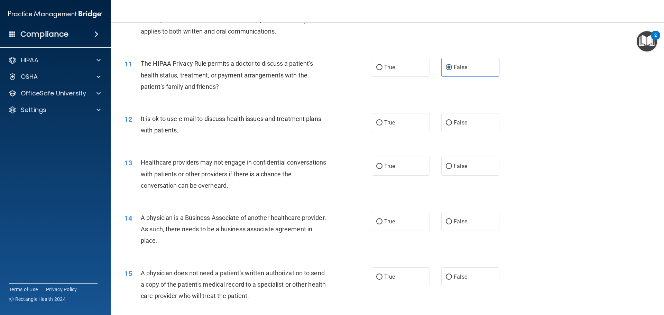
scroll to position [519, 0]
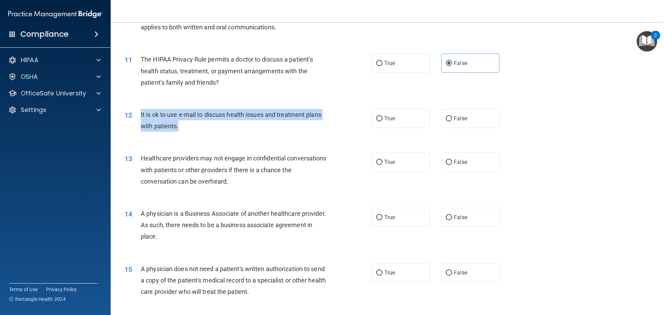
drag, startPoint x: 182, startPoint y: 123, endPoint x: 141, endPoint y: 110, distance: 42.6
click at [141, 110] on div "It is ok to use e-mail to discuss health issues and treatment plans with patien…" at bounding box center [237, 120] width 193 height 23
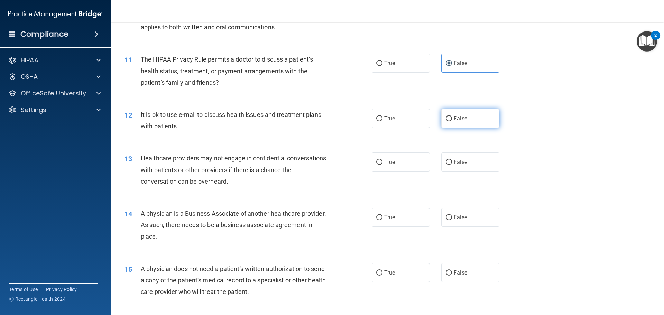
click at [449, 123] on label "False" at bounding box center [470, 118] width 58 height 19
click at [449, 121] on input "False" at bounding box center [449, 118] width 6 height 5
radio input "true"
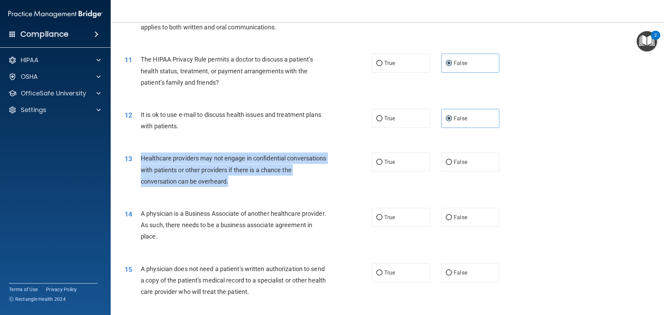
drag, startPoint x: 257, startPoint y: 179, endPoint x: 135, endPoint y: 163, distance: 123.2
click at [135, 163] on div "13 Healthcare providers may not engage in confidential conversations with patie…" at bounding box center [248, 171] width 268 height 38
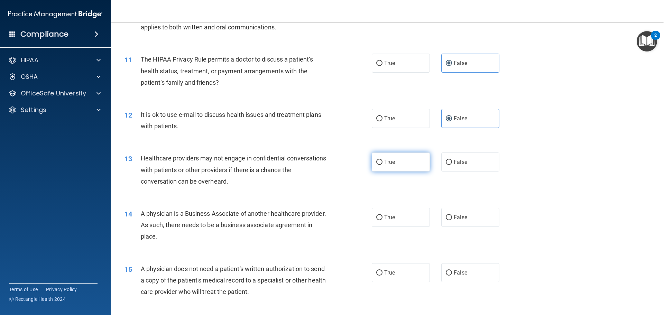
click at [391, 158] on label "True" at bounding box center [401, 161] width 58 height 19
click at [382, 160] on input "True" at bounding box center [379, 162] width 6 height 5
radio input "true"
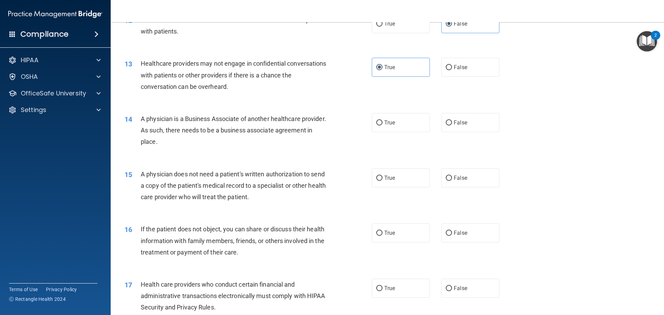
scroll to position [622, 0]
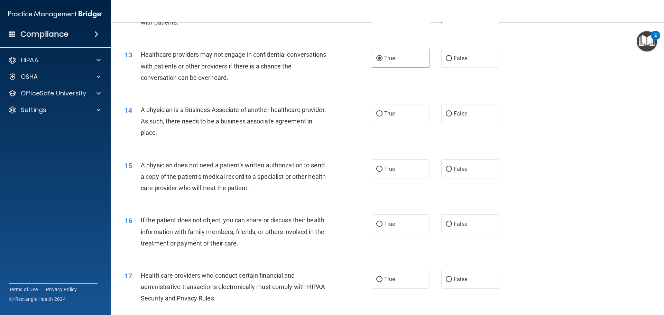
drag, startPoint x: 208, startPoint y: 134, endPoint x: 140, endPoint y: 106, distance: 73.9
click at [141, 106] on div "A physician is a Business Associate of another healthcare provider. As such, th…" at bounding box center [237, 121] width 193 height 35
click at [452, 118] on label "False" at bounding box center [470, 113] width 58 height 19
click at [452, 117] on input "False" at bounding box center [449, 113] width 6 height 5
radio input "true"
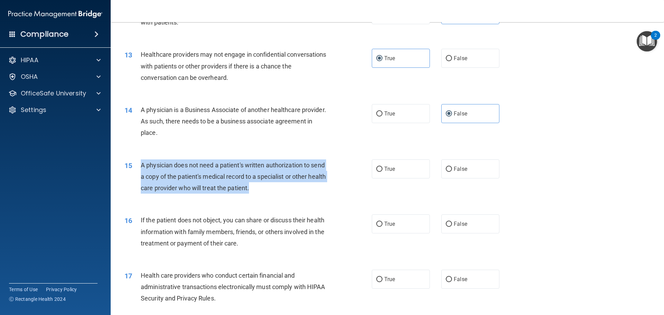
drag, startPoint x: 275, startPoint y: 185, endPoint x: 140, endPoint y: 160, distance: 137.1
click at [140, 160] on div "15 A physician does not need a patient's written authorization to send a copy o…" at bounding box center [248, 178] width 268 height 38
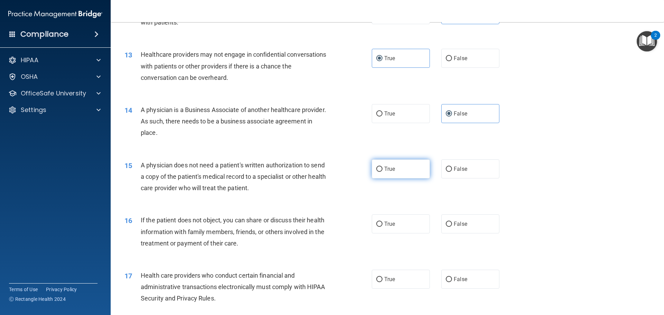
click at [406, 172] on label "True" at bounding box center [401, 168] width 58 height 19
click at [382, 172] on input "True" at bounding box center [379, 169] width 6 height 5
radio input "true"
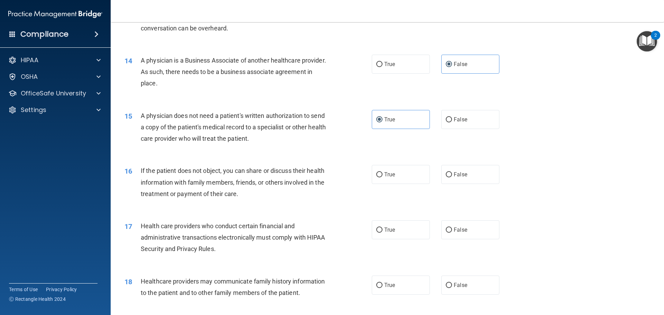
scroll to position [691, 0]
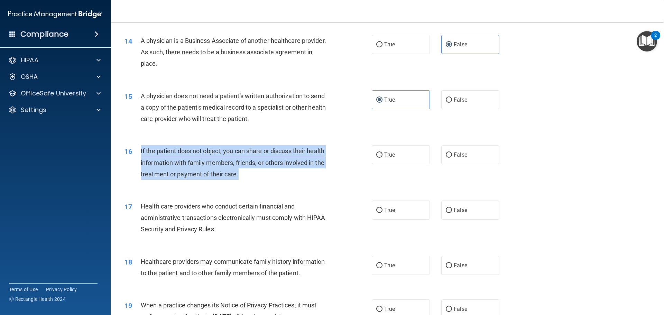
drag, startPoint x: 243, startPoint y: 173, endPoint x: 139, endPoint y: 152, distance: 105.7
click at [139, 152] on div "16 If the patient does not object, you can share or discuss their health inform…" at bounding box center [248, 164] width 268 height 38
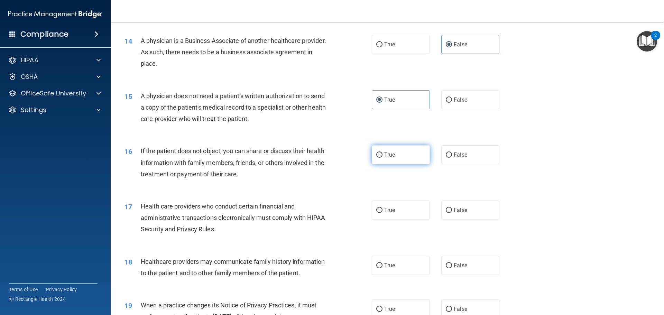
click at [421, 157] on label "True" at bounding box center [401, 154] width 58 height 19
click at [382, 157] on input "True" at bounding box center [379, 154] width 6 height 5
radio input "true"
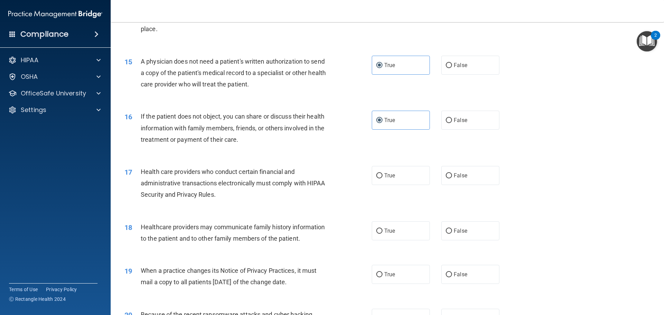
scroll to position [761, 0]
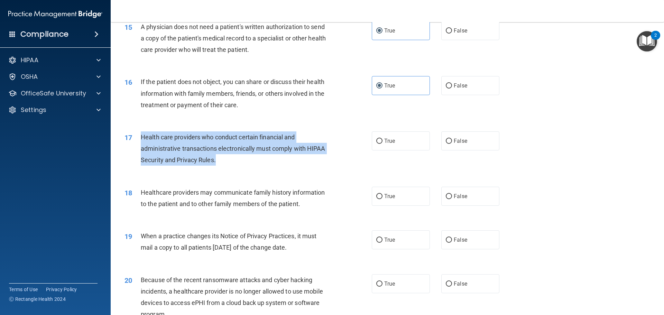
drag, startPoint x: 225, startPoint y: 157, endPoint x: 141, endPoint y: 139, distance: 86.6
click at [141, 139] on div "Health care providers who conduct certain financial and administrative transact…" at bounding box center [237, 148] width 193 height 35
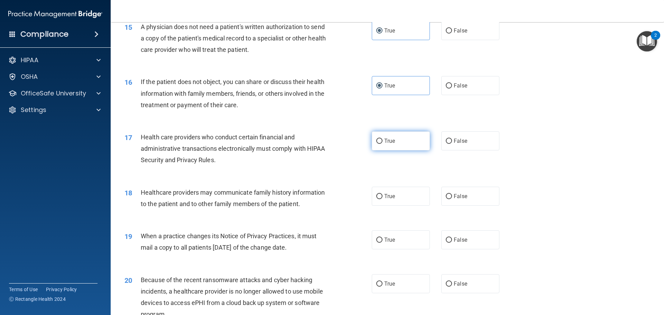
click at [390, 144] on label "True" at bounding box center [401, 140] width 58 height 19
click at [382, 144] on input "True" at bounding box center [379, 141] width 6 height 5
radio input "true"
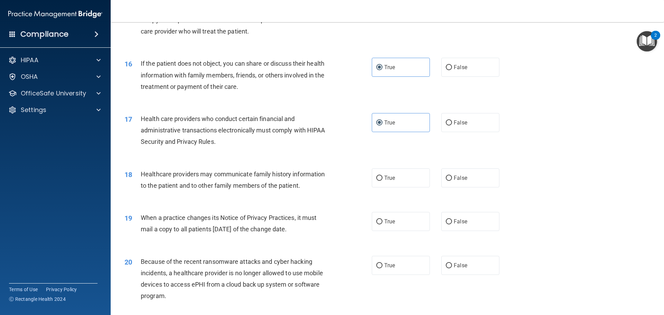
scroll to position [830, 0]
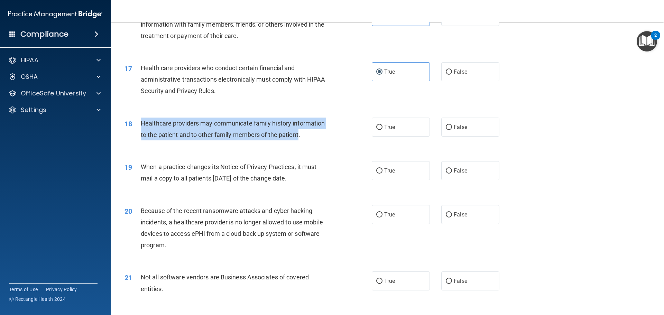
drag, startPoint x: 298, startPoint y: 135, endPoint x: 141, endPoint y: 125, distance: 158.0
click at [141, 125] on span "Healthcare providers may communicate family history information to the patient …" at bounding box center [233, 129] width 184 height 19
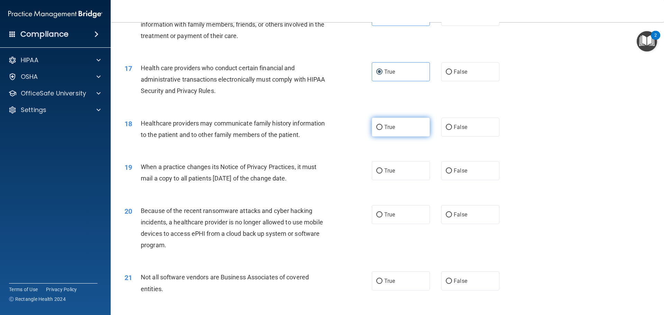
click at [391, 133] on label "True" at bounding box center [401, 127] width 58 height 19
click at [382, 130] on input "True" at bounding box center [379, 127] width 6 height 5
radio input "true"
drag, startPoint x: 308, startPoint y: 176, endPoint x: 141, endPoint y: 163, distance: 167.5
click at [142, 164] on span "When a practice changes its Notice of Privacy Practices, it must mail a copy to…" at bounding box center [229, 172] width 176 height 19
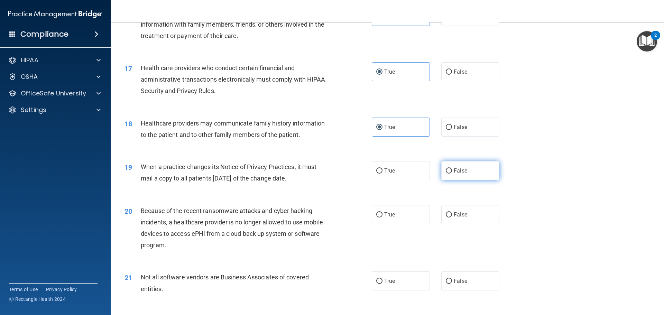
click at [447, 171] on input "False" at bounding box center [449, 170] width 6 height 5
radio input "true"
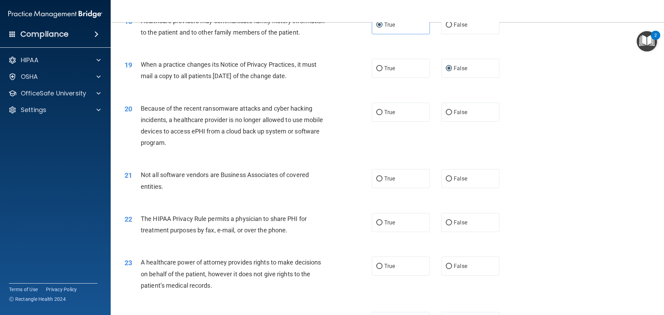
scroll to position [934, 0]
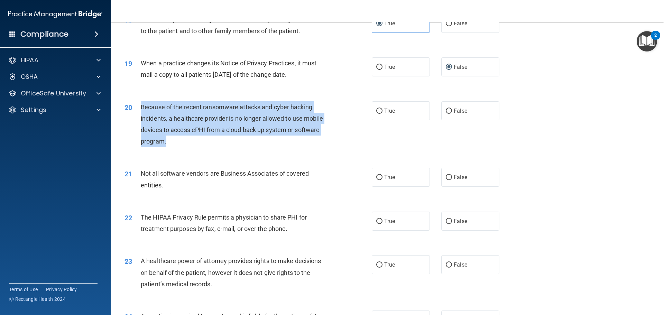
drag, startPoint x: 183, startPoint y: 139, endPoint x: 141, endPoint y: 107, distance: 52.5
click at [141, 107] on div "Because of the recent ransomware attacks and cyber hacking incidents, a healthc…" at bounding box center [237, 124] width 193 height 46
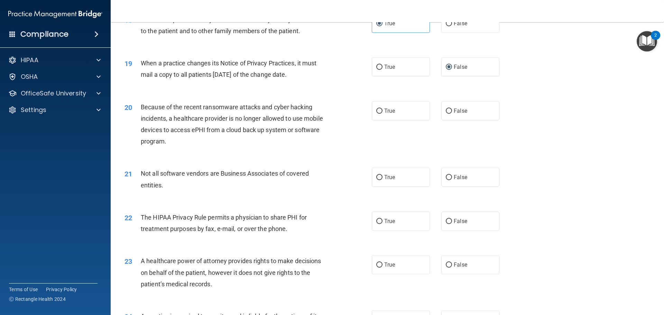
click at [334, 164] on div "21 Not all software vendors are Business Associates of covered entities. True F…" at bounding box center [387, 181] width 536 height 44
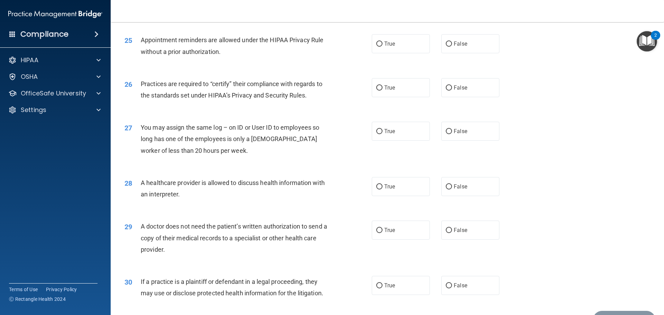
scroll to position [1294, 0]
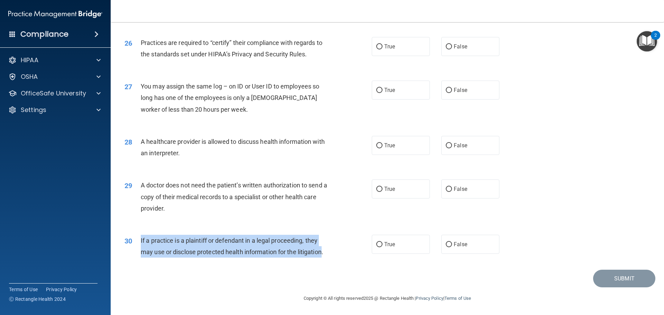
drag, startPoint x: 140, startPoint y: 240, endPoint x: 323, endPoint y: 253, distance: 182.7
click at [323, 253] on span "If a practice is a plaintiff or defendant in a legal proceeding, they may use o…" at bounding box center [232, 246] width 183 height 19
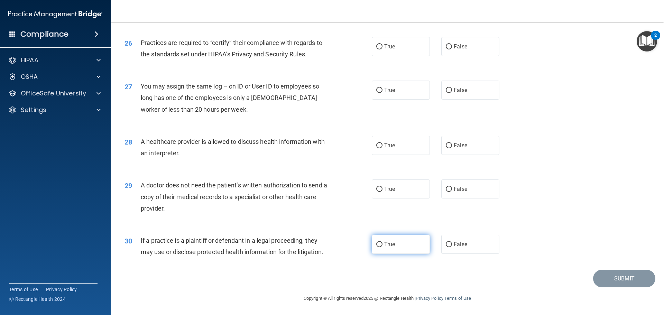
click at [381, 245] on label "True" at bounding box center [401, 244] width 58 height 19
click at [381, 245] on input "True" at bounding box center [379, 244] width 6 height 5
radio input "true"
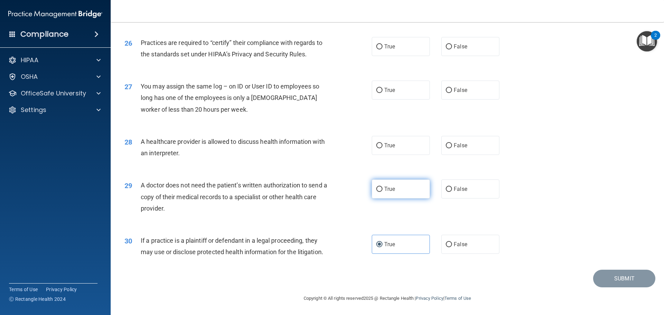
click at [388, 182] on label "True" at bounding box center [401, 188] width 58 height 19
click at [382, 187] on input "True" at bounding box center [379, 189] width 6 height 5
radio input "true"
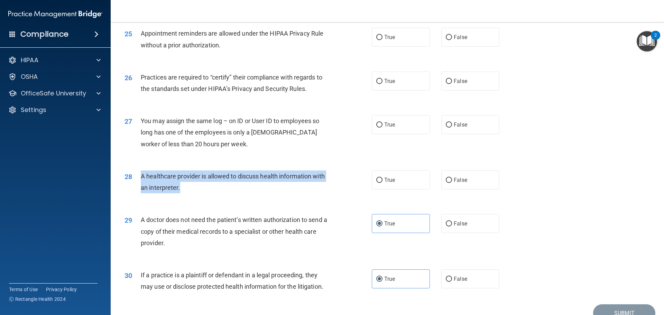
drag, startPoint x: 195, startPoint y: 187, endPoint x: 141, endPoint y: 177, distance: 54.9
click at [141, 177] on div "A healthcare provider is allowed to discuss health information with an interpre…" at bounding box center [237, 181] width 193 height 23
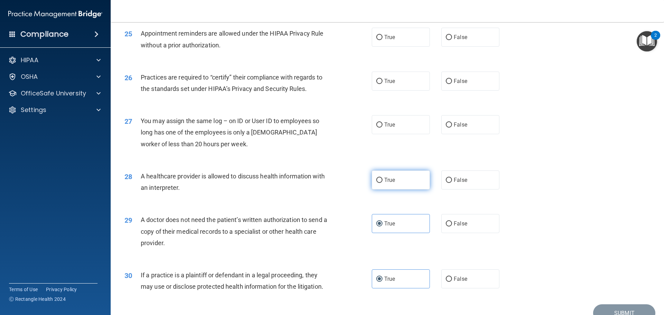
click at [402, 187] on label "True" at bounding box center [401, 179] width 58 height 19
click at [382, 183] on input "True" at bounding box center [379, 180] width 6 height 5
radio input "true"
click at [441, 127] on label "False" at bounding box center [470, 124] width 58 height 19
click at [446, 127] on input "False" at bounding box center [449, 124] width 6 height 5
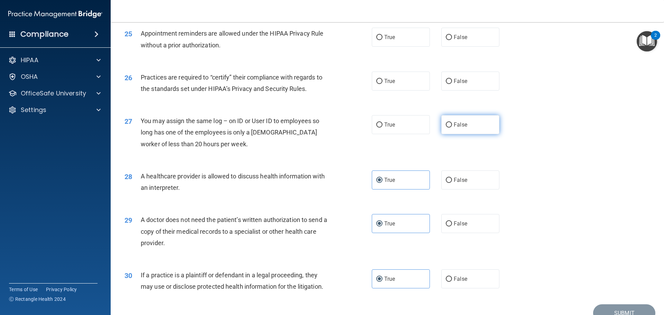
radio input "true"
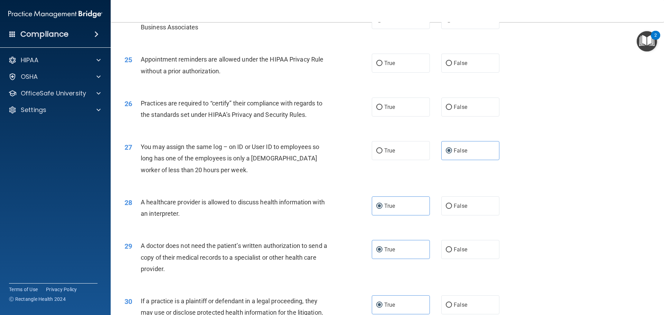
scroll to position [1191, 0]
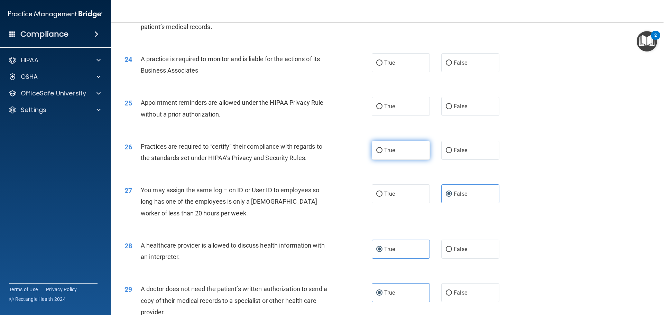
click at [373, 151] on label "True" at bounding box center [401, 150] width 58 height 19
click at [376, 151] on input "True" at bounding box center [379, 150] width 6 height 5
radio input "true"
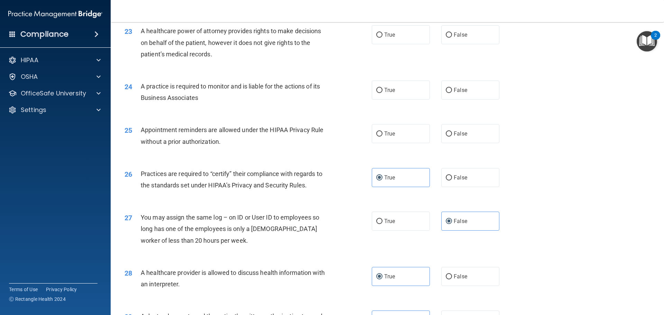
scroll to position [1122, 0]
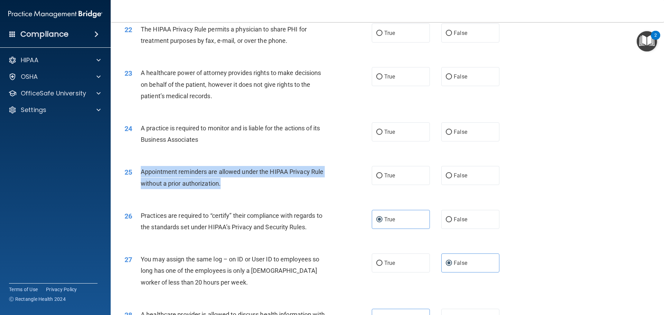
drag, startPoint x: 251, startPoint y: 184, endPoint x: 139, endPoint y: 170, distance: 112.6
click at [139, 170] on div "25 Appointment reminders are allowed under the HIPAA Privacy Rule without a pri…" at bounding box center [248, 179] width 268 height 26
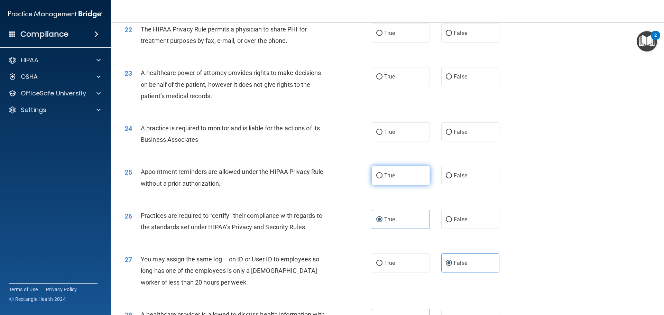
click at [410, 172] on label "True" at bounding box center [401, 175] width 58 height 19
click at [382, 173] on input "True" at bounding box center [379, 175] width 6 height 5
radio input "true"
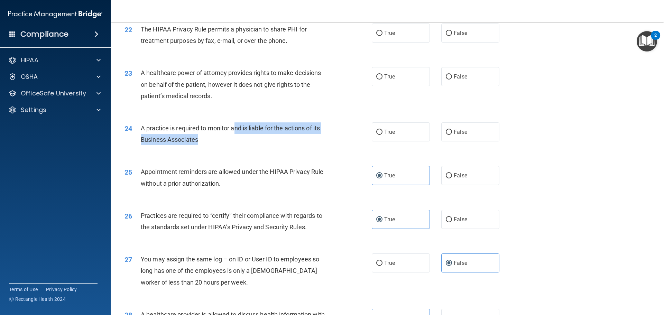
drag, startPoint x: 230, startPoint y: 138, endPoint x: 227, endPoint y: 141, distance: 3.9
click at [227, 141] on div "A practice is required to monitor and is liable for the actions of its Business…" at bounding box center [237, 133] width 193 height 23
drag, startPoint x: 221, startPoint y: 142, endPoint x: 138, endPoint y: 126, distance: 84.4
click at [138, 126] on div "24 A practice is required to monitor and is liable for the actions of its Busin…" at bounding box center [248, 135] width 268 height 26
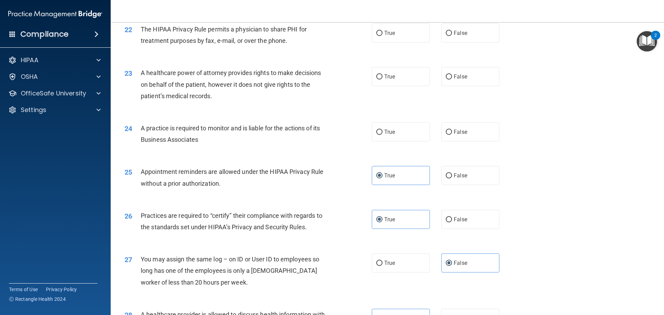
click at [359, 156] on div "24 A practice is required to monitor and is liable for the actions of its Busin…" at bounding box center [387, 136] width 536 height 44
click at [446, 132] on input "False" at bounding box center [449, 132] width 6 height 5
radio input "true"
click at [229, 142] on div "A practice is required to monitor and is liable for the actions of its Business…" at bounding box center [237, 133] width 193 height 23
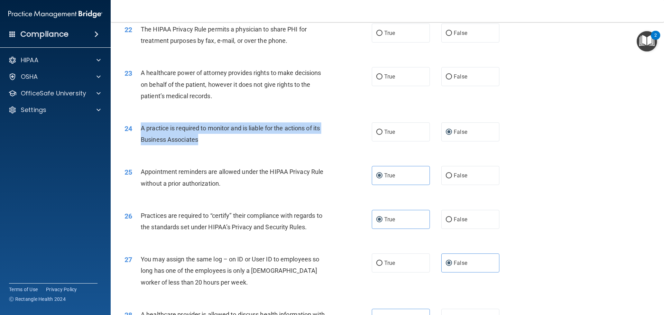
drag, startPoint x: 240, startPoint y: 138, endPoint x: 140, endPoint y: 127, distance: 100.3
click at [141, 127] on div "A practice is required to monitor and is liable for the actions of its Business…" at bounding box center [237, 133] width 193 height 23
click at [285, 131] on span "A practice is required to monitor and is liable for the actions of its Business…" at bounding box center [230, 133] width 179 height 19
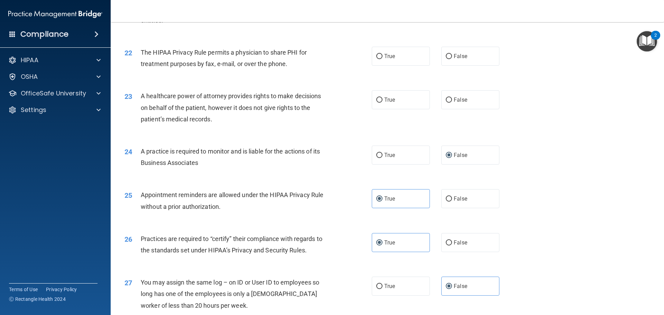
scroll to position [1052, 0]
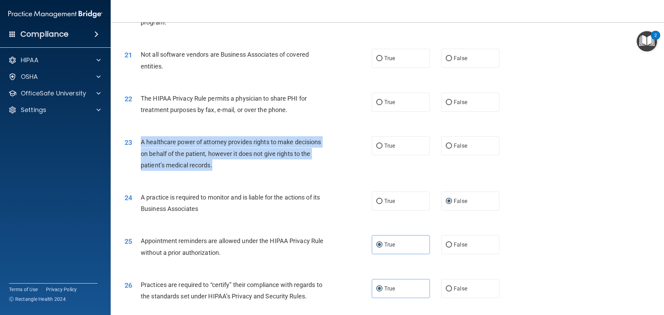
drag, startPoint x: 232, startPoint y: 166, endPoint x: 140, endPoint y: 141, distance: 95.3
click at [140, 141] on div "23 A healthcare power of attorney provides rights to make decisions on behalf o…" at bounding box center [248, 155] width 268 height 38
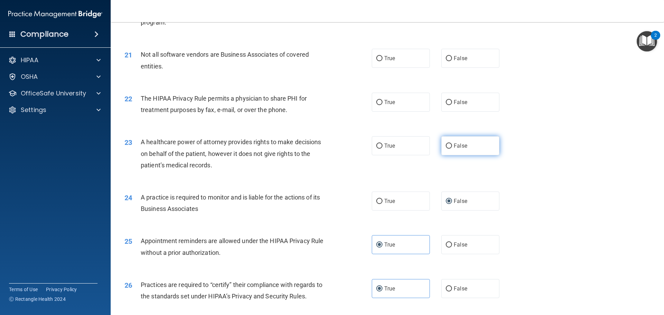
click at [449, 147] on label "False" at bounding box center [470, 145] width 58 height 19
click at [449, 147] on input "False" at bounding box center [449, 145] width 6 height 5
radio input "true"
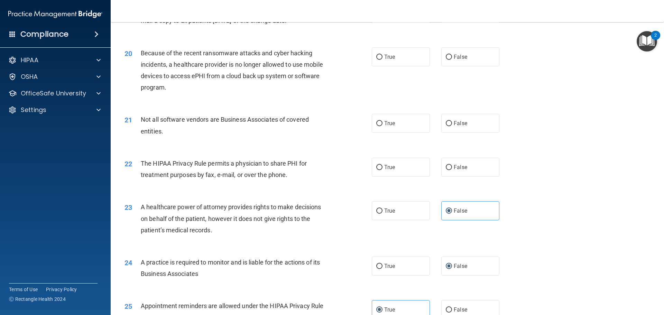
scroll to position [983, 0]
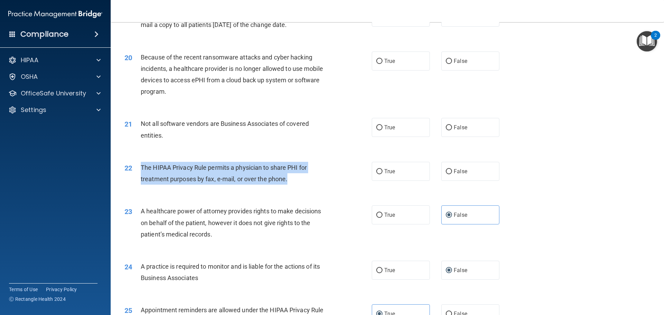
drag, startPoint x: 292, startPoint y: 178, endPoint x: 141, endPoint y: 173, distance: 151.5
click at [141, 173] on div "The HIPAA Privacy Rule permits a physician to share PHI for treatment purposes …" at bounding box center [237, 173] width 193 height 23
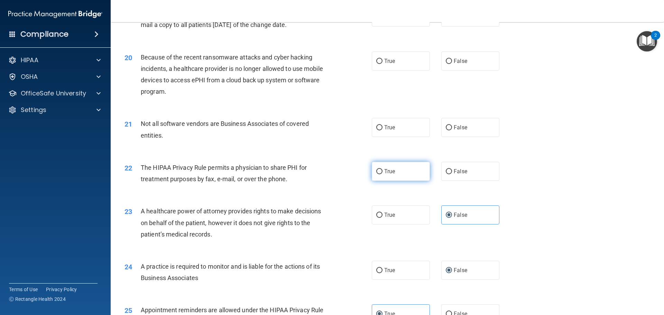
click at [393, 178] on label "True" at bounding box center [401, 171] width 58 height 19
click at [382, 174] on input "True" at bounding box center [379, 171] width 6 height 5
radio input "true"
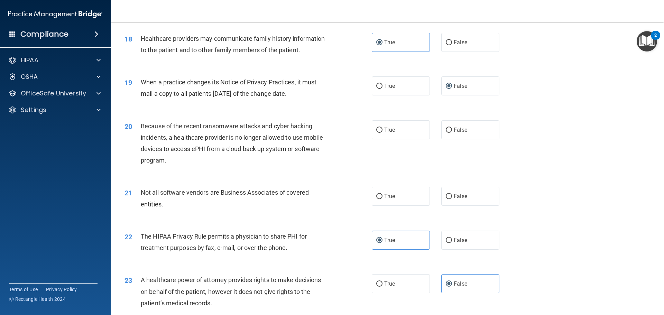
scroll to position [914, 0]
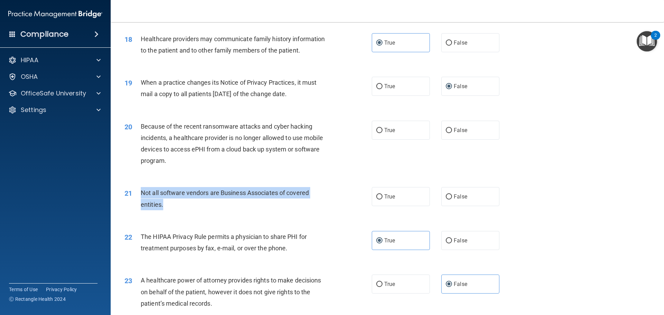
drag, startPoint x: 209, startPoint y: 207, endPoint x: 135, endPoint y: 194, distance: 75.4
click at [135, 194] on div "21 Not all software vendors are Business Associates of covered entities." at bounding box center [248, 200] width 268 height 26
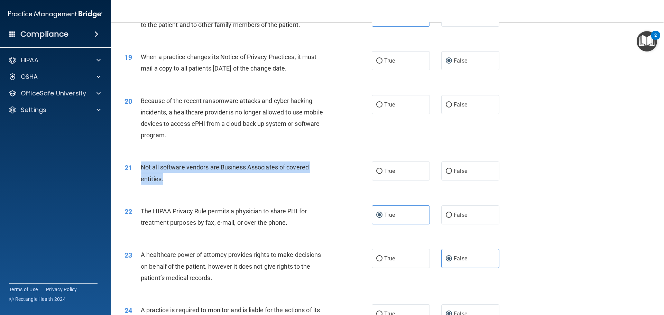
scroll to position [983, 0]
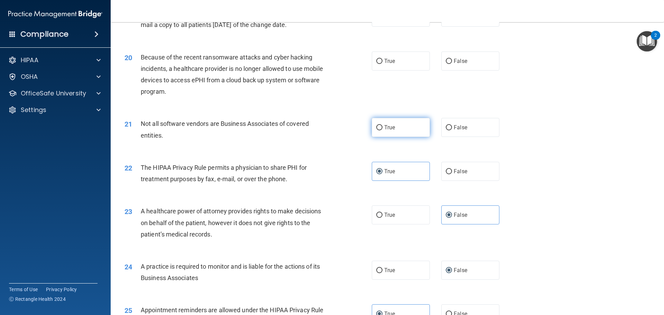
click at [407, 127] on label "True" at bounding box center [401, 127] width 58 height 19
click at [382, 127] on input "True" at bounding box center [379, 127] width 6 height 5
radio input "true"
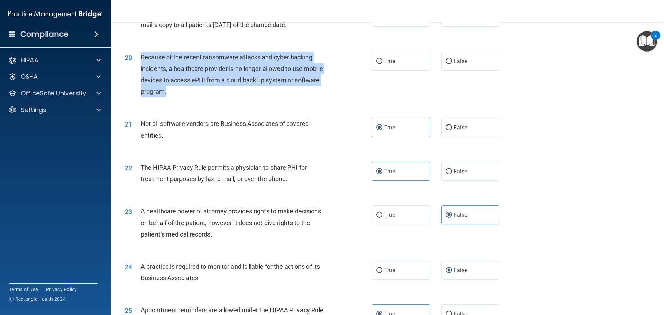
drag, startPoint x: 183, startPoint y: 94, endPoint x: 141, endPoint y: 56, distance: 55.8
click at [141, 56] on div "Because of the recent ransomware attacks and cyber hacking incidents, a healthc…" at bounding box center [237, 75] width 193 height 46
click at [446, 63] on input "False" at bounding box center [449, 61] width 6 height 5
radio input "true"
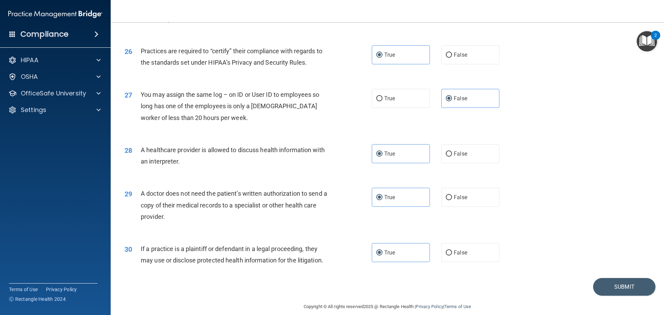
scroll to position [1294, 0]
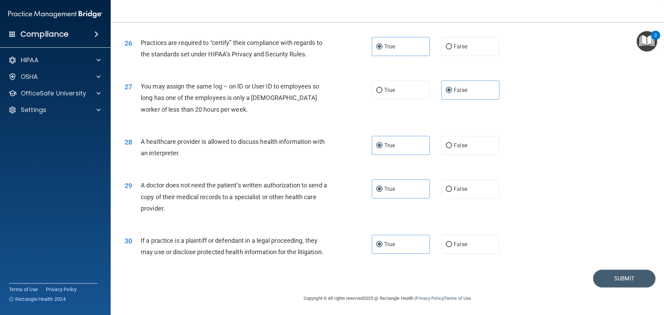
click at [561, 90] on div "27 You may assign the same log – on ID or User ID to employees so long has one …" at bounding box center [387, 99] width 536 height 55
click at [619, 277] on button "Submit" at bounding box center [624, 279] width 62 height 18
click at [603, 281] on button "Submit" at bounding box center [624, 279] width 62 height 18
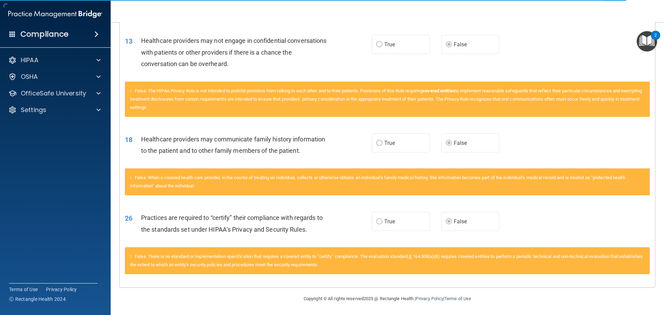
scroll to position [418, 0]
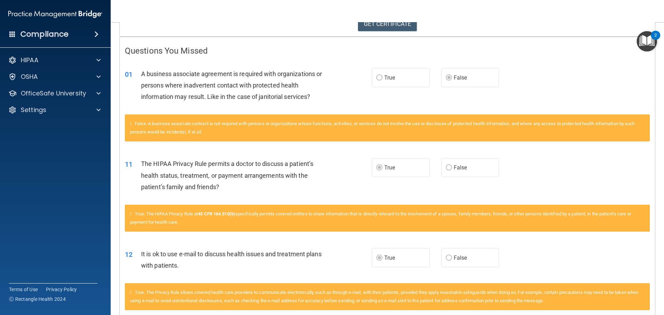
scroll to position [107, 0]
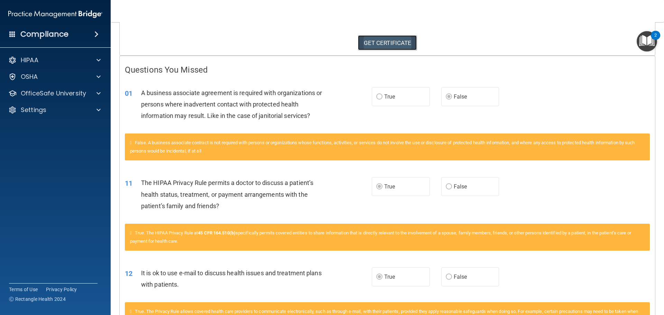
click at [379, 48] on link "GET CERTIFICATE" at bounding box center [387, 42] width 59 height 15
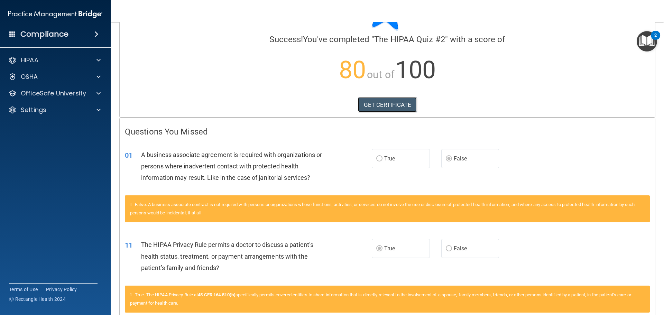
scroll to position [0, 0]
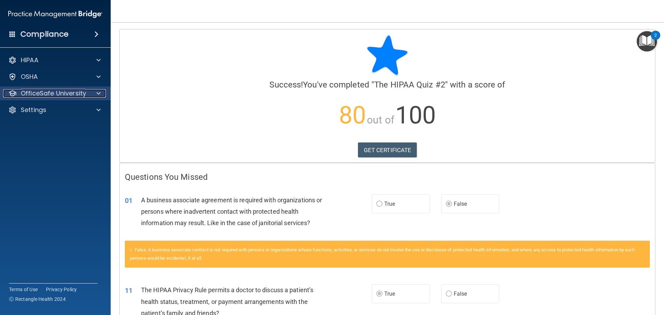
click at [71, 91] on p "OfficeSafe University" at bounding box center [53, 93] width 65 height 8
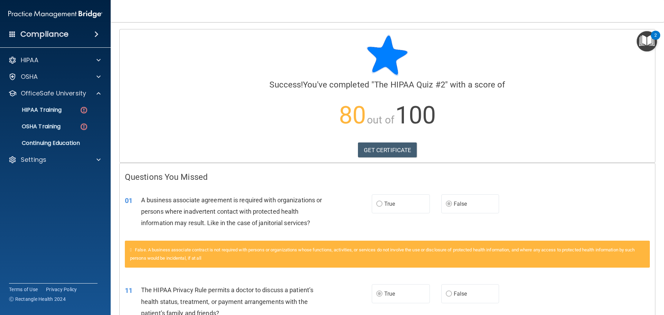
click at [69, 102] on ul "HIPAA Training OSHA Training Continuing Education" at bounding box center [55, 125] width 125 height 50
click at [67, 108] on div "HIPAA Training" at bounding box center [51, 109] width 94 height 7
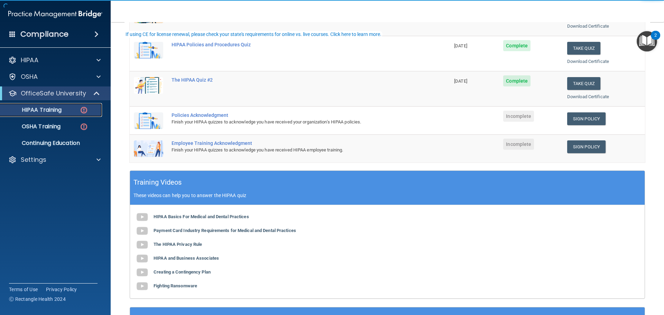
scroll to position [138, 0]
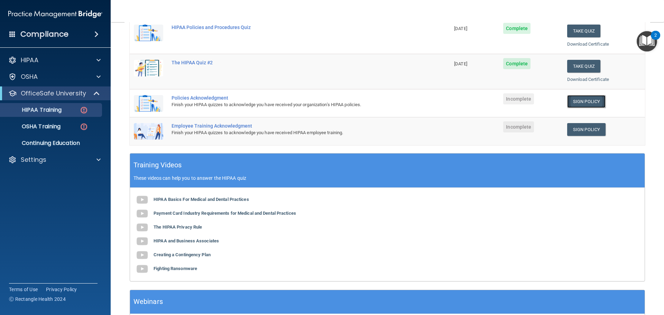
click at [574, 98] on link "Sign Policy" at bounding box center [586, 101] width 38 height 13
click at [93, 95] on div at bounding box center [97, 93] width 17 height 8
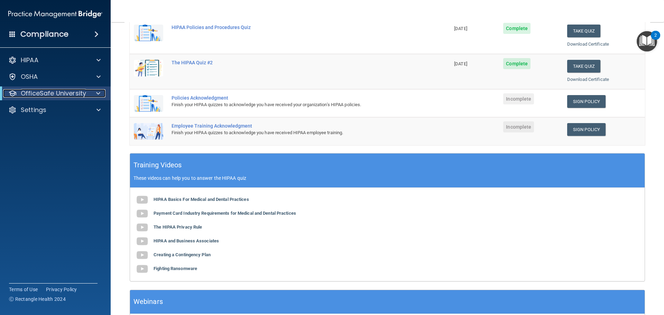
click at [78, 93] on p "OfficeSafe University" at bounding box center [53, 93] width 65 height 8
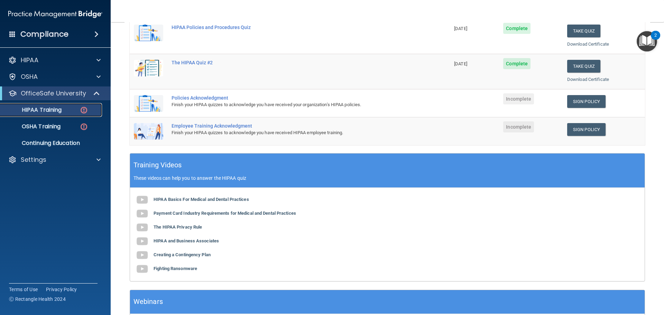
click at [73, 106] on link "HIPAA Training" at bounding box center [47, 110] width 109 height 14
click at [67, 129] on div "OSHA Training" at bounding box center [51, 126] width 94 height 7
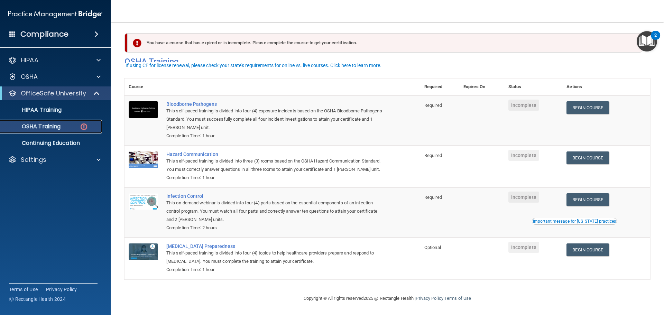
scroll to position [11, 0]
click at [577, 101] on link "Begin Course" at bounding box center [587, 107] width 42 height 13
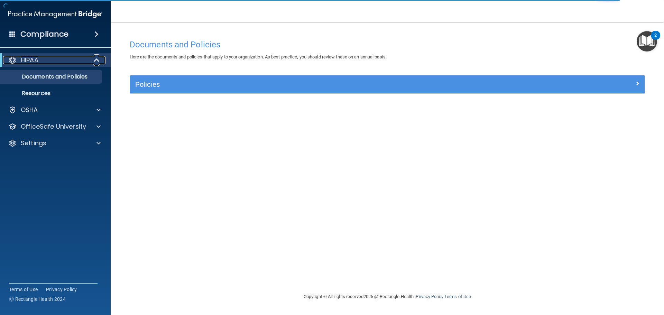
click at [96, 62] on span at bounding box center [97, 60] width 6 height 8
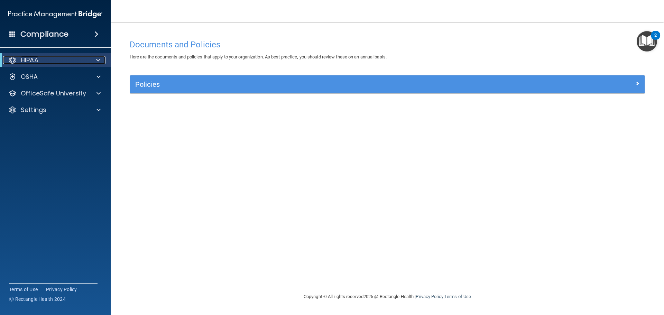
click at [96, 62] on span at bounding box center [98, 60] width 4 height 8
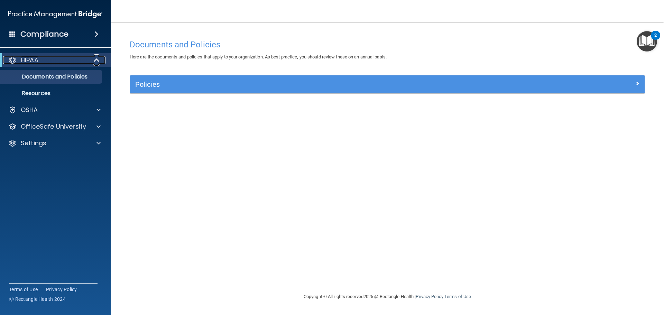
click at [96, 62] on span at bounding box center [97, 60] width 6 height 8
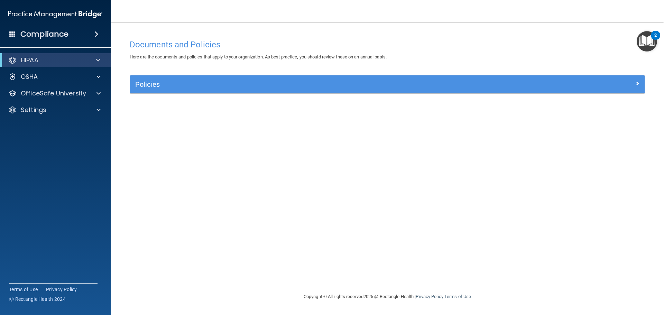
click at [98, 84] on div "HIPAA Documents and Policies Report an Incident Business Associates Emergency P…" at bounding box center [55, 86] width 111 height 72
click at [98, 91] on span at bounding box center [98, 93] width 4 height 8
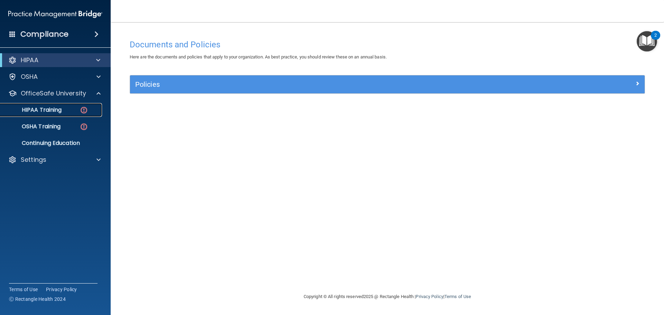
click at [84, 109] on img at bounding box center [84, 110] width 9 height 9
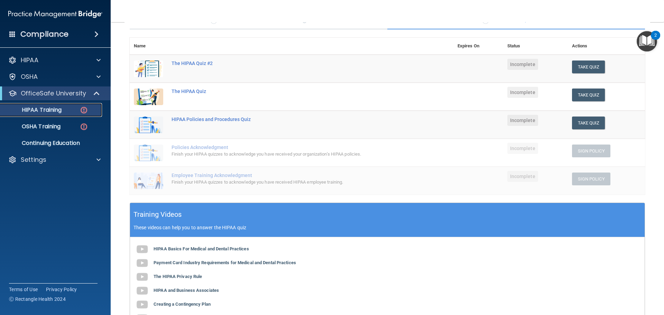
scroll to position [31, 0]
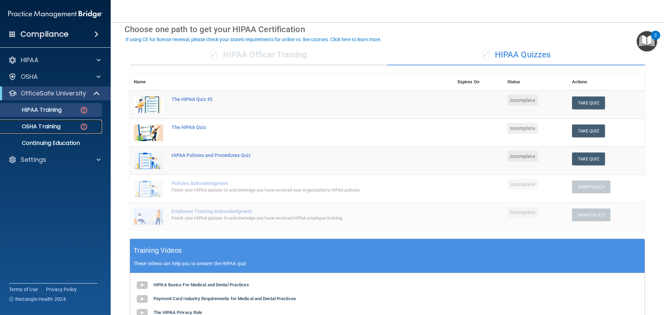
click at [70, 120] on link "OSHA Training" at bounding box center [47, 127] width 109 height 14
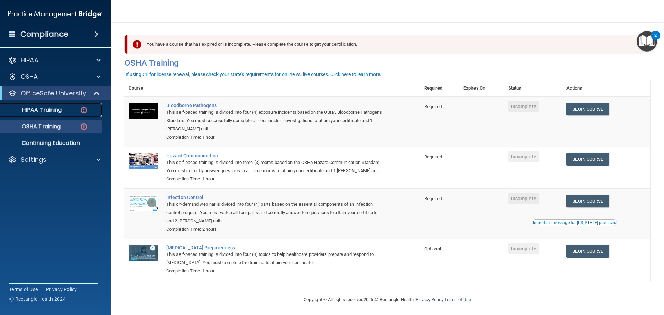
click at [34, 111] on p "HIPAA Training" at bounding box center [32, 109] width 57 height 7
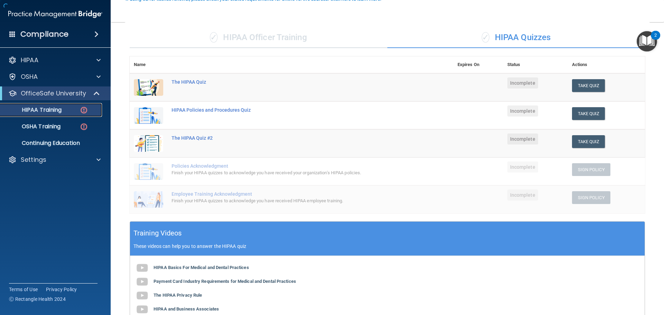
scroll to position [169, 0]
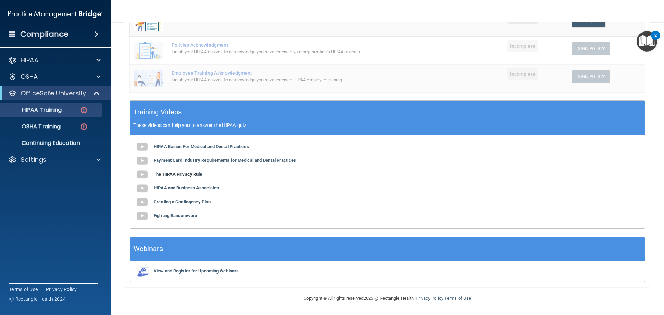
click at [175, 174] on b "The HIPAA Privacy Rule" at bounding box center [178, 173] width 48 height 5
click at [196, 188] on b "HIPAA and Business Associates" at bounding box center [186, 187] width 65 height 5
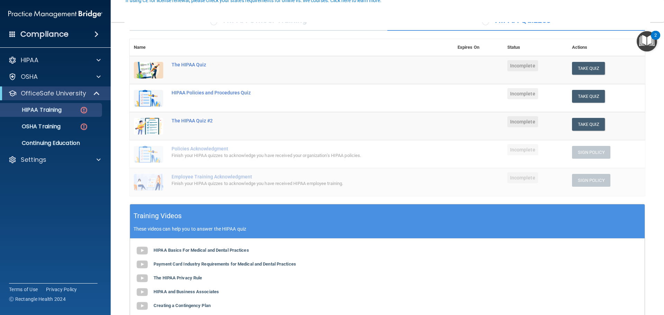
scroll to position [100, 0]
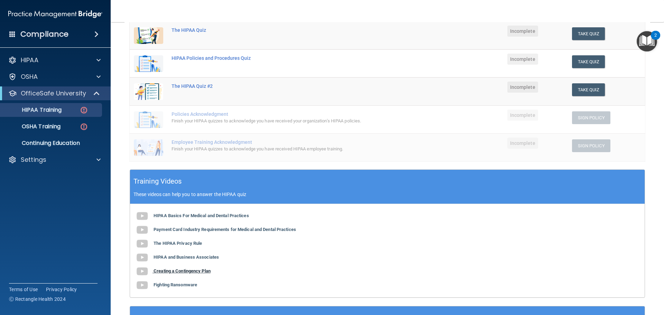
click at [196, 270] on b "Creating a Contingency Plan" at bounding box center [182, 270] width 57 height 5
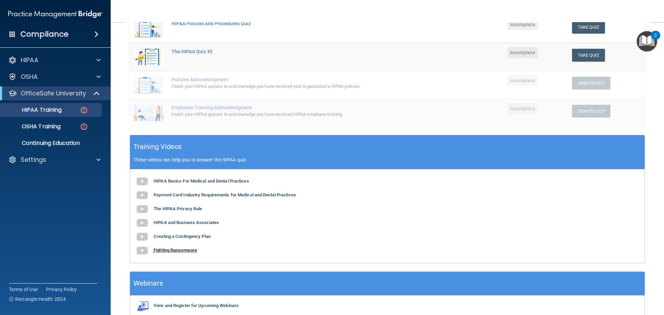
click at [171, 249] on b "Fighting Ransomware" at bounding box center [176, 250] width 44 height 5
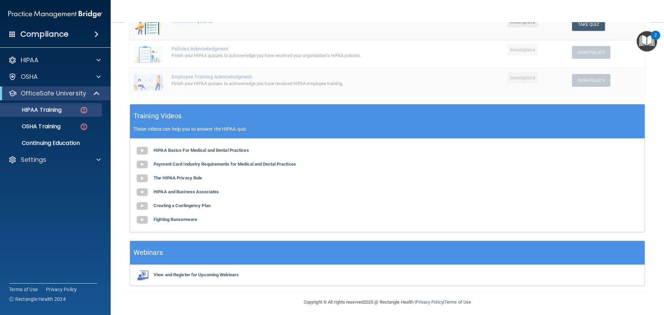
scroll to position [169, 0]
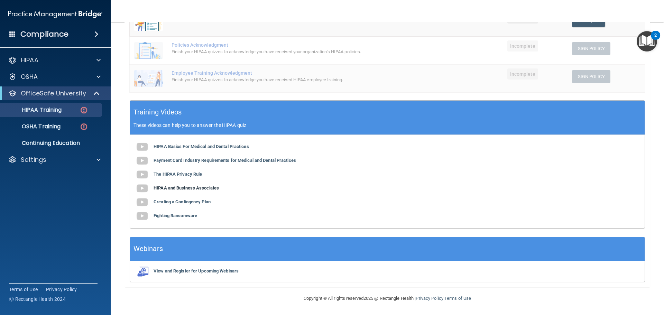
click at [181, 185] on b "HIPAA and Business Associates" at bounding box center [186, 187] width 65 height 5
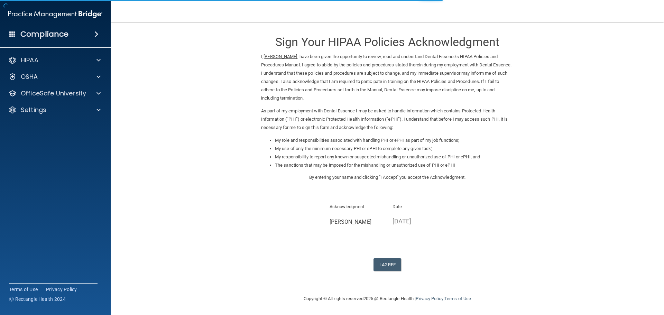
scroll to position [2, 0]
click at [380, 263] on button "I Agree" at bounding box center [387, 264] width 28 height 13
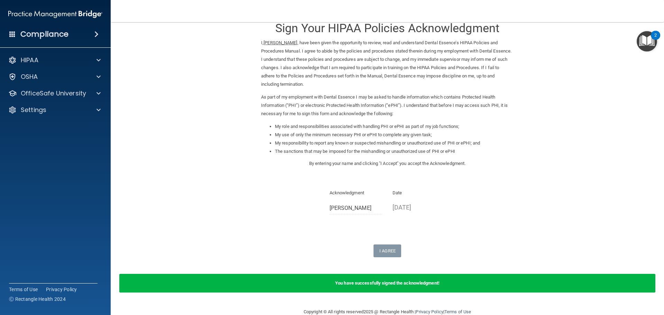
scroll to position [29, 0]
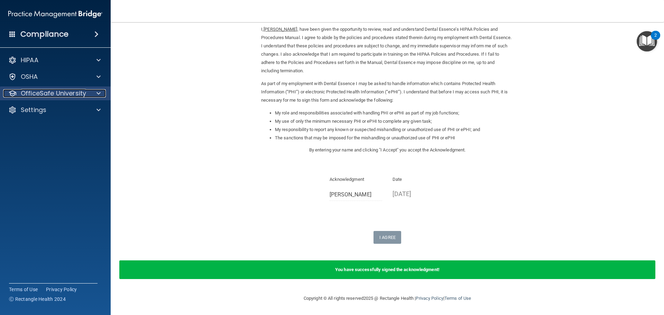
click at [50, 96] on p "OfficeSafe University" at bounding box center [53, 93] width 65 height 8
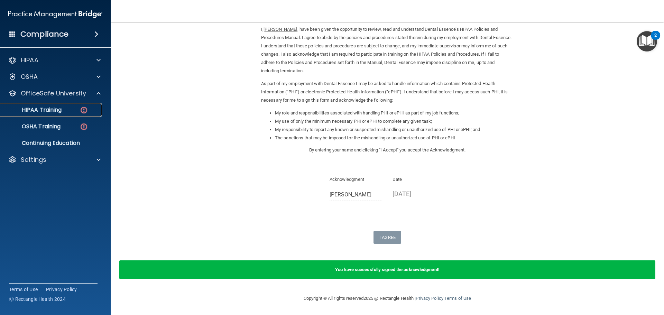
click at [53, 109] on p "HIPAA Training" at bounding box center [32, 109] width 57 height 7
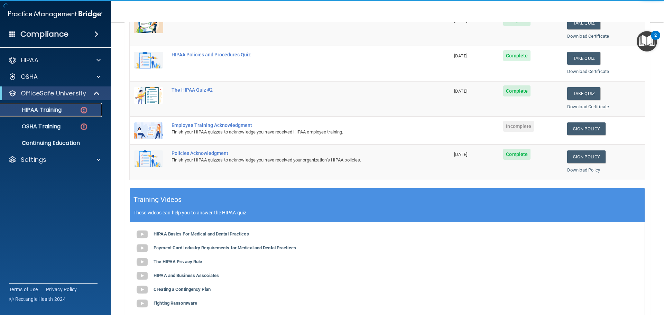
scroll to position [95, 0]
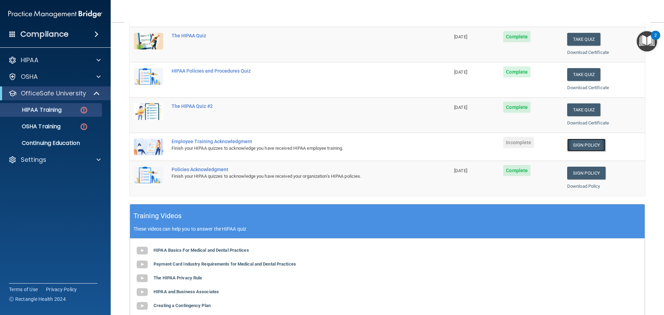
click at [570, 145] on link "Sign Policy" at bounding box center [586, 145] width 38 height 13
click at [58, 92] on p "OfficeSafe University" at bounding box center [53, 93] width 65 height 8
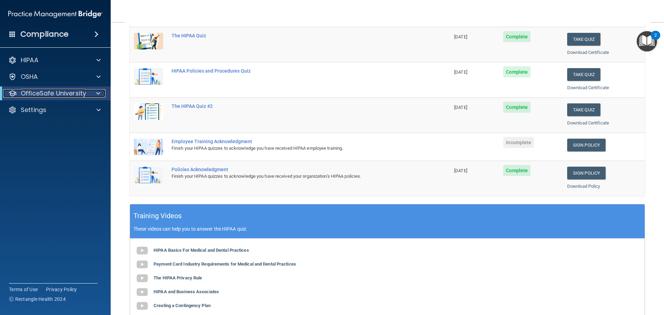
click at [57, 91] on p "OfficeSafe University" at bounding box center [53, 93] width 65 height 8
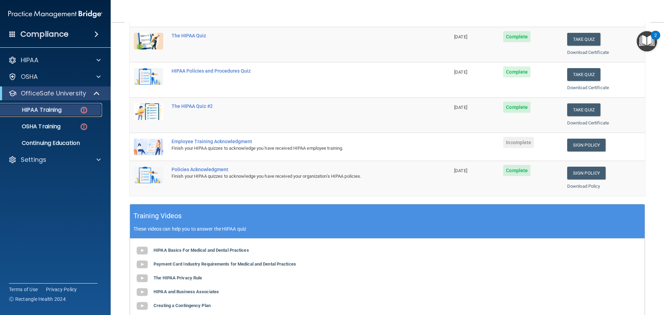
click at [58, 107] on p "HIPAA Training" at bounding box center [32, 109] width 57 height 7
click at [50, 112] on p "HIPAA Training" at bounding box center [32, 109] width 57 height 7
click at [577, 147] on link "Sign Policy" at bounding box center [586, 145] width 38 height 13
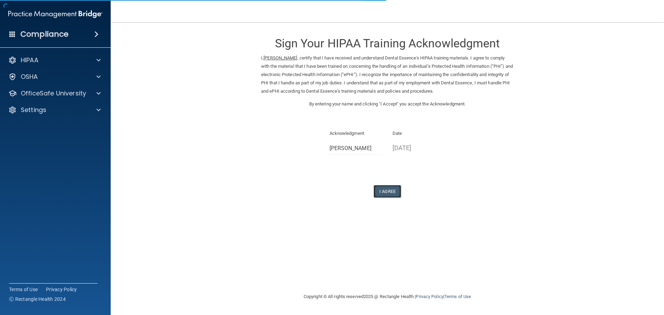
click at [392, 192] on button "I Agree" at bounding box center [387, 191] width 28 height 13
click at [388, 192] on button "I Agree" at bounding box center [387, 191] width 28 height 13
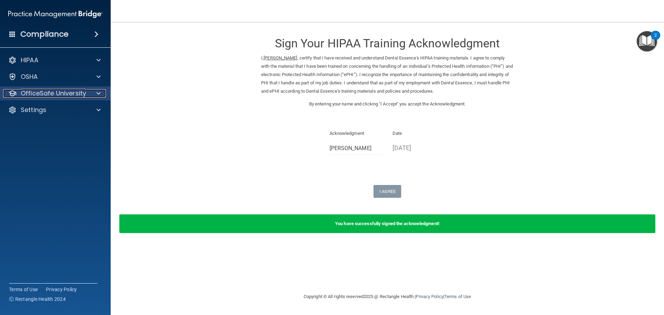
click at [48, 96] on p "OfficeSafe University" at bounding box center [53, 93] width 65 height 8
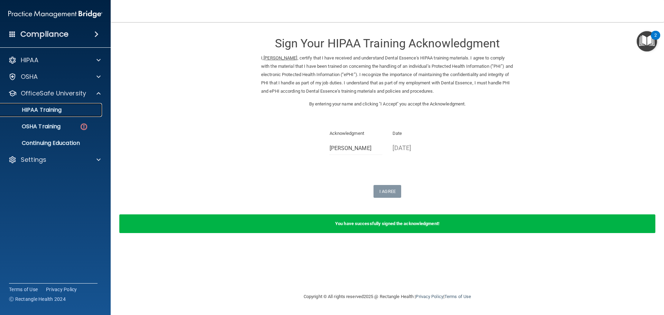
click at [45, 107] on p "HIPAA Training" at bounding box center [32, 109] width 57 height 7
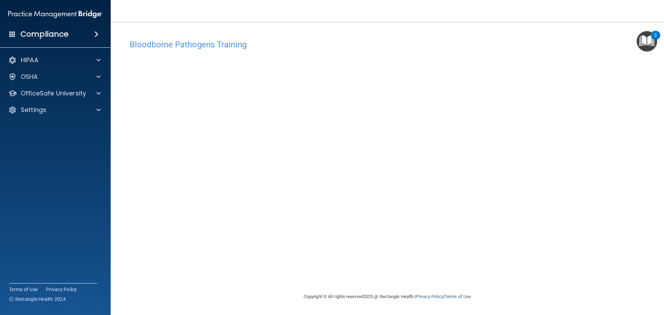
click at [383, 278] on div "Bloodborne Pathogens Training This course doesn’t expire until . Are you sure y…" at bounding box center [387, 164] width 526 height 257
click at [85, 96] on div "OfficeSafe University" at bounding box center [46, 93] width 86 height 8
click at [83, 119] on ul "HIPAA Training OSHA Training Continuing Education" at bounding box center [55, 125] width 125 height 50
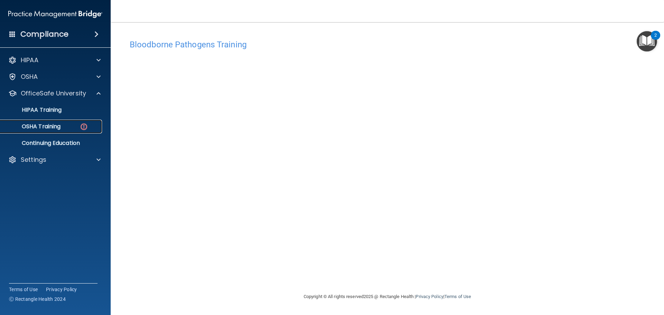
click at [83, 126] on img at bounding box center [84, 126] width 9 height 9
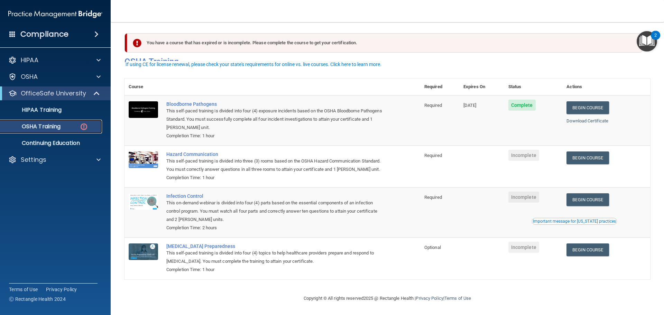
scroll to position [11, 0]
click at [588, 151] on link "Begin Course" at bounding box center [587, 157] width 42 height 13
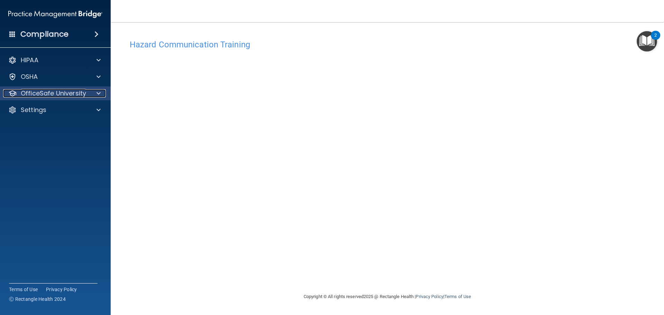
click at [94, 97] on div at bounding box center [97, 93] width 17 height 8
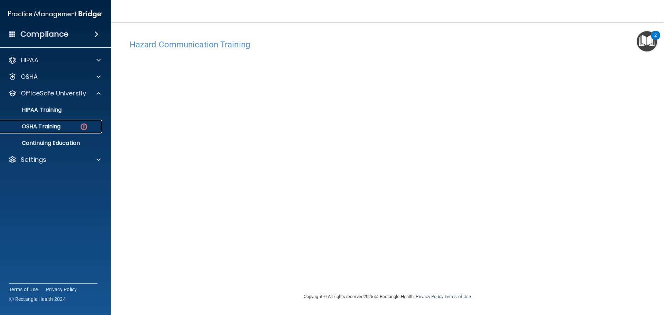
click at [71, 125] on div "OSHA Training" at bounding box center [51, 126] width 94 height 7
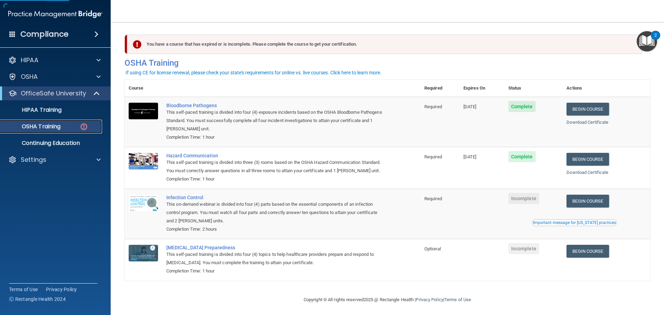
scroll to position [11, 0]
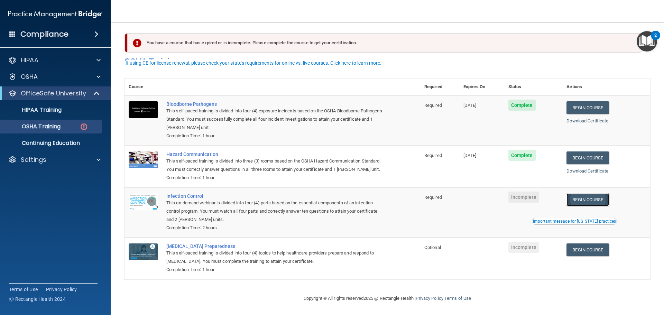
click at [601, 200] on link "Begin Course" at bounding box center [587, 199] width 42 height 13
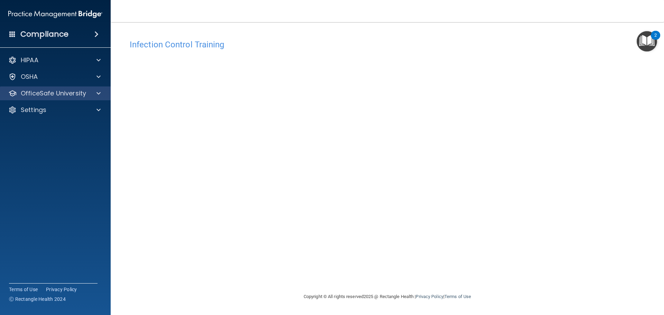
click at [89, 89] on div "OfficeSafe University" at bounding box center [55, 93] width 111 height 14
click at [87, 94] on div "OfficeSafe University" at bounding box center [46, 93] width 86 height 8
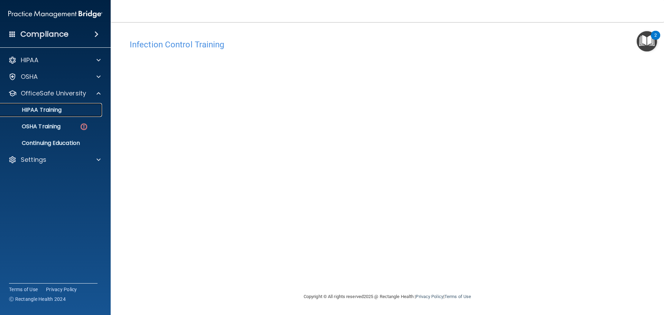
click at [89, 105] on link "HIPAA Training" at bounding box center [47, 110] width 109 height 14
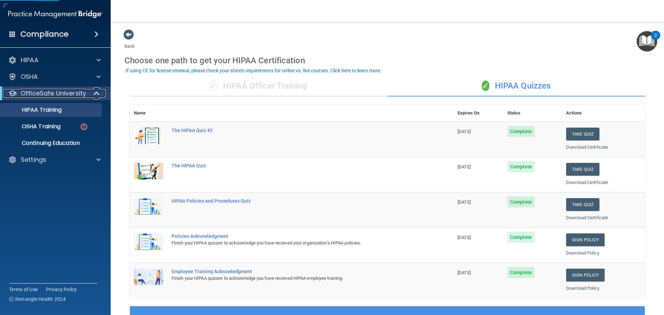
click at [91, 91] on div at bounding box center [97, 93] width 17 height 8
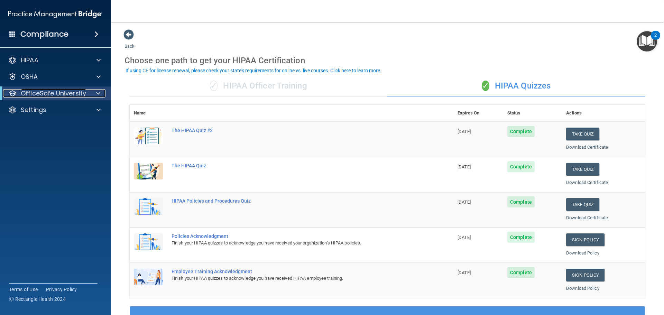
click at [87, 93] on div "OfficeSafe University" at bounding box center [45, 93] width 85 height 8
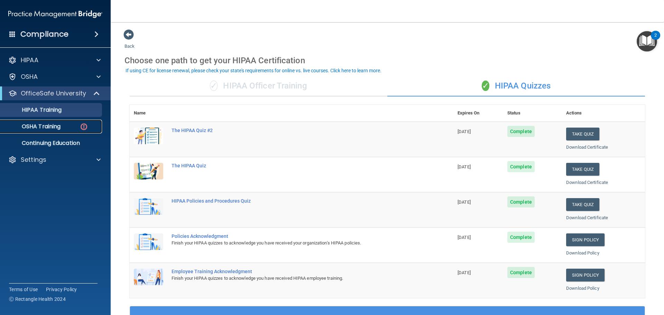
click at [78, 129] on div "OSHA Training" at bounding box center [51, 126] width 94 height 7
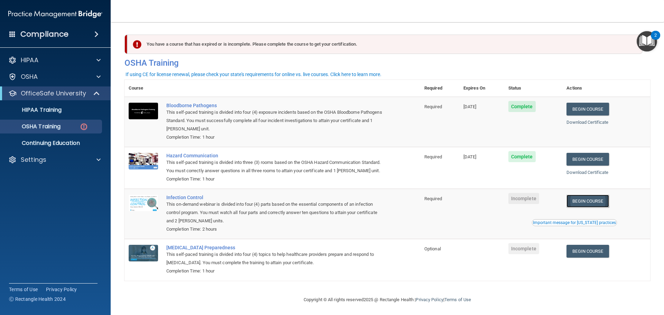
click at [578, 207] on link "Begin Course" at bounding box center [587, 201] width 42 height 13
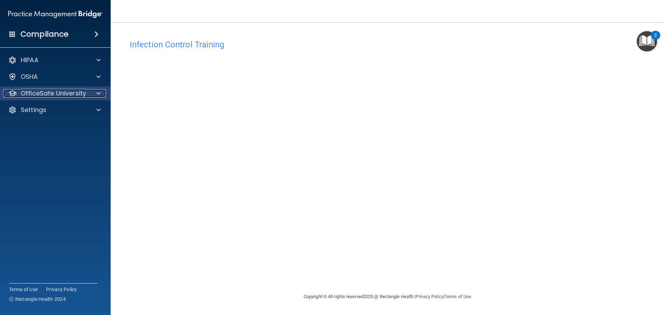
click at [67, 97] on p "OfficeSafe University" at bounding box center [53, 93] width 65 height 8
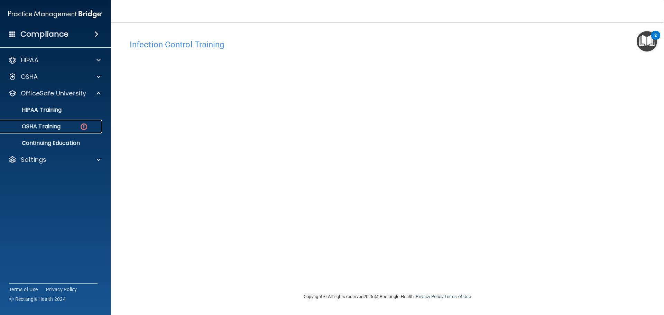
click at [69, 129] on div "OSHA Training" at bounding box center [51, 126] width 94 height 7
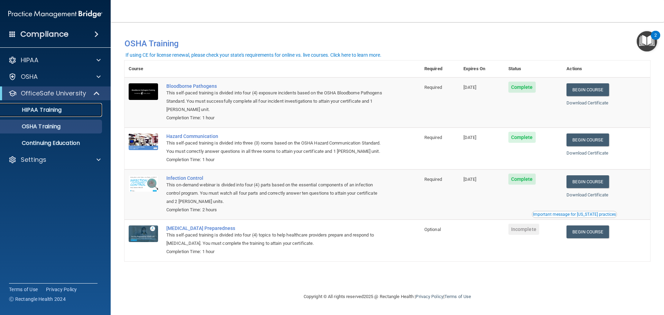
click at [79, 113] on div "HIPAA Training" at bounding box center [51, 109] width 94 height 7
